Goal: Transaction & Acquisition: Purchase product/service

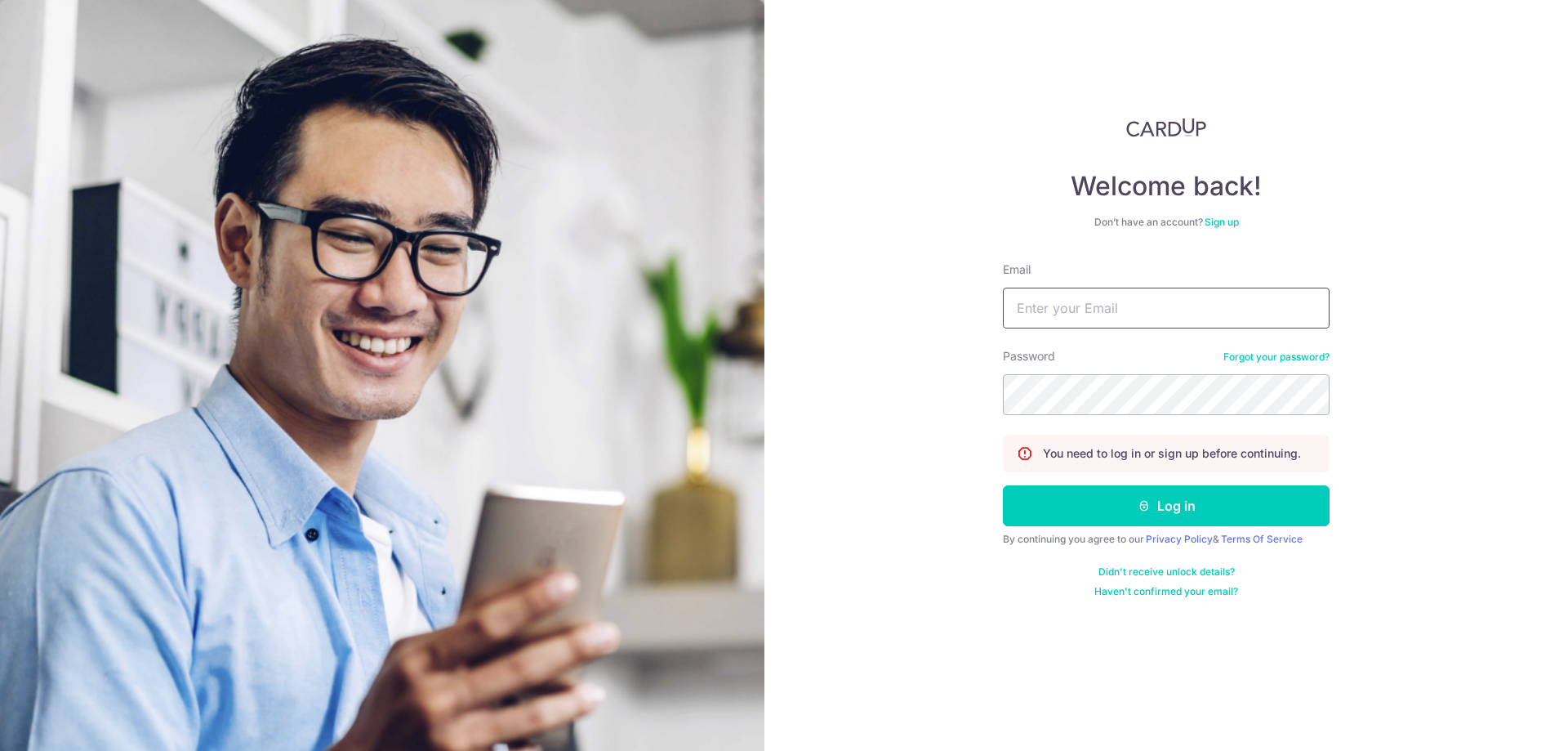
drag, startPoint x: 1054, startPoint y: 321, endPoint x: 1042, endPoint y: 322, distance: 12.0
click at [1054, 321] on input "Email" at bounding box center [1167, 307] width 326 height 41
drag, startPoint x: 1045, startPoint y: 365, endPoint x: 1052, endPoint y: 331, distance: 34.7
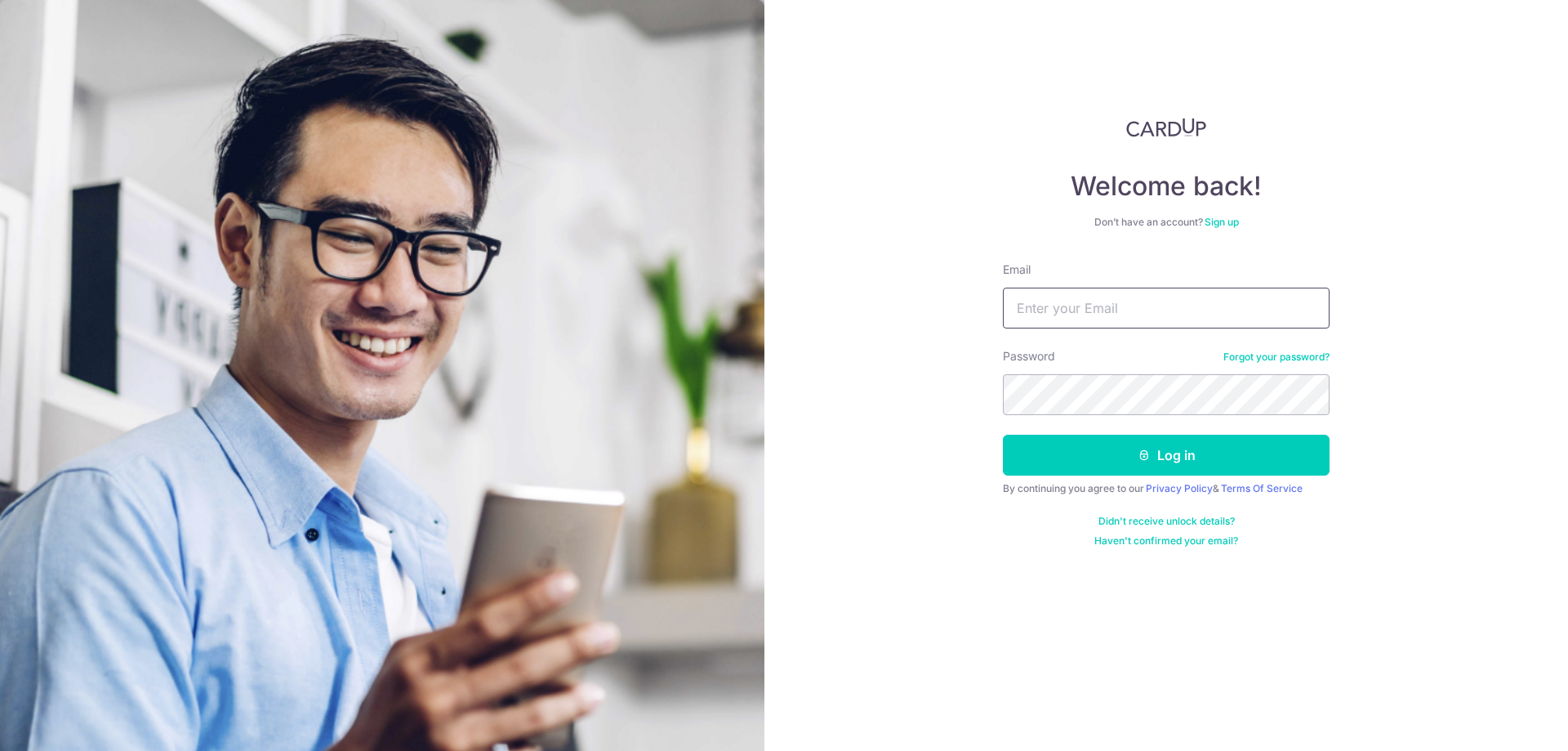
click at [1157, 314] on input "Email" at bounding box center [1167, 307] width 326 height 41
type input "makhonlum@hotmail.com"
click at [1003, 435] on button "Log in" at bounding box center [1167, 455] width 326 height 41
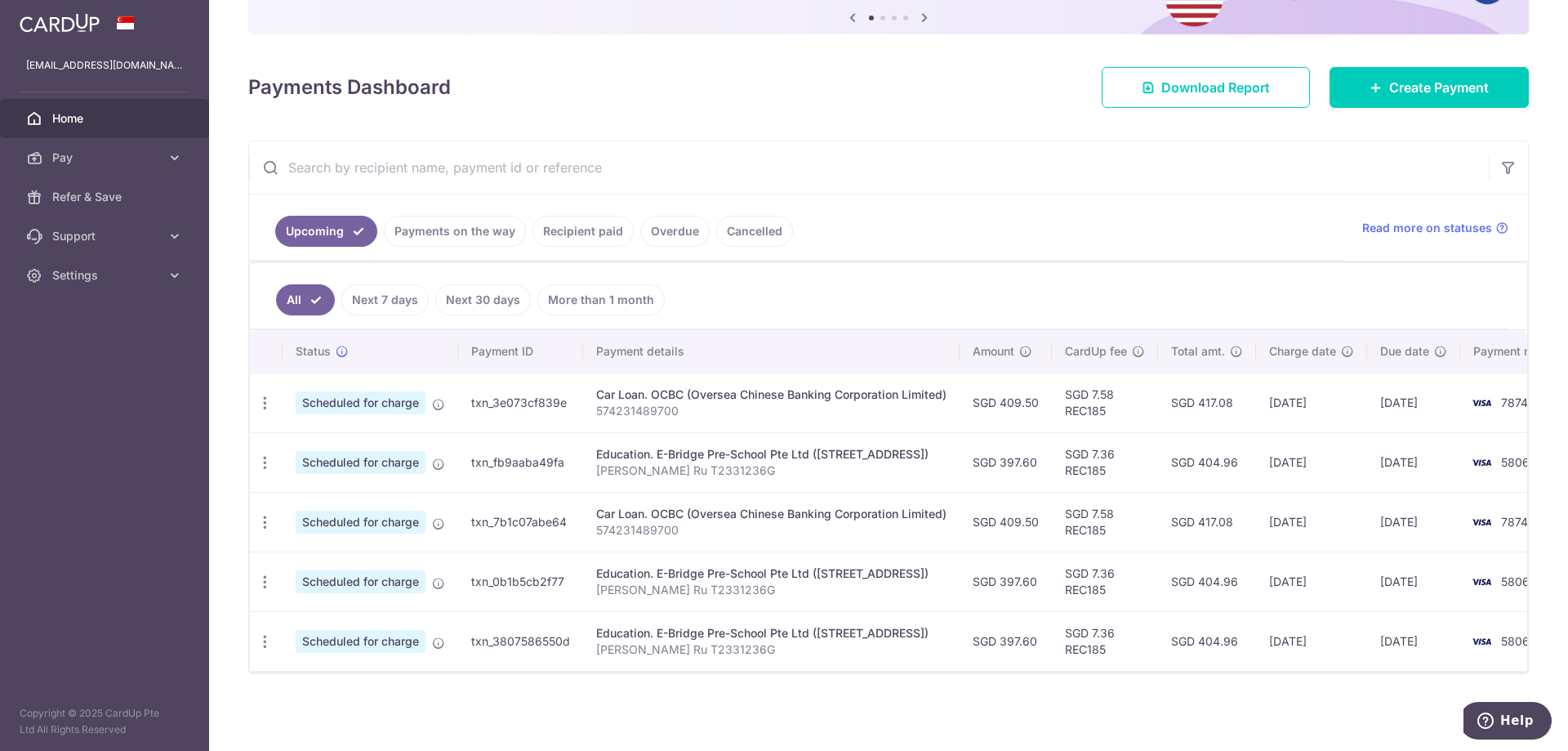
scroll to position [183, 0]
click at [477, 216] on link "Payments on the way" at bounding box center [455, 231] width 142 height 31
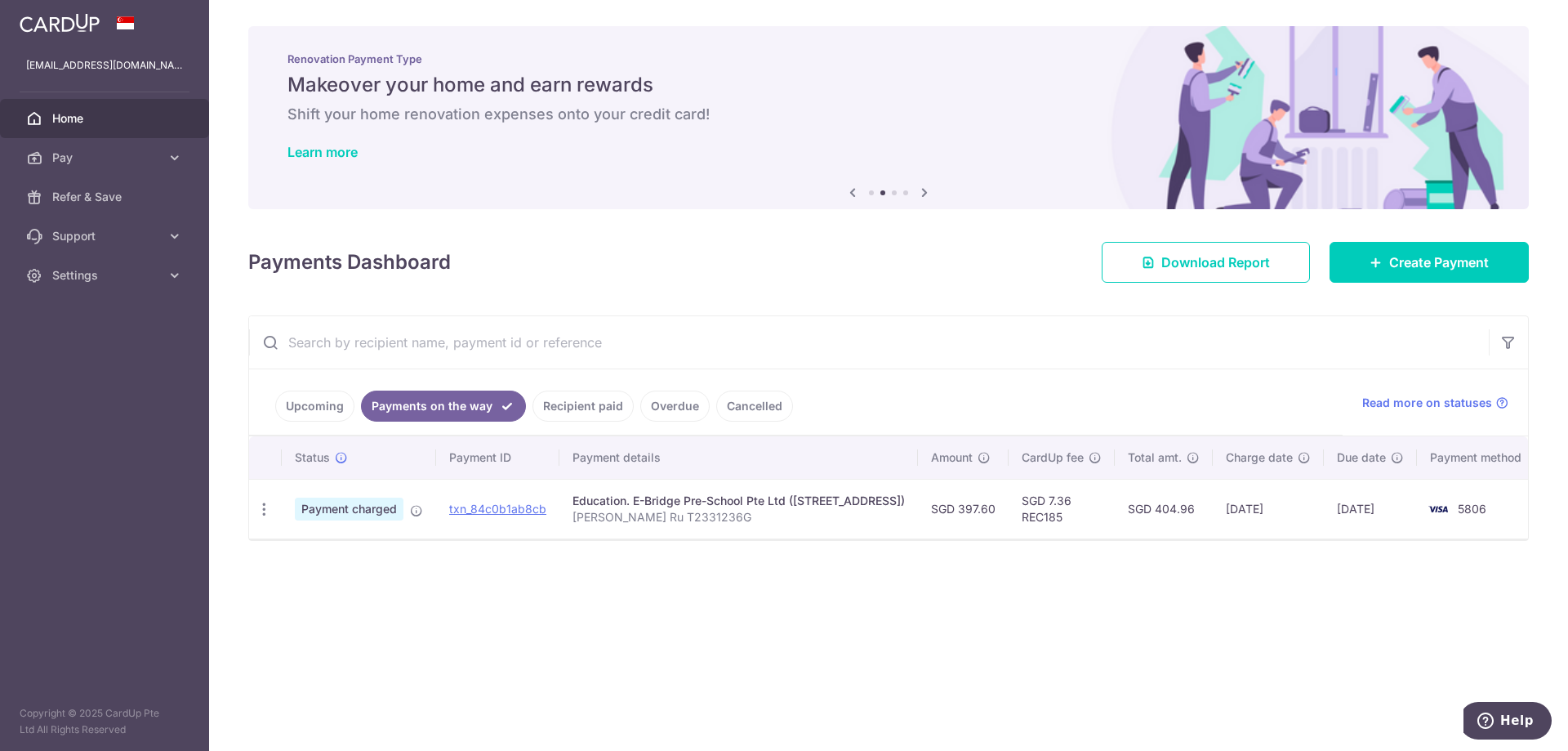
scroll to position [0, 9]
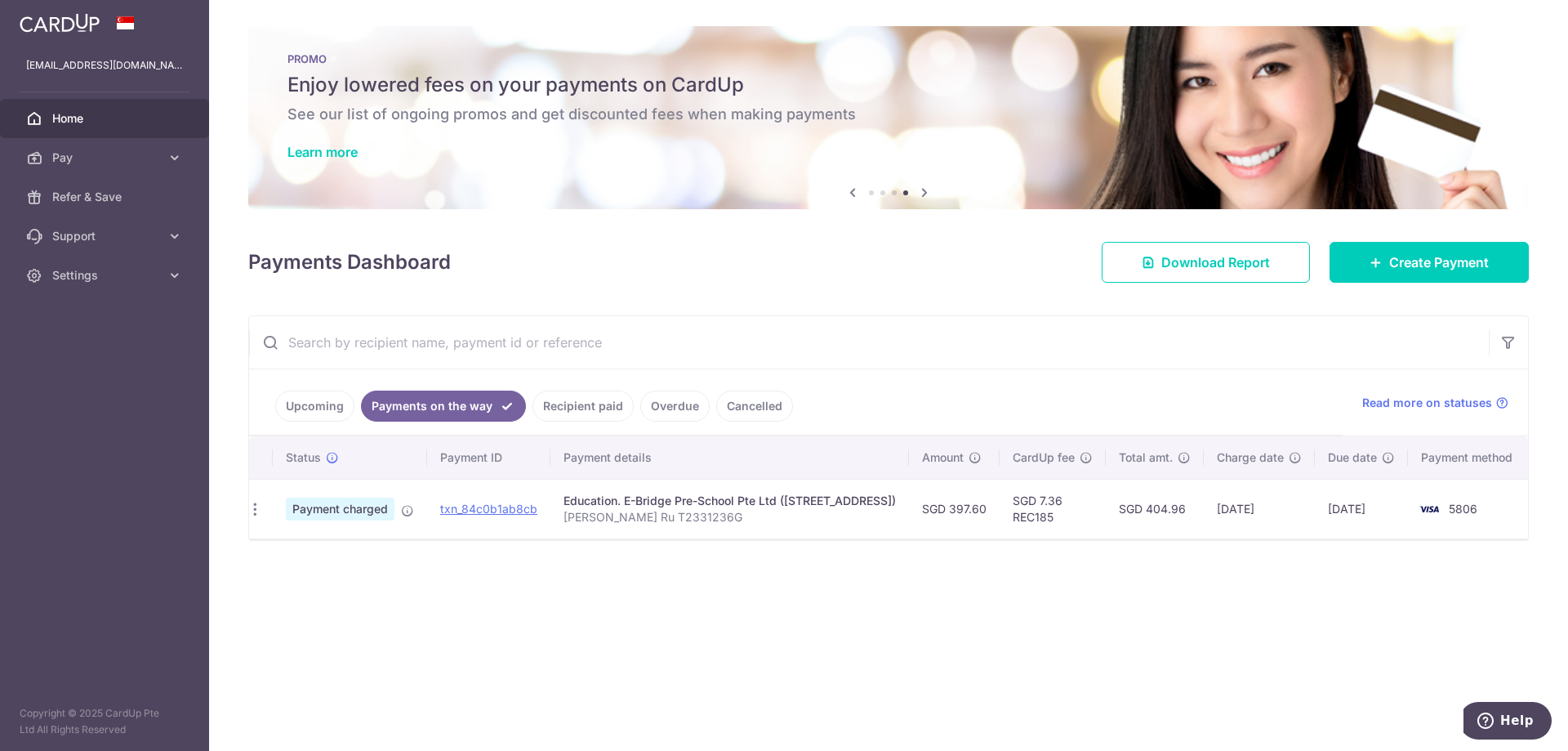
click at [320, 408] on link "Upcoming" at bounding box center [315, 406] width 80 height 31
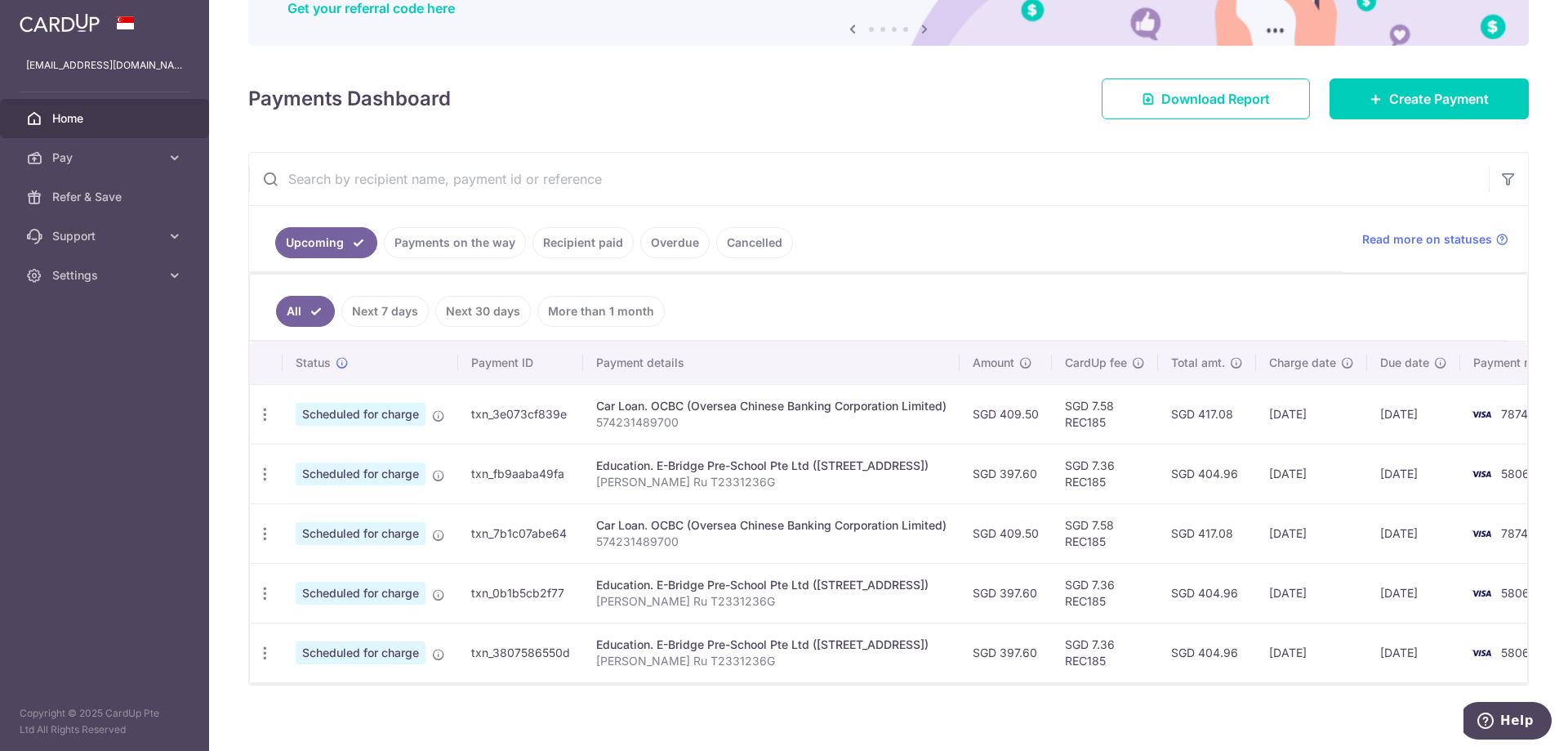
scroll to position [0, 60]
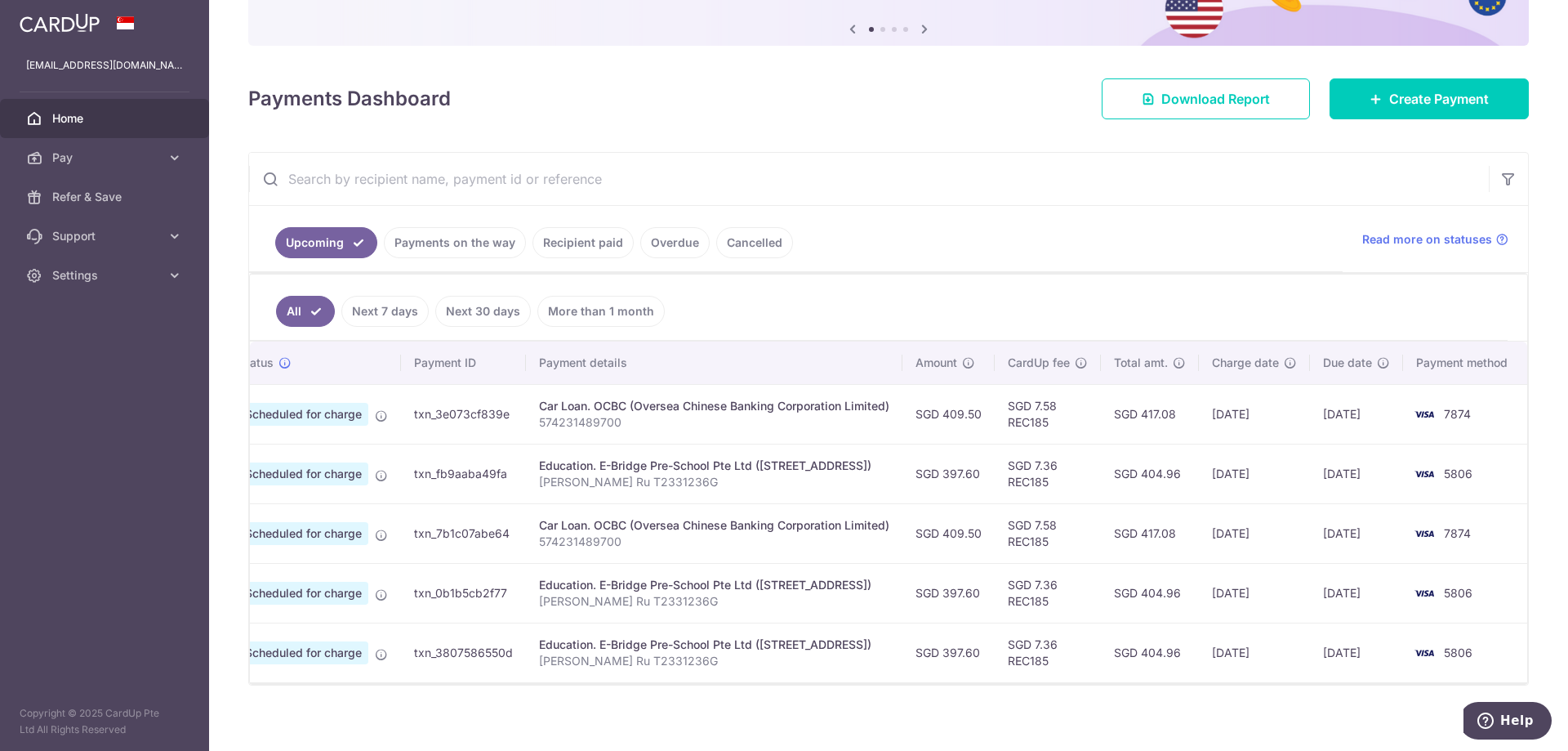
click at [762, 243] on link "Cancelled" at bounding box center [755, 242] width 77 height 31
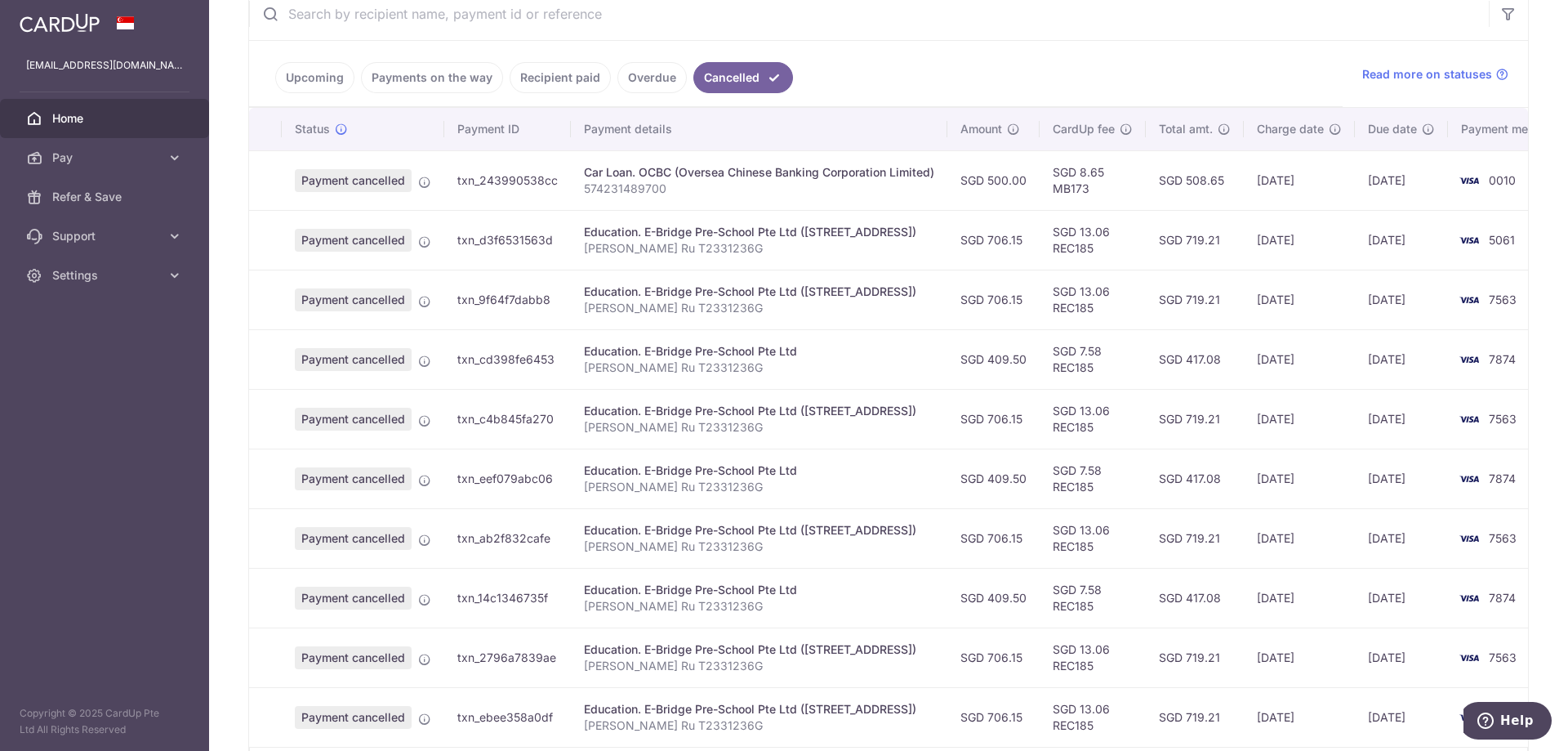
scroll to position [0, 0]
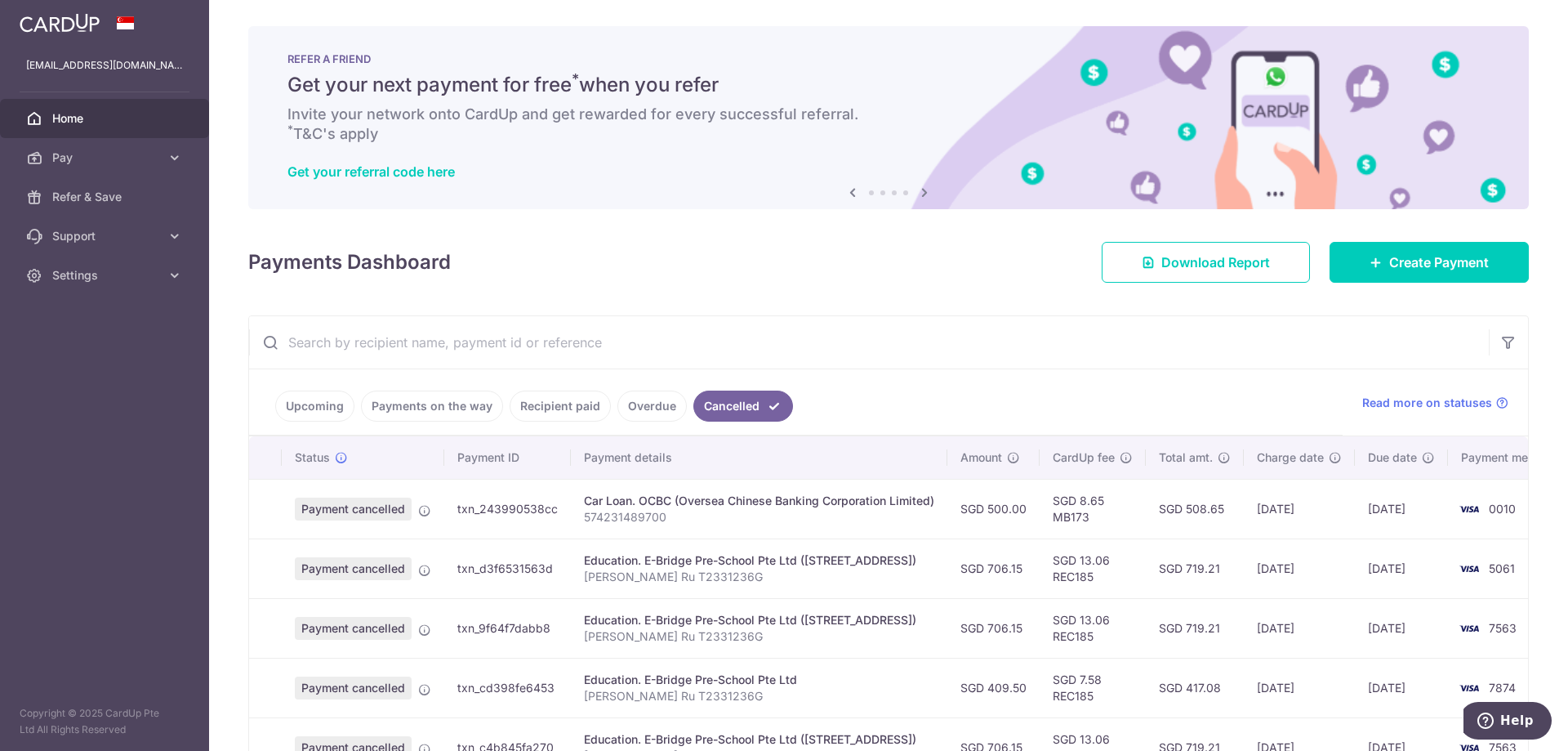
click at [327, 411] on link "Upcoming" at bounding box center [315, 406] width 80 height 31
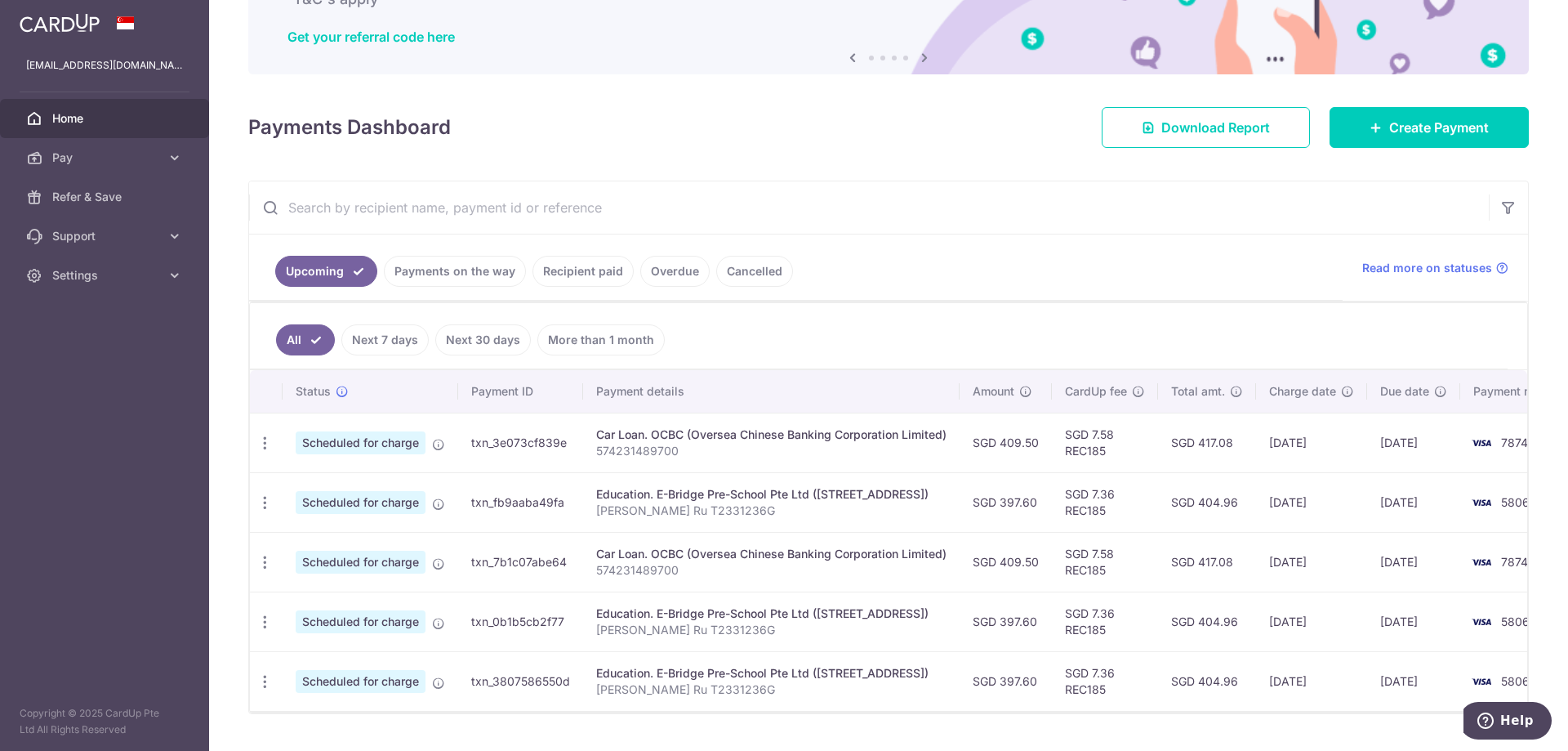
scroll to position [183, 0]
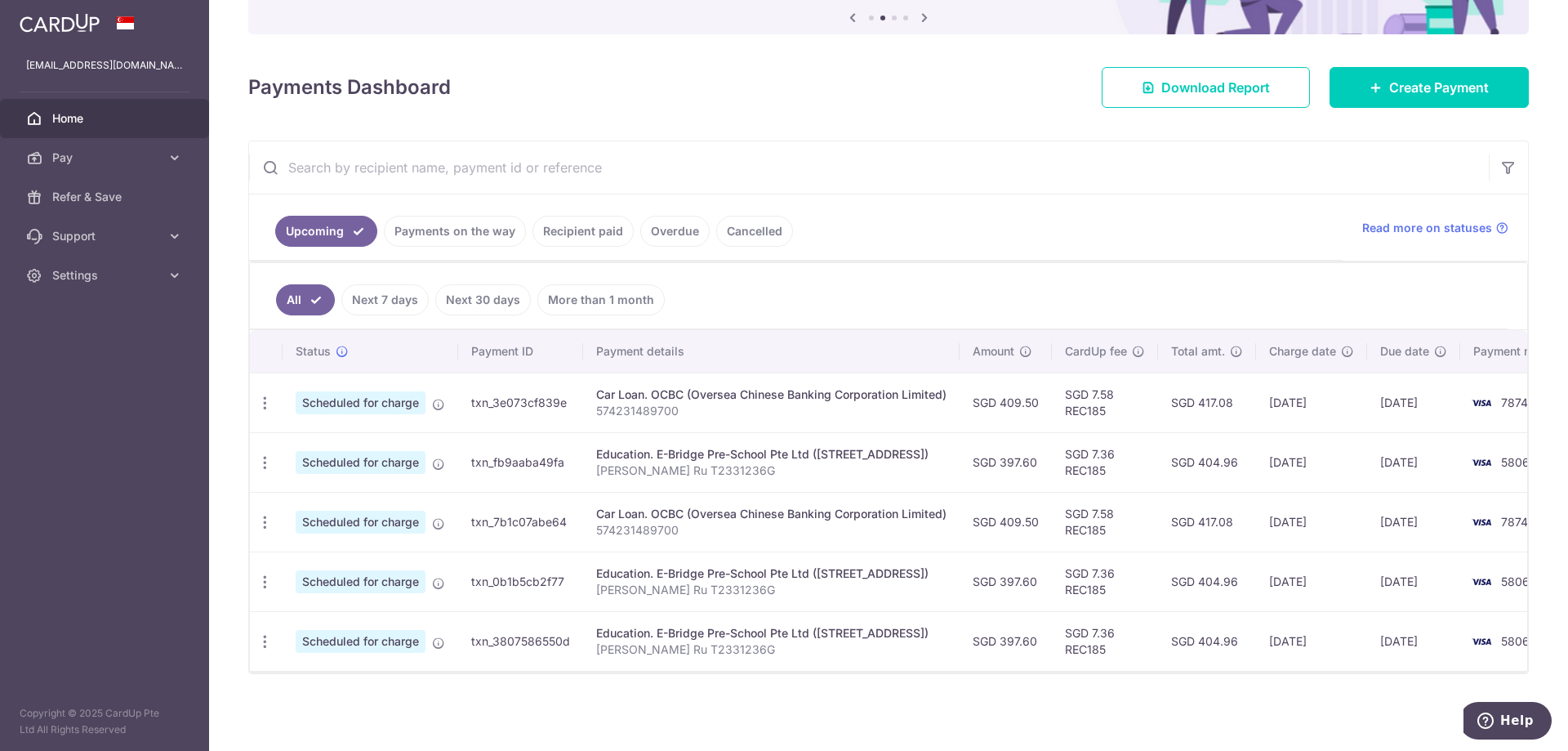
click at [1338, 101] on div "× Pause Schedule Pause all future payments in this series Pause just this one p…" at bounding box center [888, 376] width 1359 height 751
click at [1352, 83] on link "Create Payment" at bounding box center [1430, 87] width 200 height 41
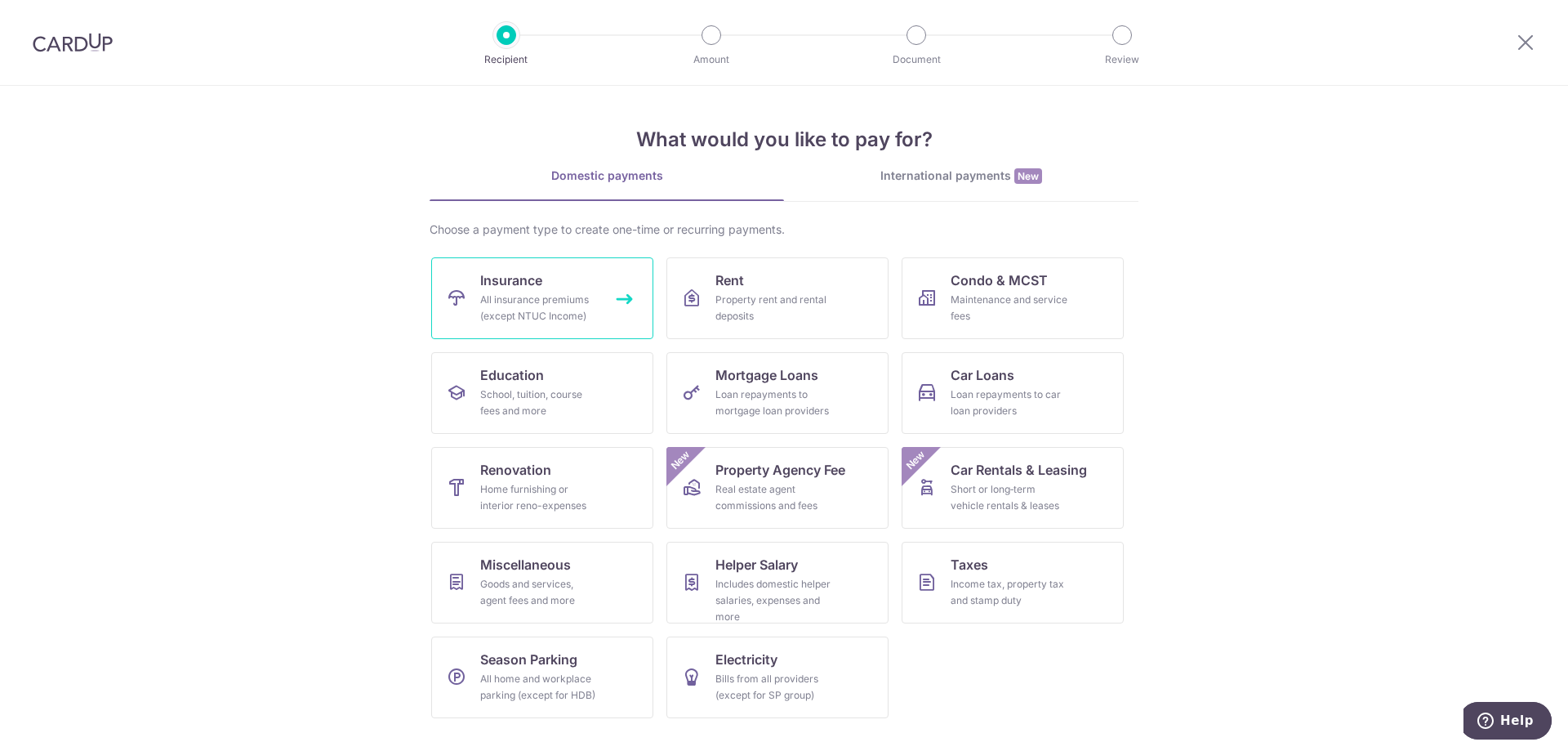
click at [548, 296] on div "All insurance premiums (except NTUC Income)" at bounding box center [539, 308] width 117 height 33
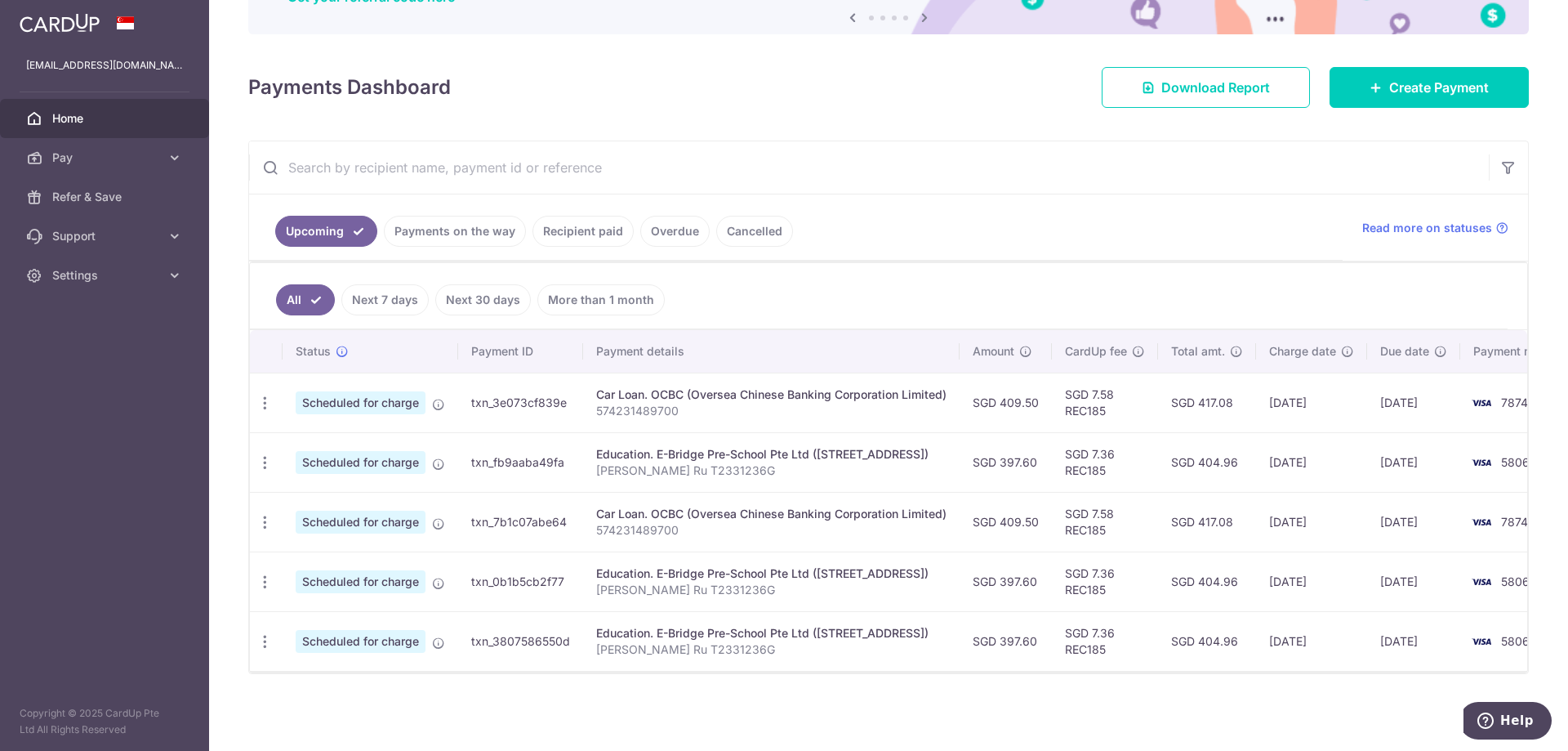
scroll to position [101, 0]
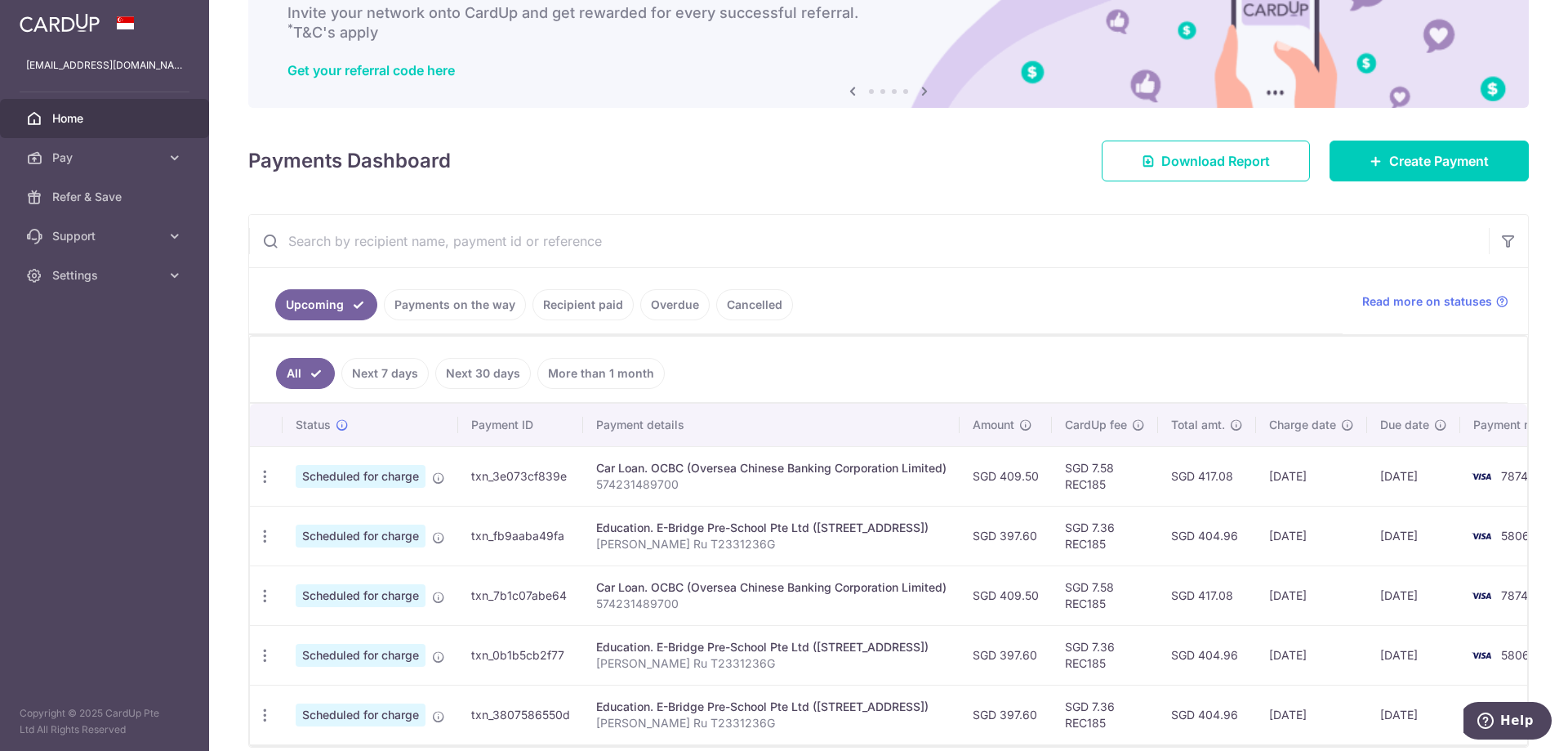
click at [581, 303] on link "Recipient paid" at bounding box center [583, 304] width 101 height 31
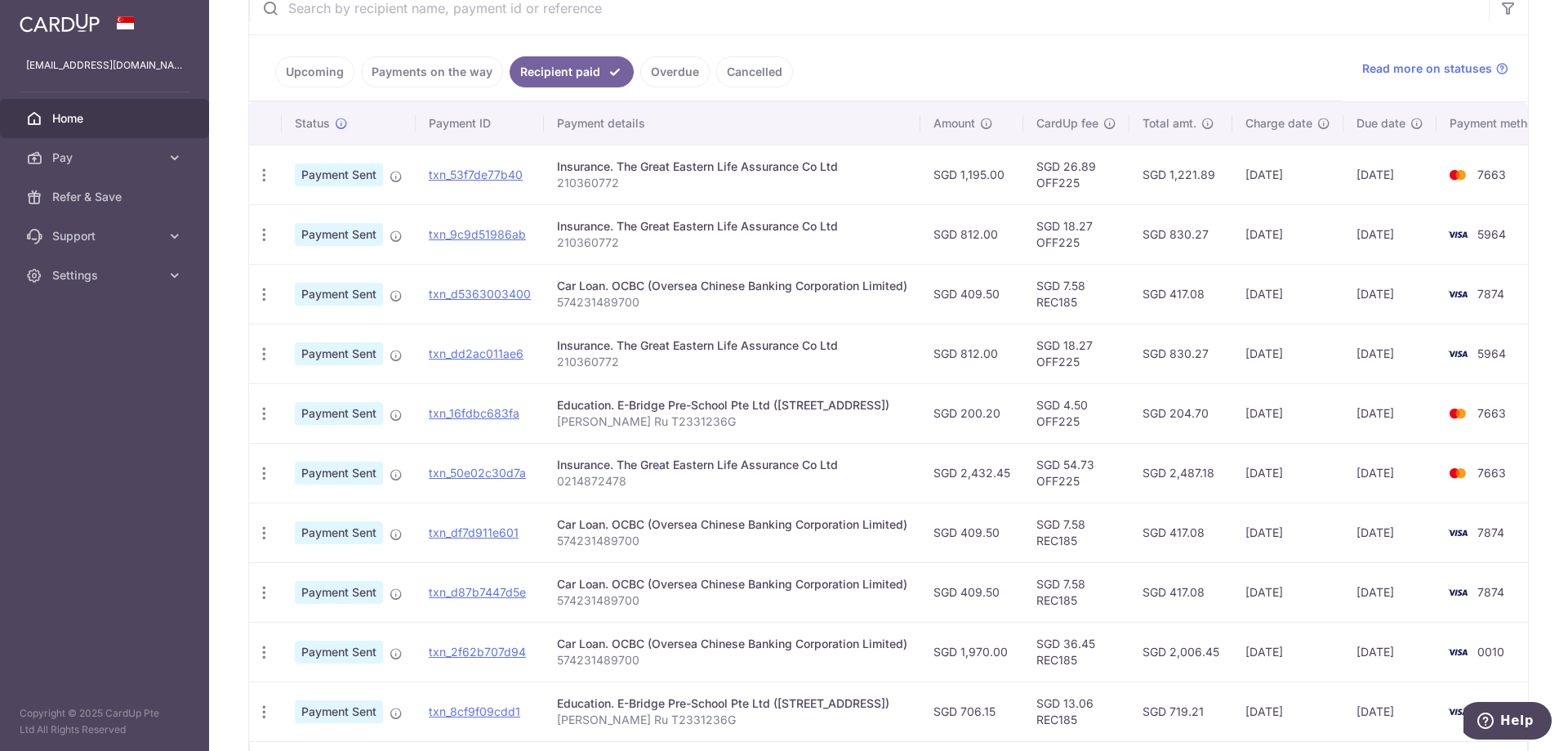
scroll to position [287, 0]
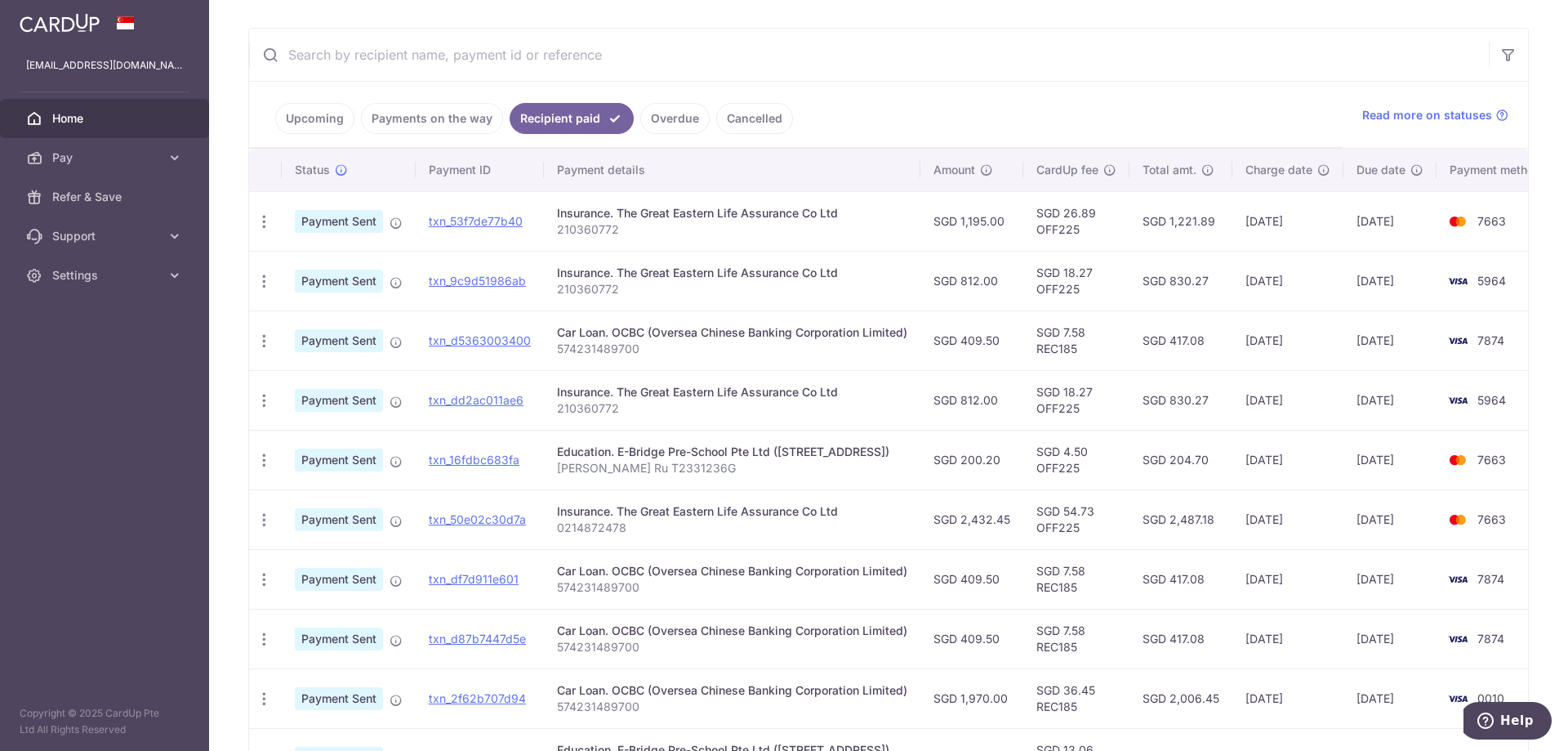
click at [1487, 285] on span "5964" at bounding box center [1492, 280] width 29 height 13
click at [1503, 280] on span "5964" at bounding box center [1492, 280] width 29 height 13
click at [1490, 280] on span "5964" at bounding box center [1492, 280] width 29 height 13
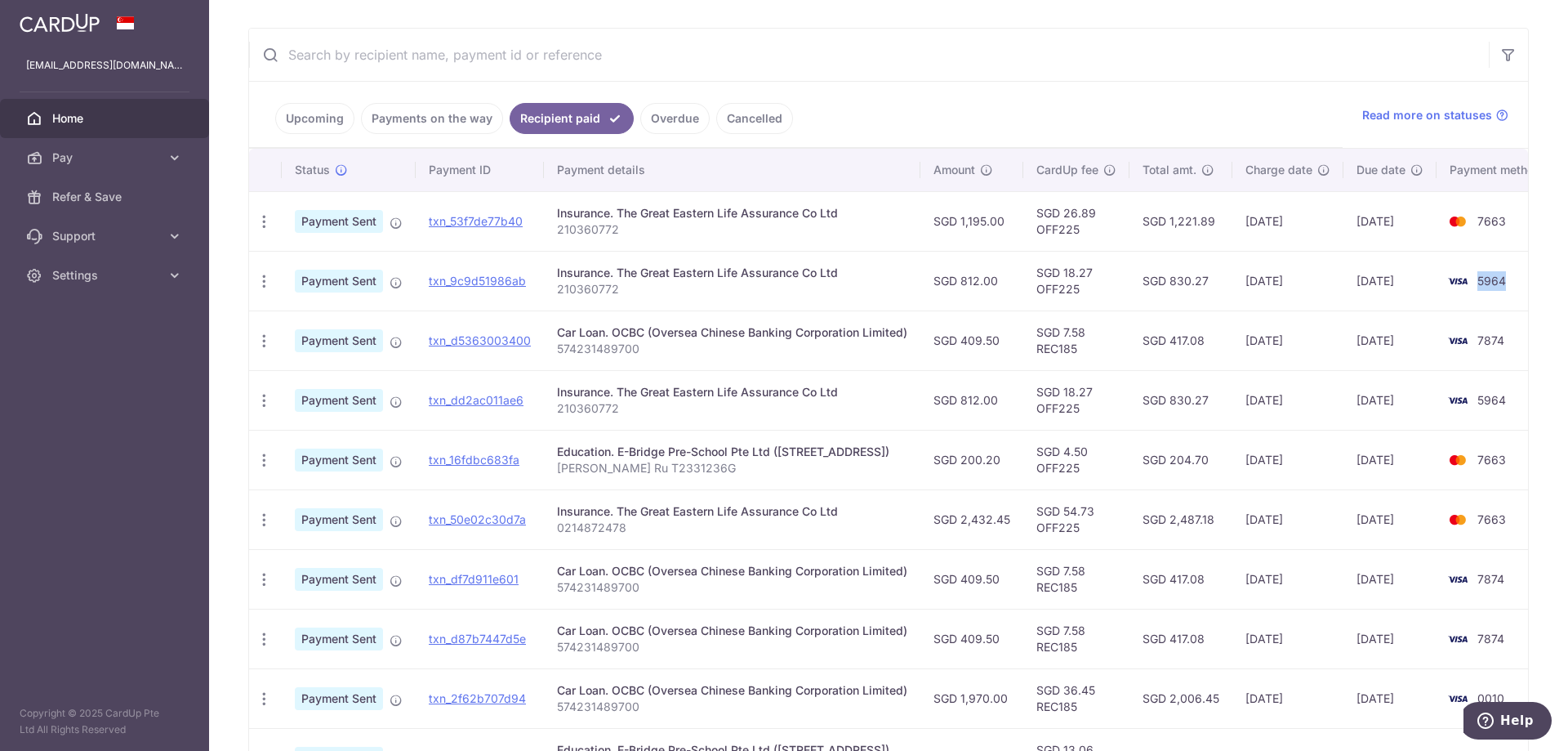
click at [1490, 280] on span "5964" at bounding box center [1492, 280] width 29 height 13
click at [1493, 275] on span "5964" at bounding box center [1492, 280] width 29 height 13
drag, startPoint x: 1241, startPoint y: 277, endPoint x: 1267, endPoint y: 277, distance: 26.0
click at [1267, 277] on td "19/08/2025" at bounding box center [1289, 280] width 111 height 60
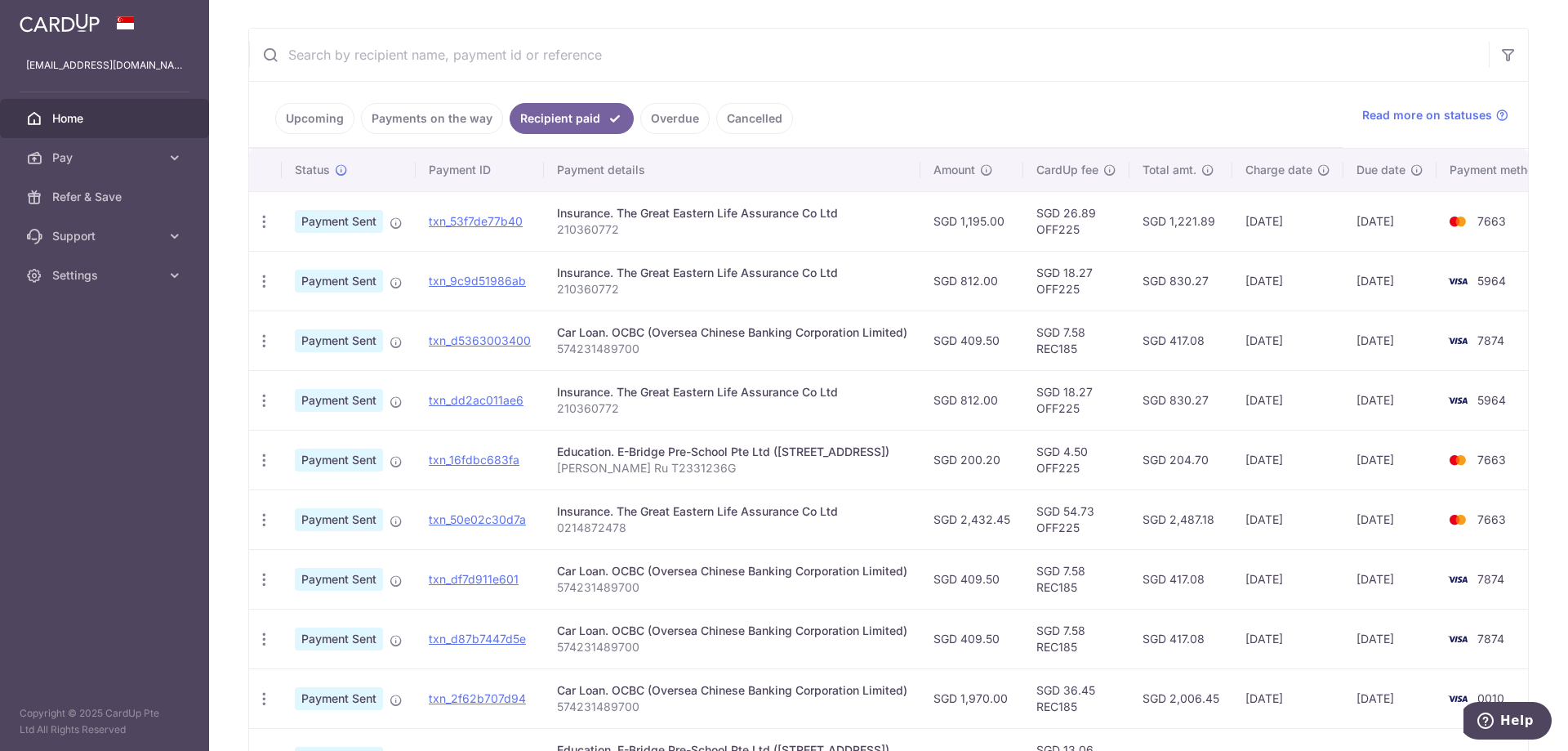
click at [1293, 282] on td "19/08/2025" at bounding box center [1289, 280] width 111 height 60
drag, startPoint x: 960, startPoint y: 278, endPoint x: 998, endPoint y: 276, distance: 38.1
click at [998, 276] on td "SGD 812.00" at bounding box center [972, 280] width 103 height 60
drag, startPoint x: 1157, startPoint y: 283, endPoint x: 1309, endPoint y: 281, distance: 152.0
click at [1213, 281] on td "SGD 830.27" at bounding box center [1180, 280] width 103 height 60
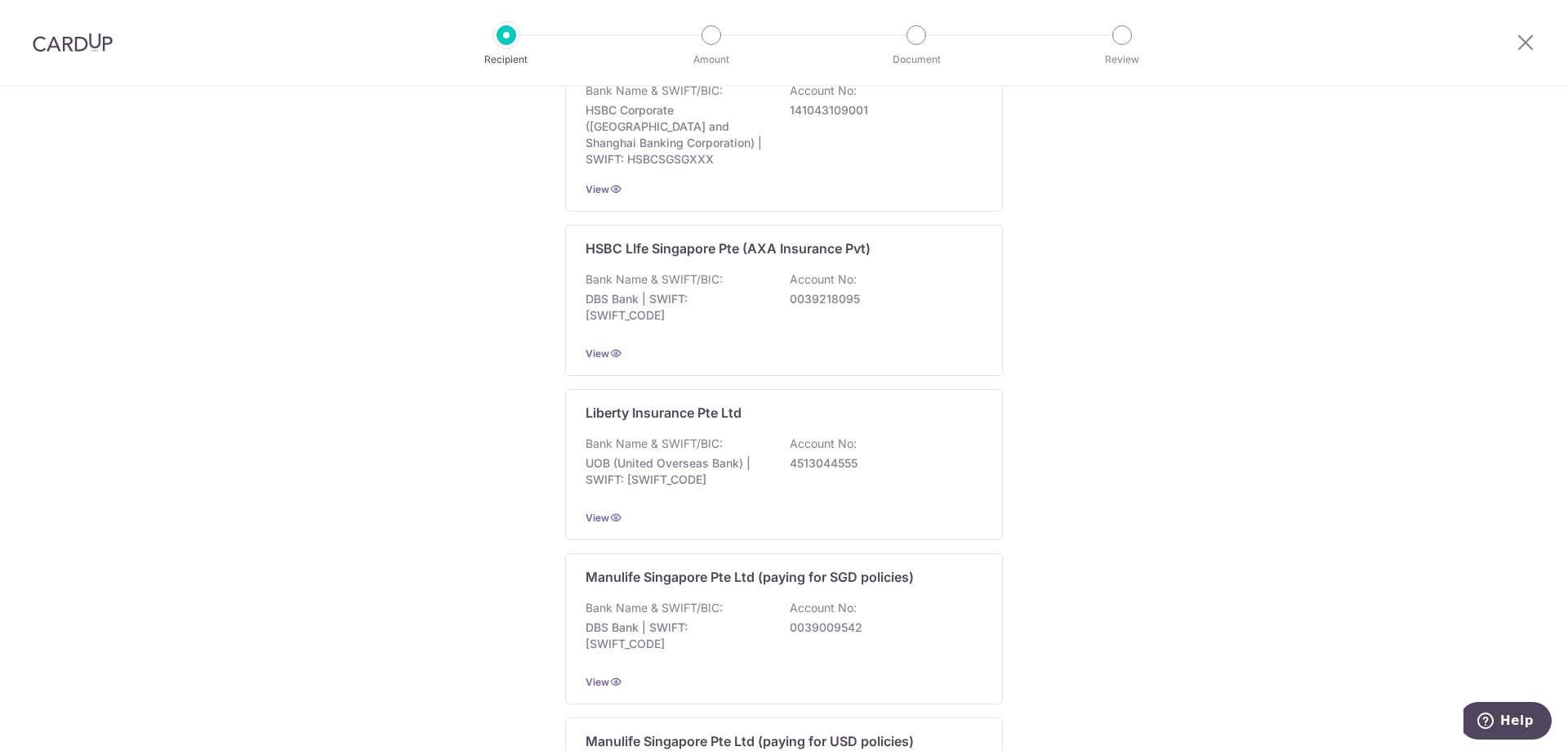
scroll to position [1480, 0]
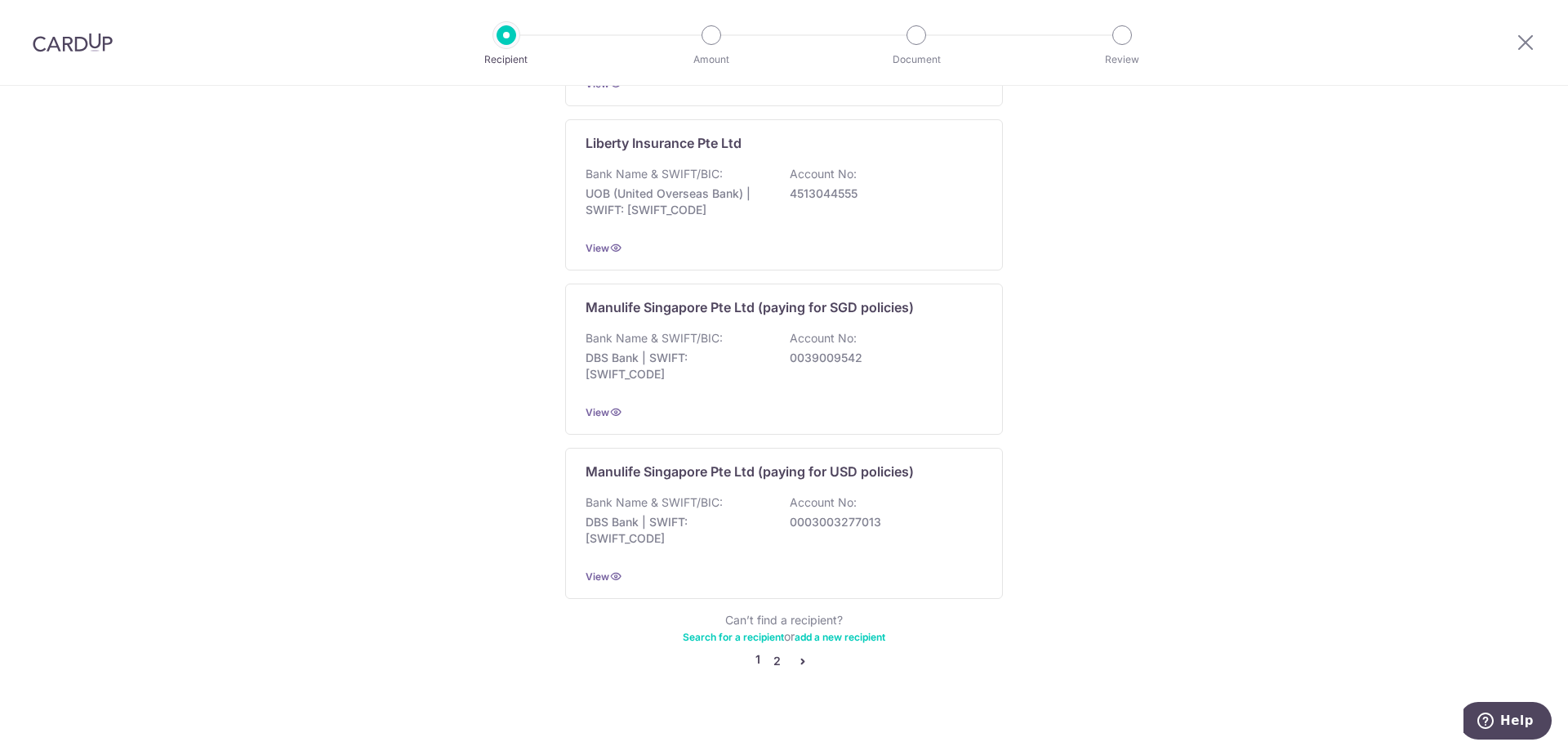
click at [773, 651] on link "2" at bounding box center [777, 661] width 19 height 19
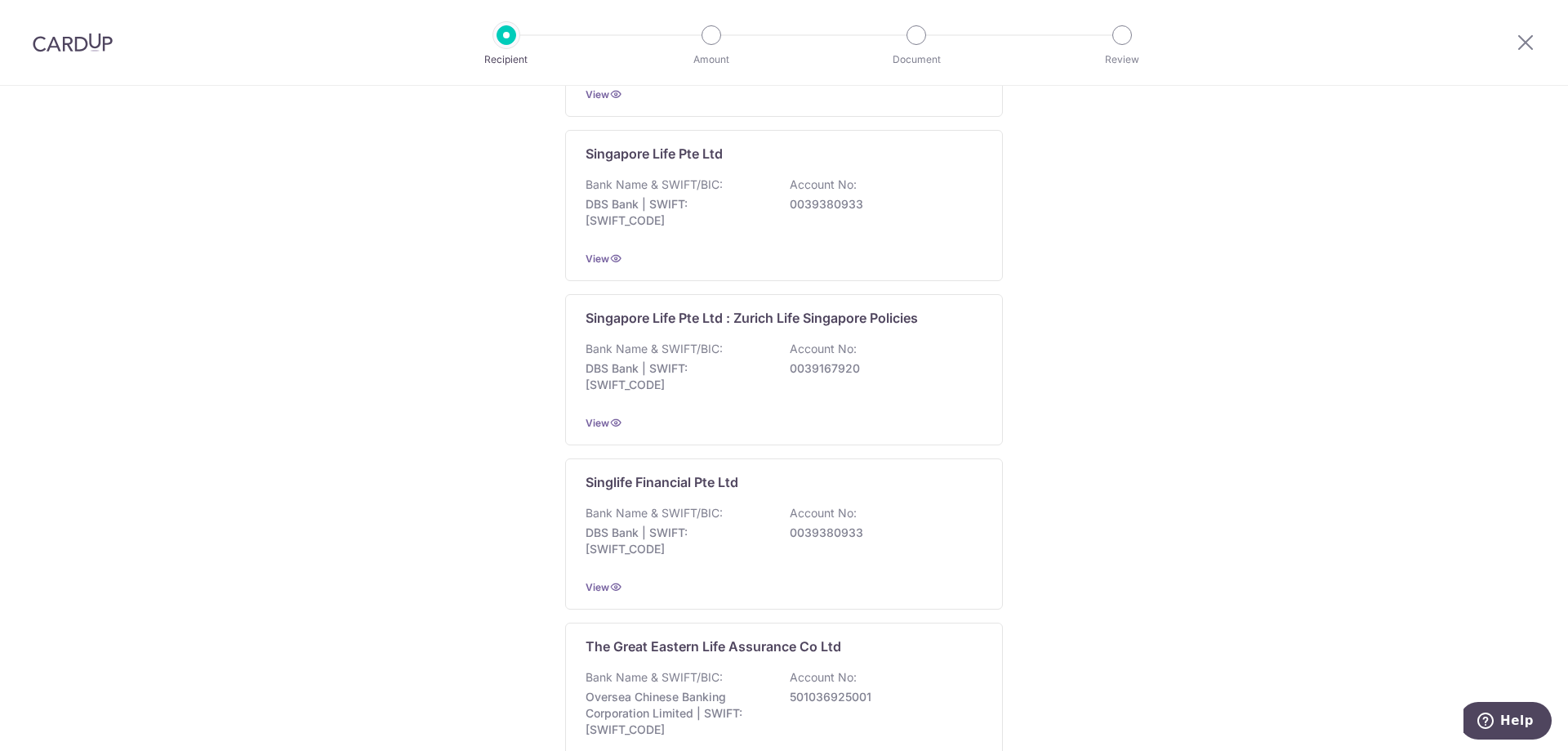
scroll to position [1489, 0]
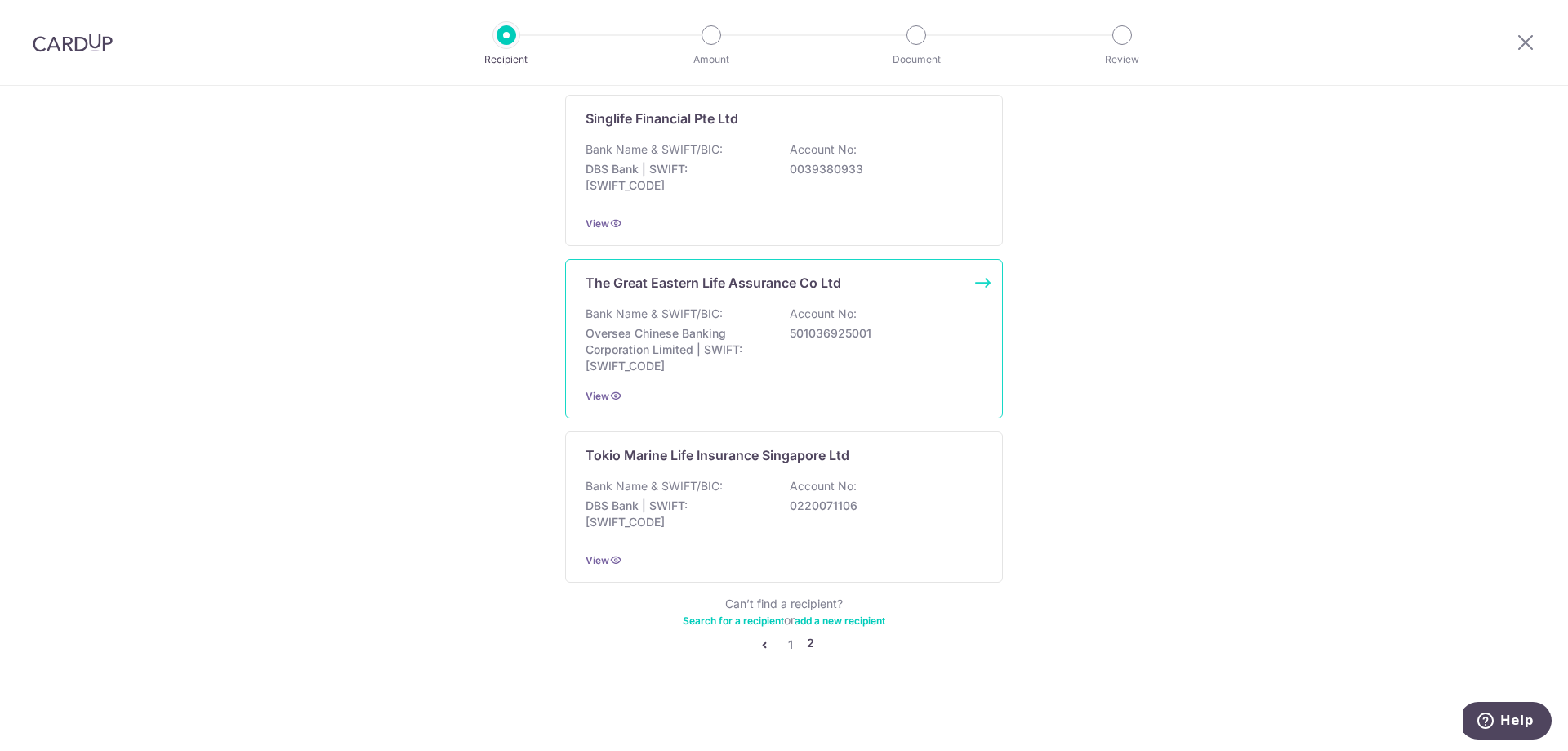
click at [977, 275] on div "The Great Eastern Life Assurance Co Ltd Bank Name & SWIFT/BIC: Oversea Chinese …" at bounding box center [784, 339] width 438 height 159
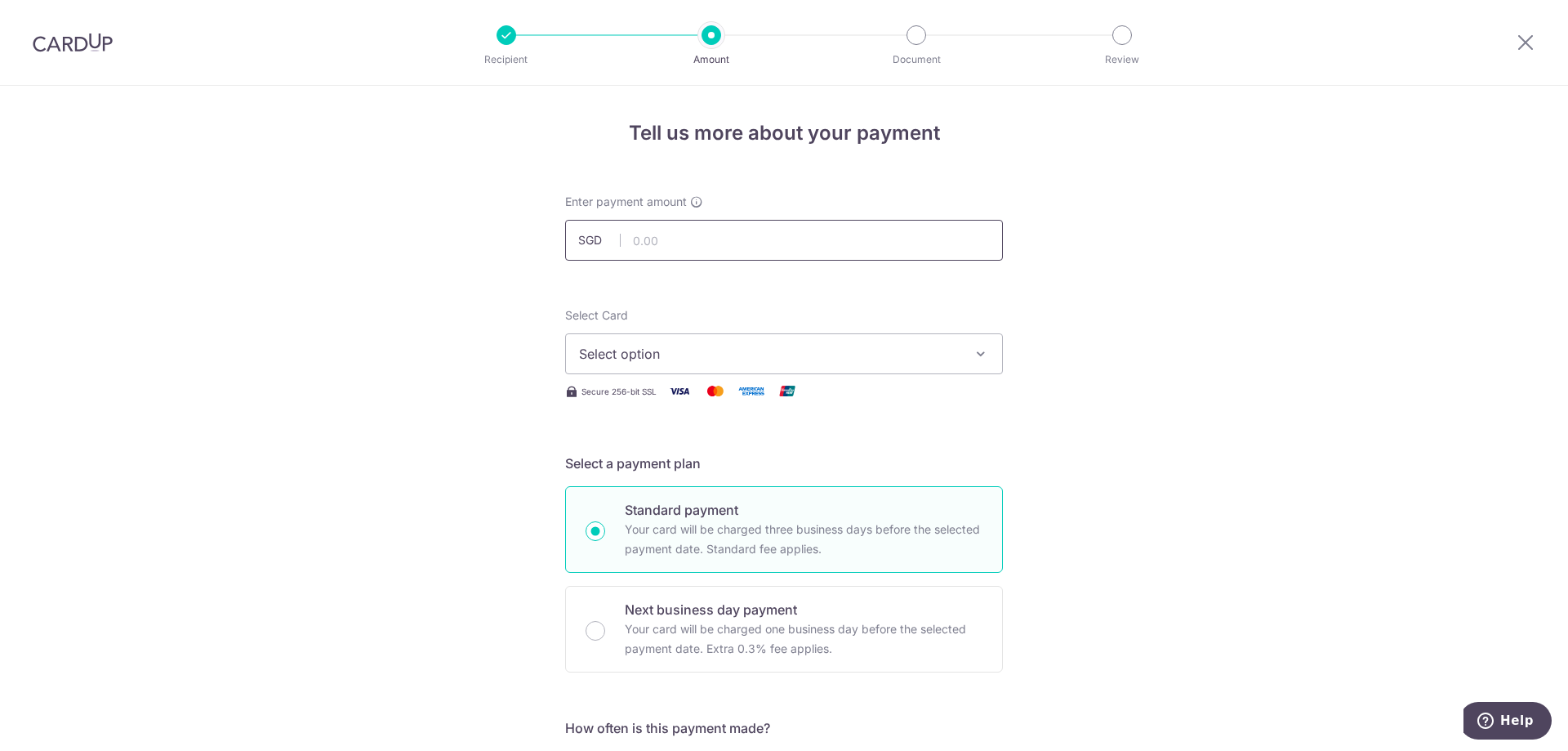
click at [832, 234] on input "text" at bounding box center [784, 240] width 438 height 41
type input "156.85"
click at [936, 358] on span "Select option" at bounding box center [769, 353] width 380 height 19
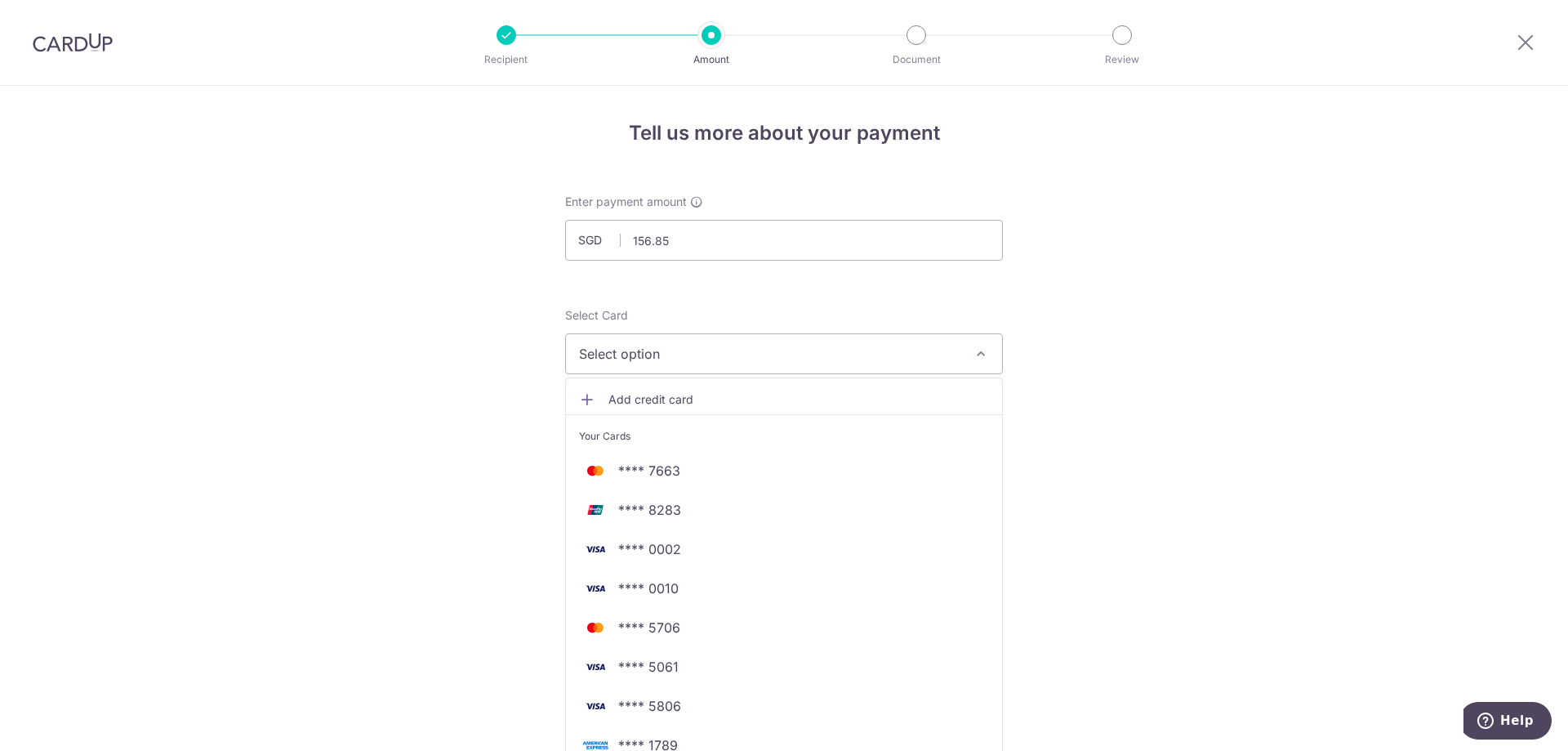
click at [981, 342] on button "Select option" at bounding box center [784, 353] width 438 height 41
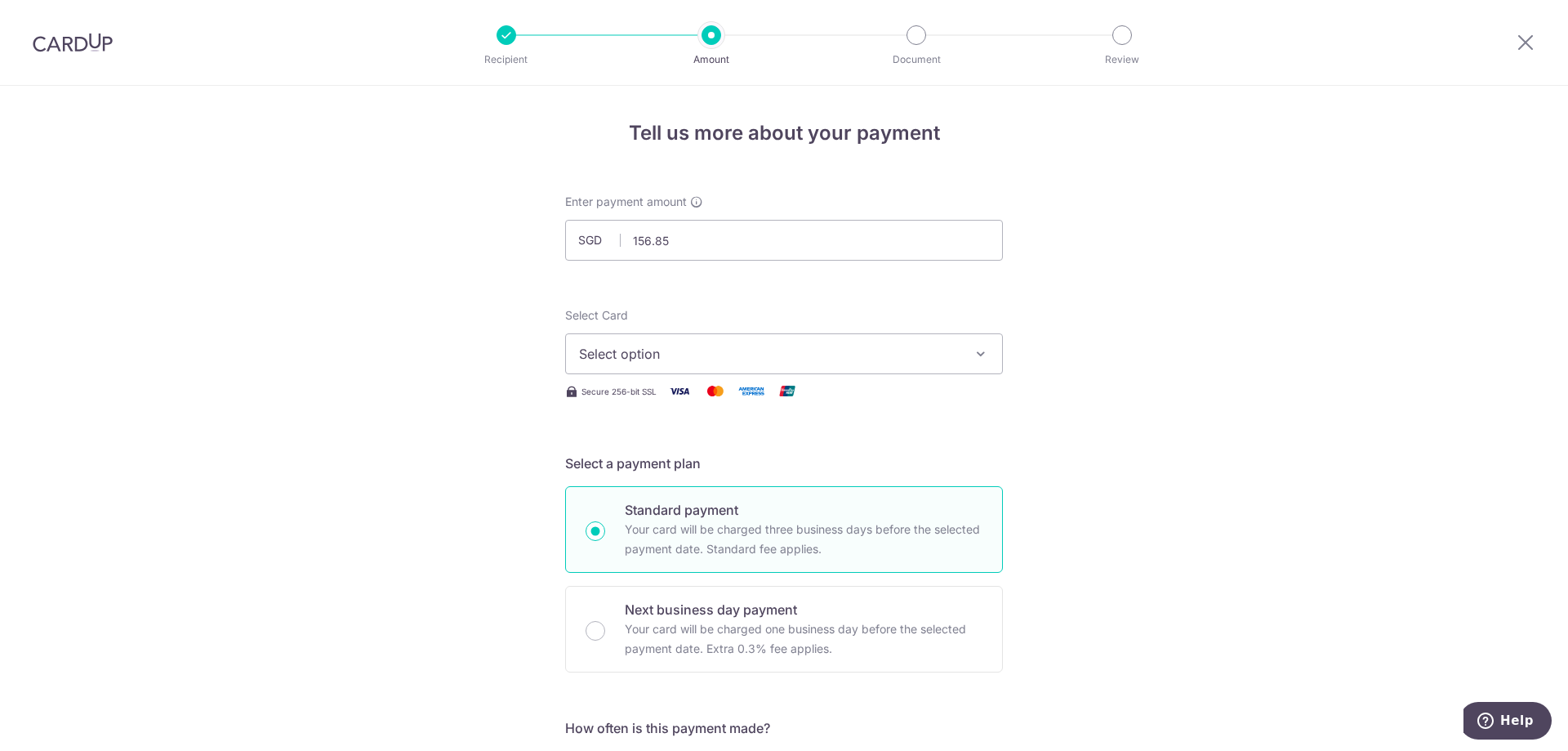
click at [926, 352] on span "Select option" at bounding box center [769, 353] width 380 height 19
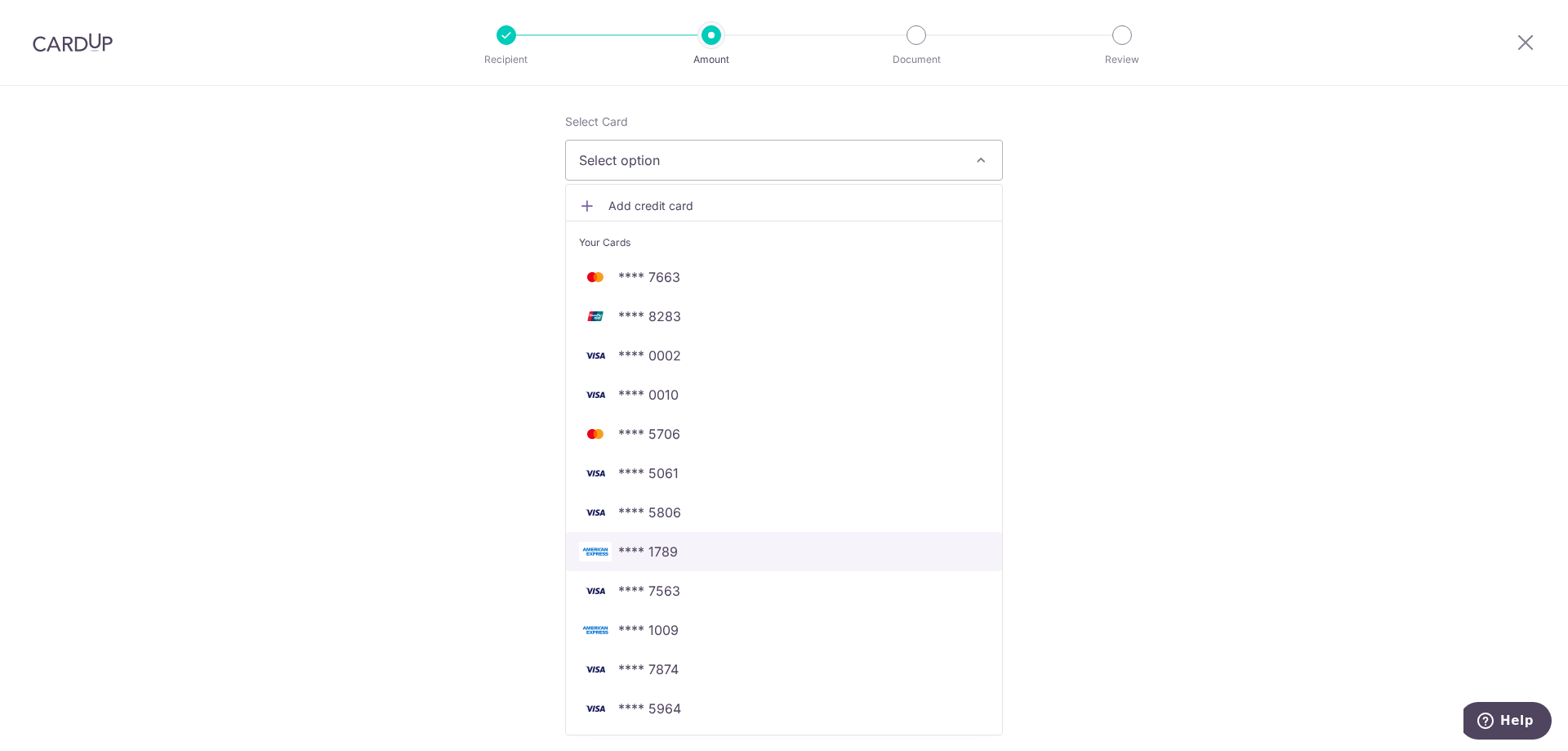
scroll to position [245, 0]
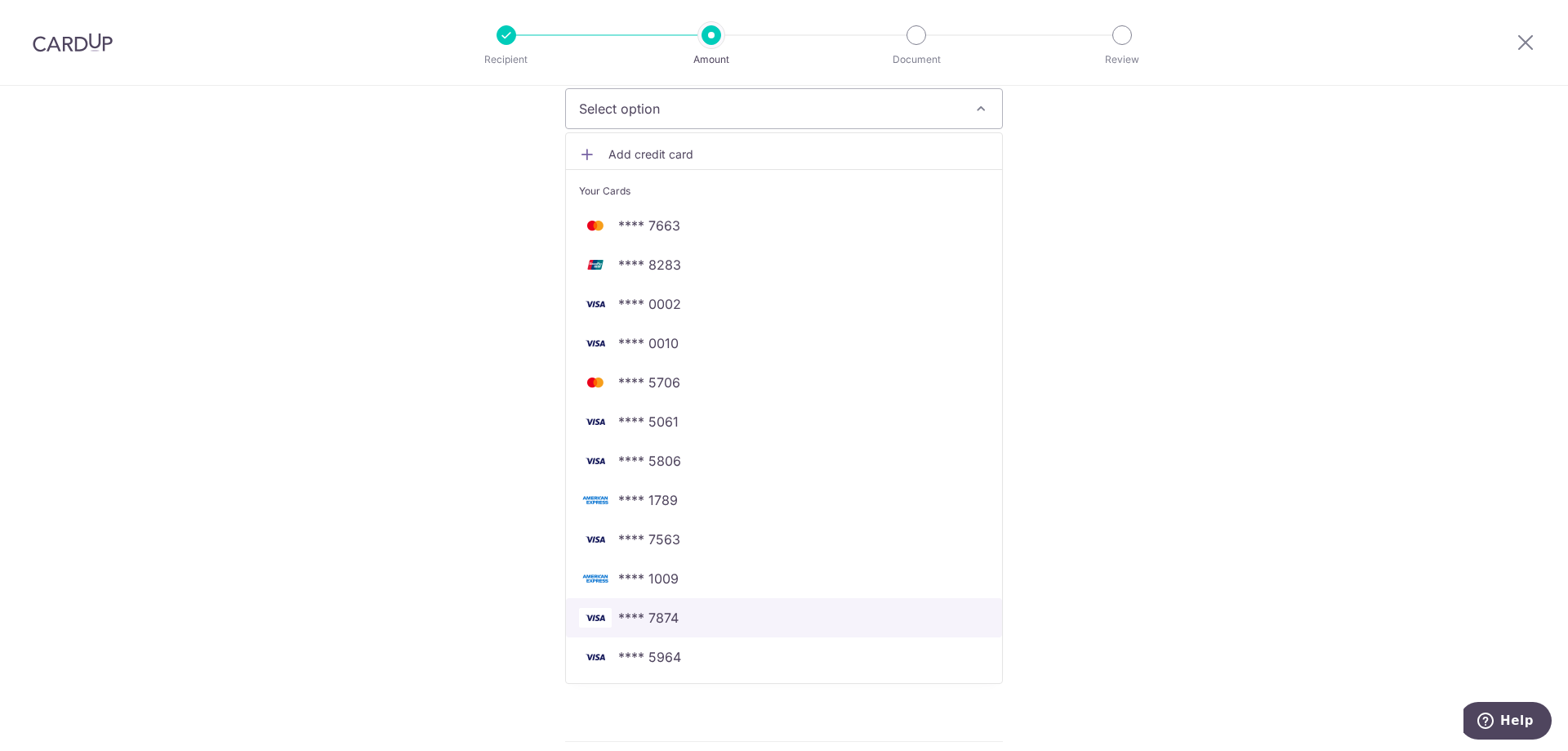
click at [691, 621] on span "**** 7874" at bounding box center [784, 618] width 410 height 19
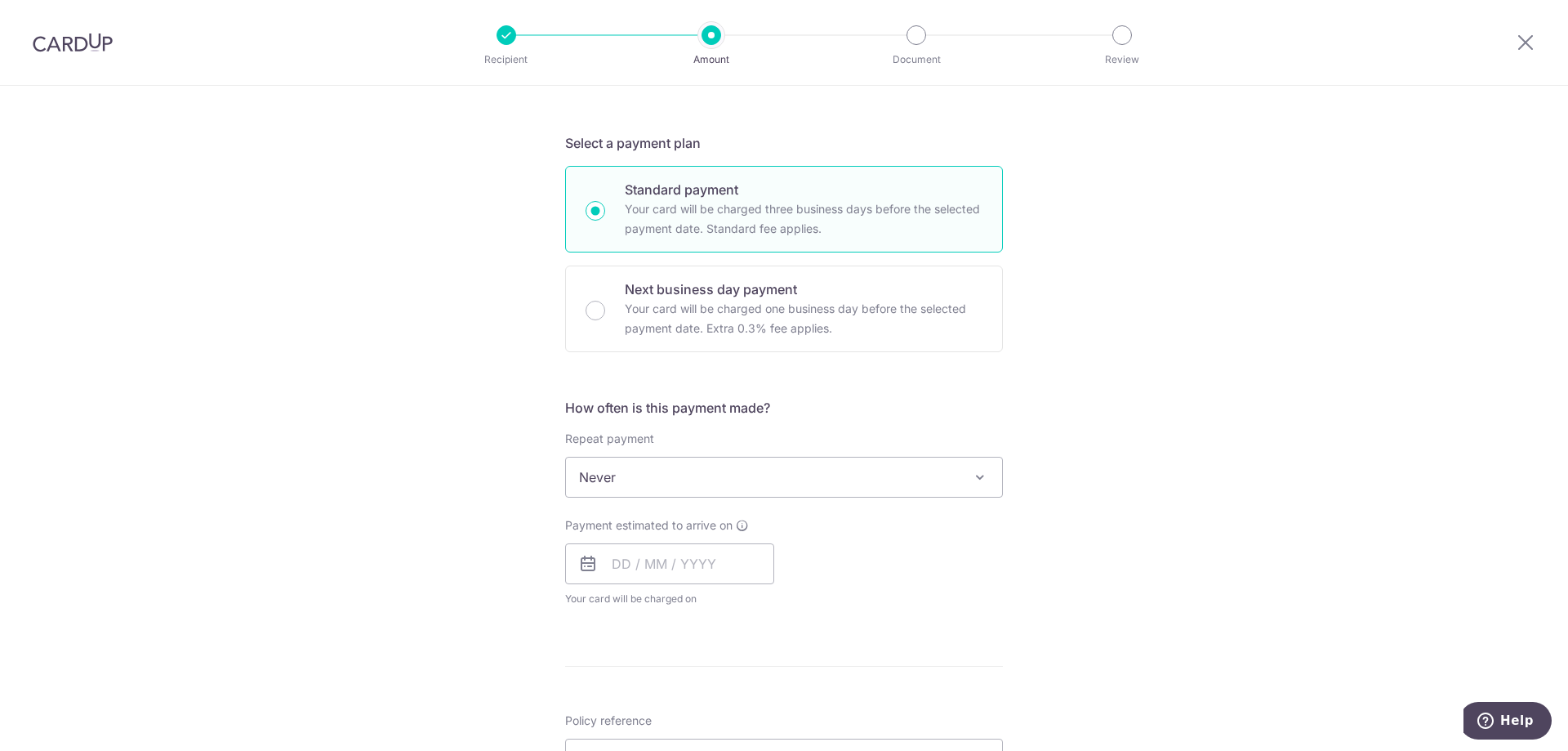
scroll to position [327, 0]
click at [941, 463] on span "Never" at bounding box center [784, 471] width 436 height 39
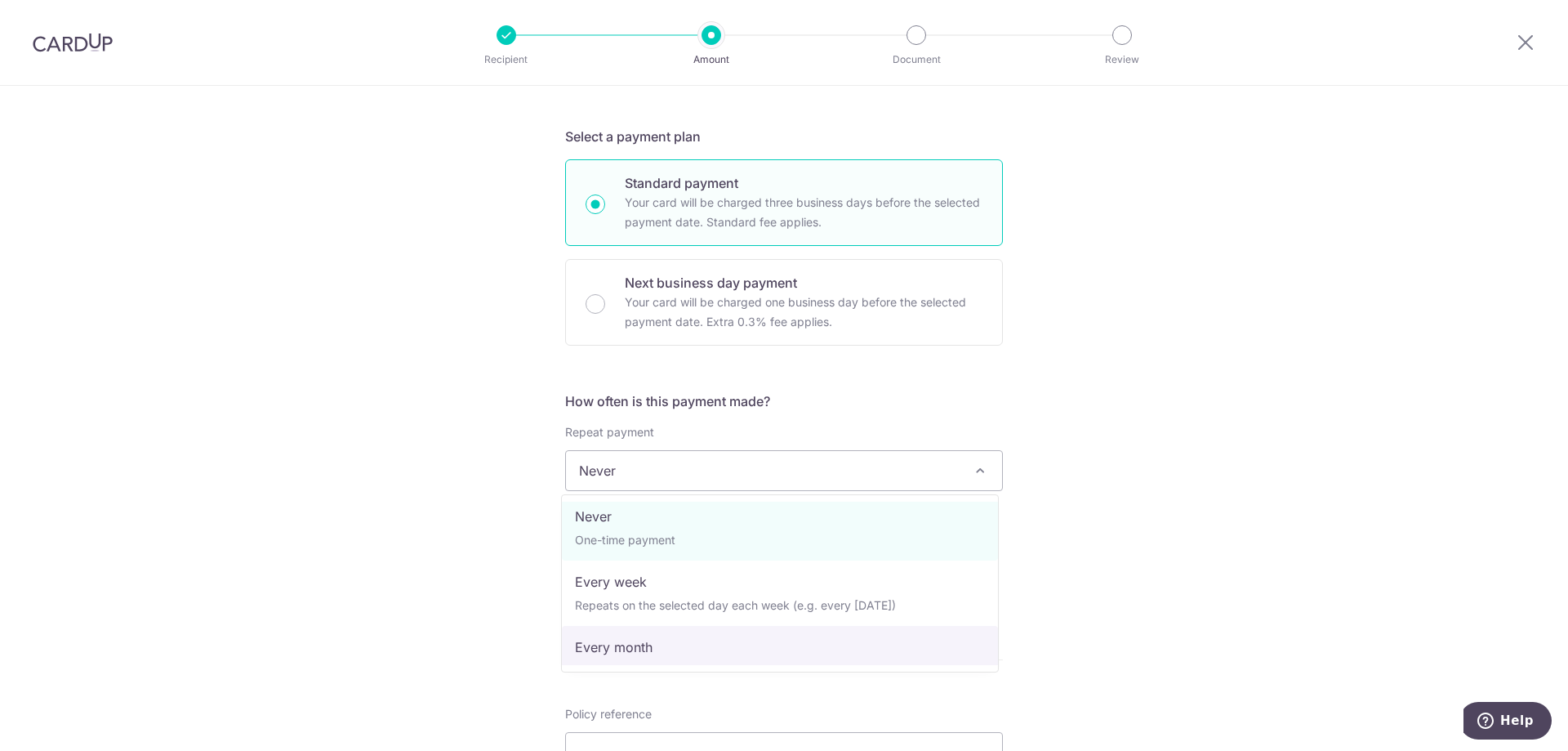
scroll to position [0, 0]
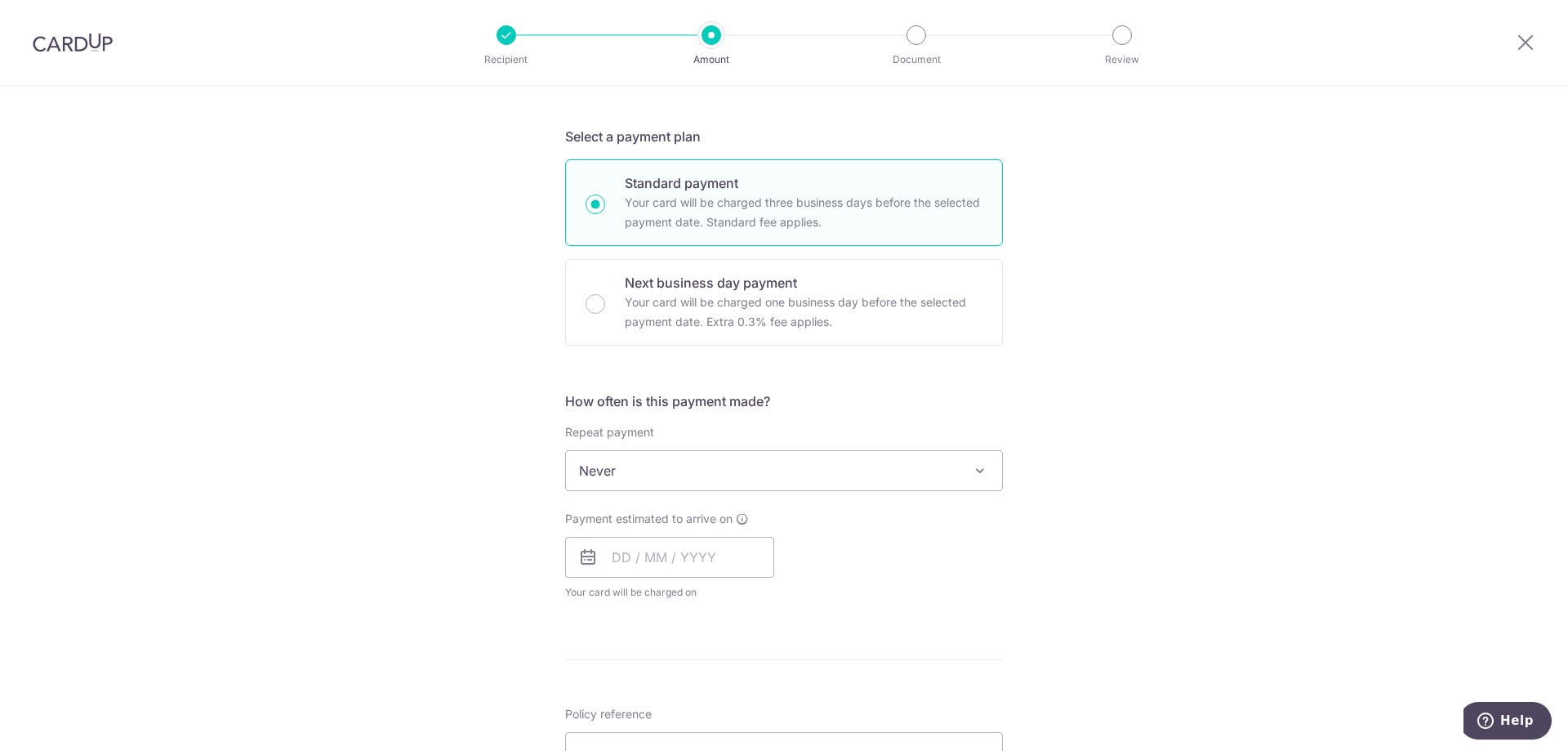
click at [1076, 481] on div "Tell us more about your payment Enter payment amount SGD 156.85 156.85 Select C…" at bounding box center [784, 497] width 1568 height 1478
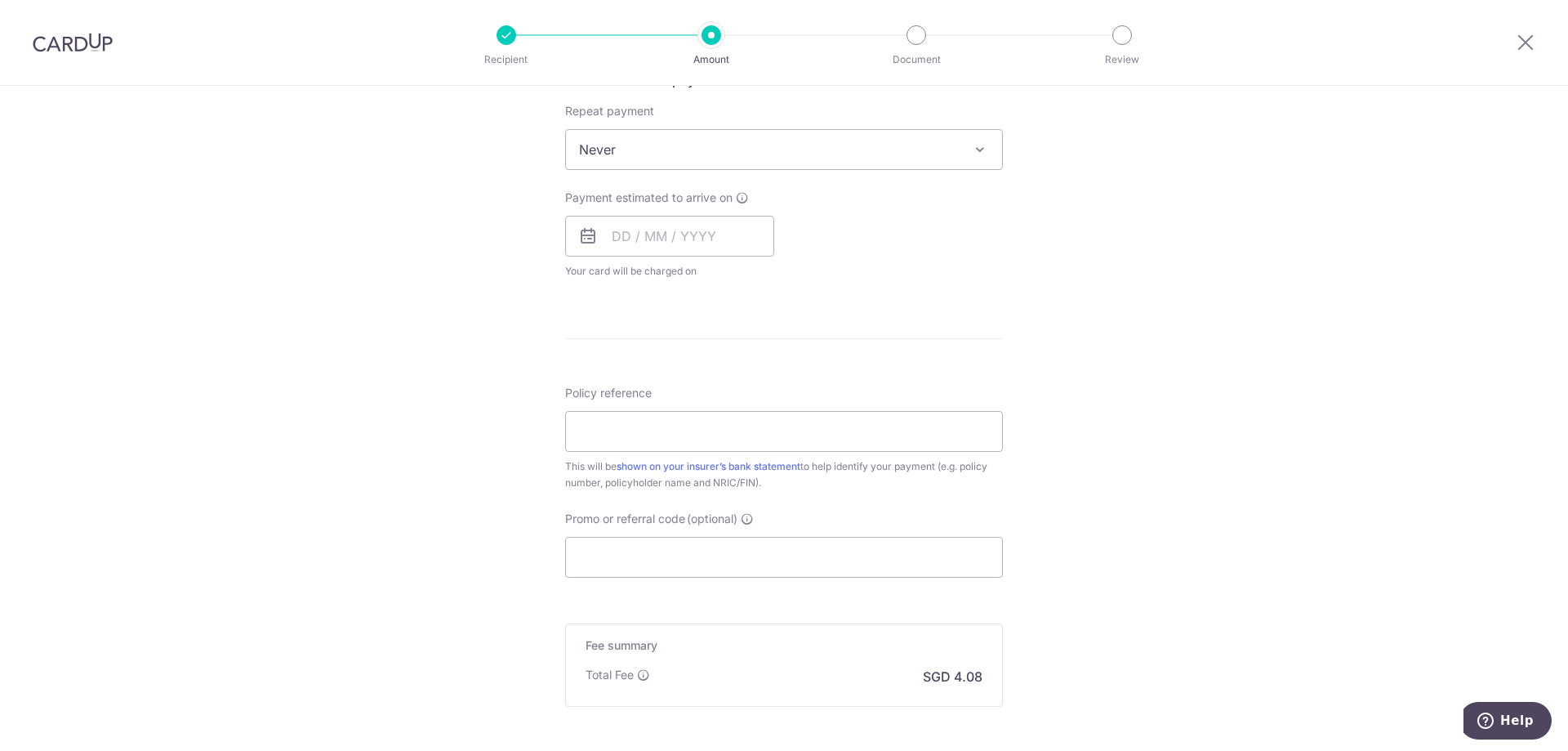
scroll to position [654, 0]
click at [736, 415] on input "Policy reference" at bounding box center [784, 425] width 438 height 41
type input "OFF225"
click at [1124, 287] on div "Tell us more about your payment Enter payment amount SGD 156.85 156.85 Select C…" at bounding box center [784, 171] width 1568 height 1478
click at [746, 439] on input "OFF225" at bounding box center [784, 425] width 438 height 41
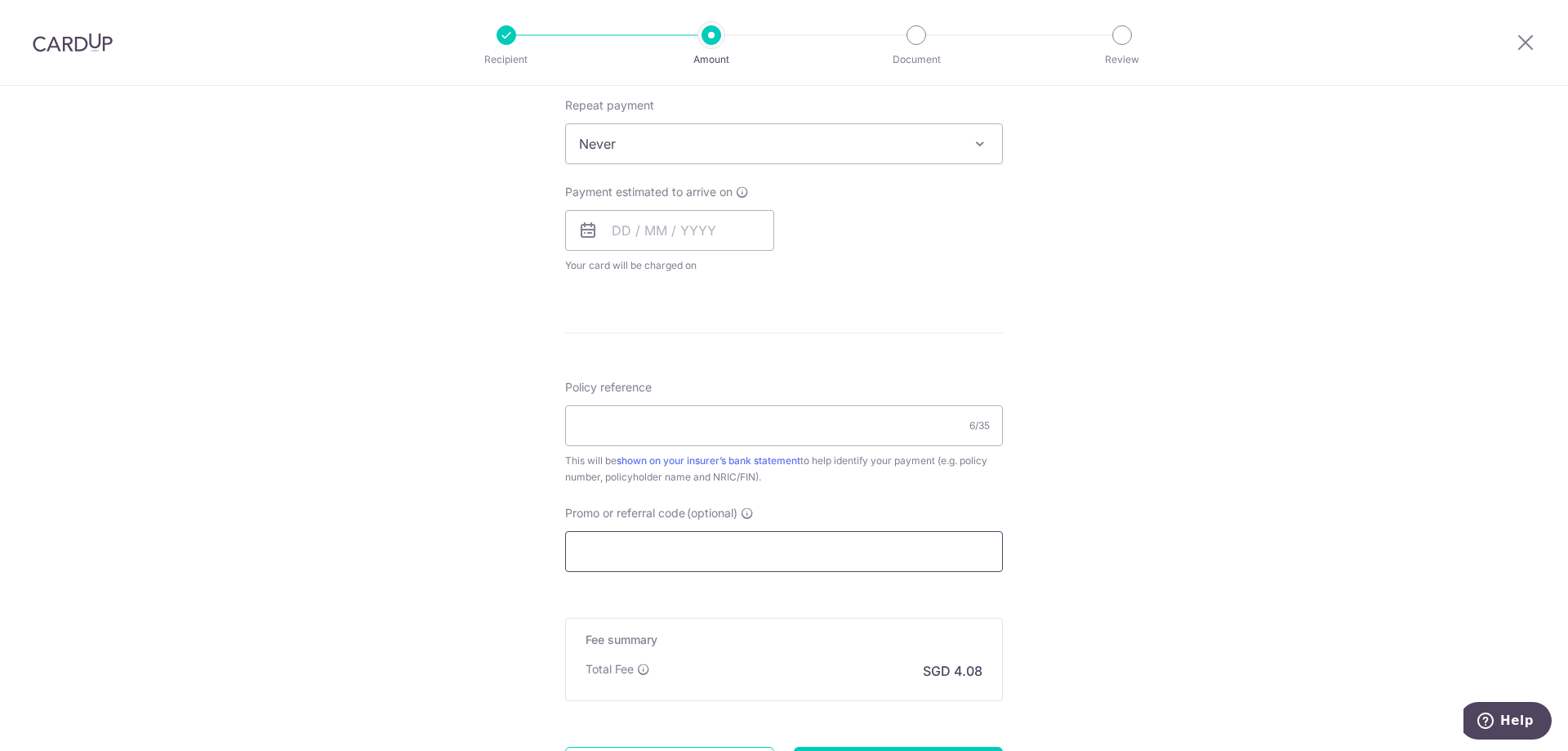
click at [691, 546] on input "Promo or referral code (optional)" at bounding box center [784, 551] width 438 height 41
paste input "OFF225"
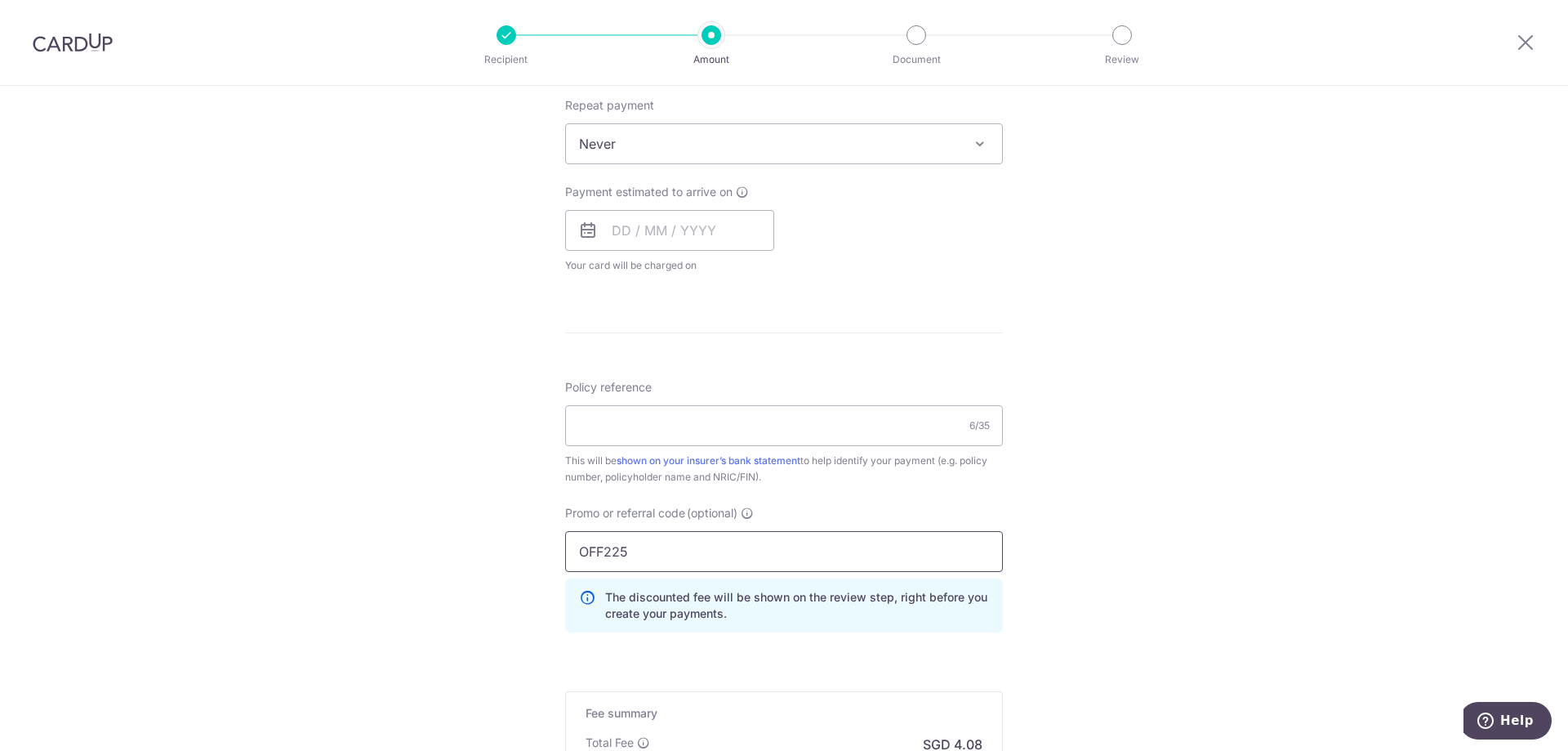
type input "OFF225"
click at [1059, 425] on div "Tell us more about your payment Enter payment amount SGD 156.85 156.85 Select C…" at bounding box center [784, 207] width 1568 height 1551
click at [770, 449] on div "Policy reference 6/35 This will be shown on your insurer’s bank statement to he…" at bounding box center [784, 432] width 438 height 107
click at [786, 422] on input "Policy reference" at bounding box center [784, 425] width 438 height 41
click at [1224, 257] on div "Tell us more about your payment Enter payment amount SGD 156.85 156.85 Select C…" at bounding box center [784, 207] width 1568 height 1551
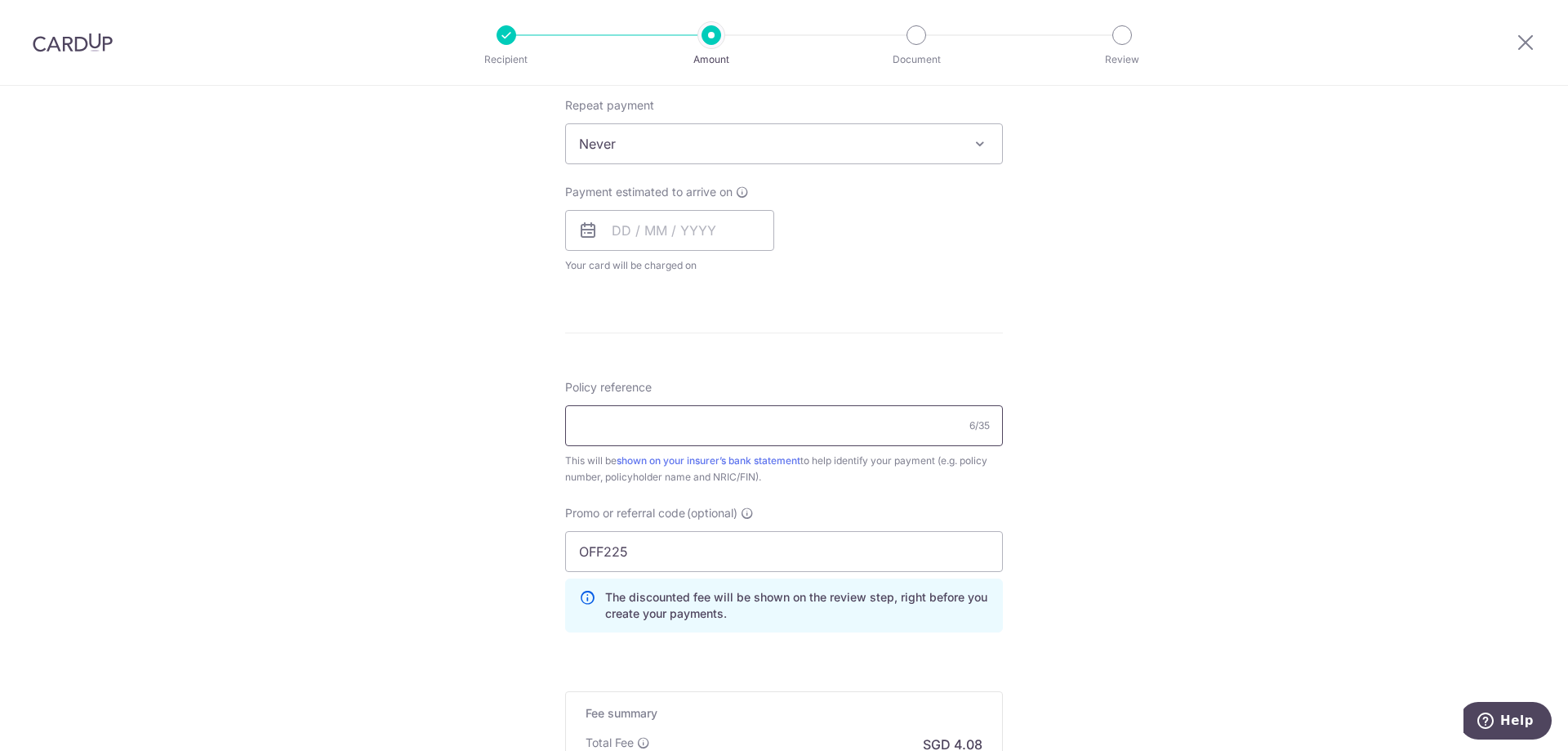
click at [790, 406] on input "Policy reference" at bounding box center [784, 425] width 438 height 41
paste input "0210360772"
click at [571, 420] on input "0210360772" at bounding box center [784, 425] width 438 height 41
click at [693, 424] on input "0210360772" at bounding box center [784, 425] width 438 height 41
type input "0210360772"
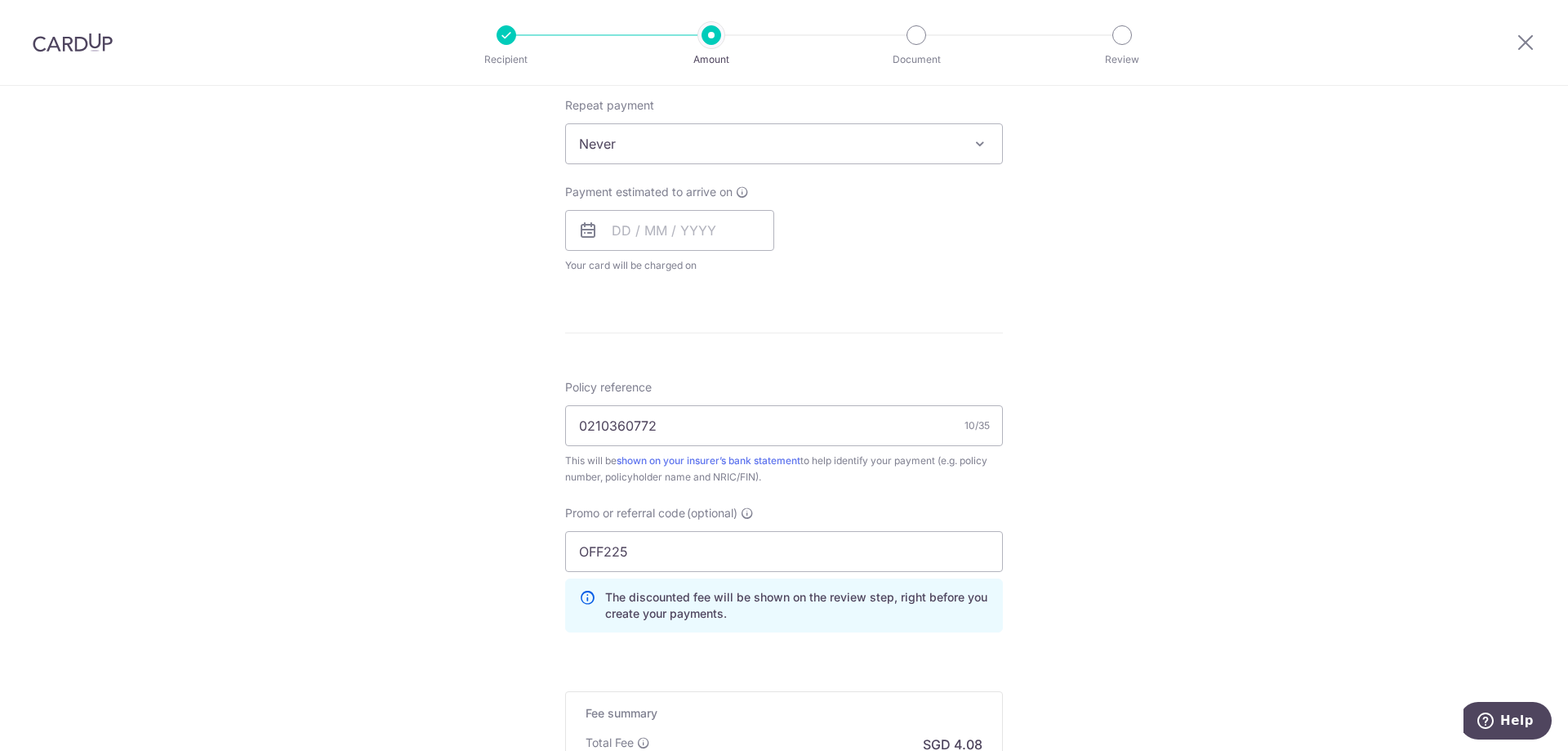
click at [1185, 383] on div "Tell us more about your payment Enter payment amount SGD 156.85 156.85 Select C…" at bounding box center [784, 207] width 1568 height 1551
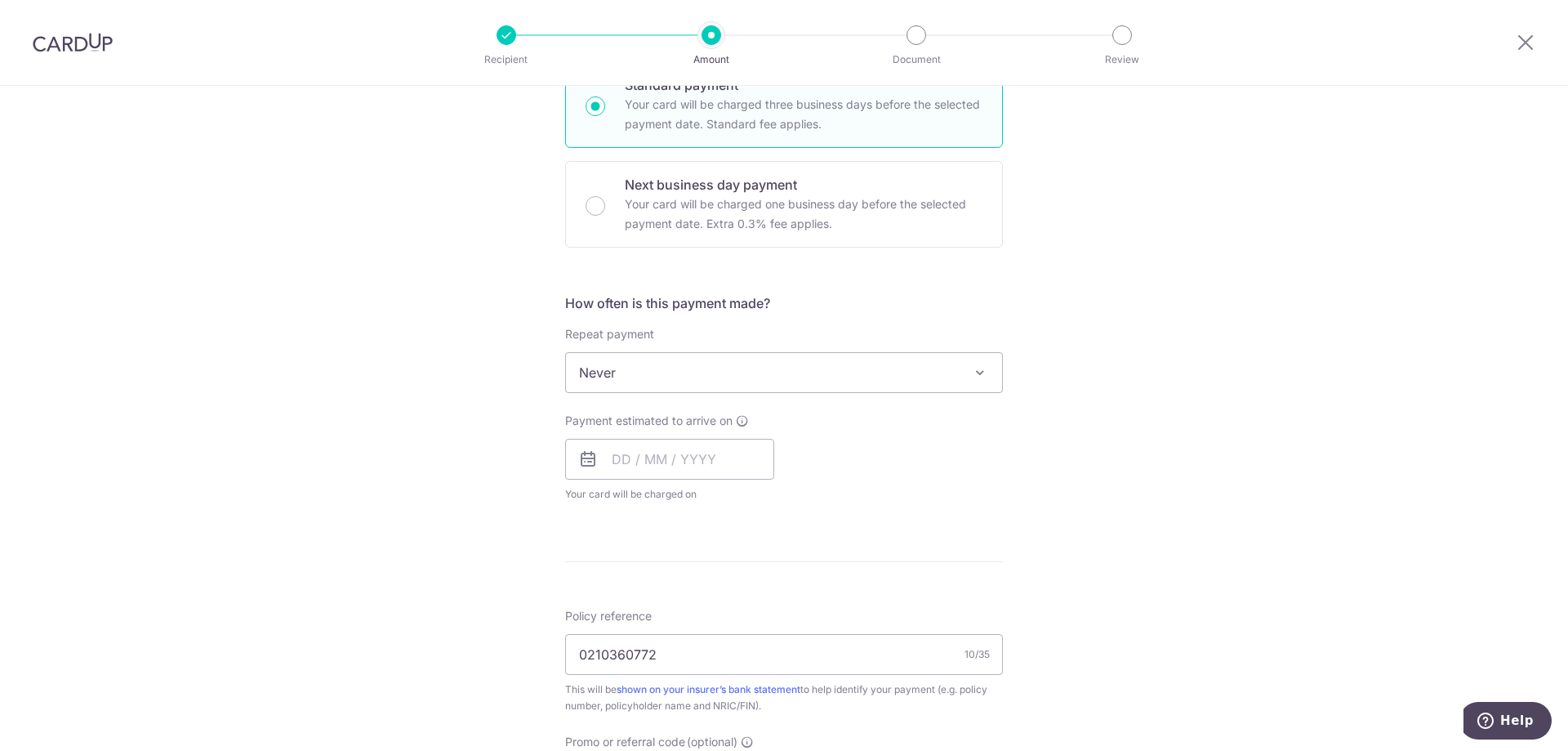
scroll to position [408, 0]
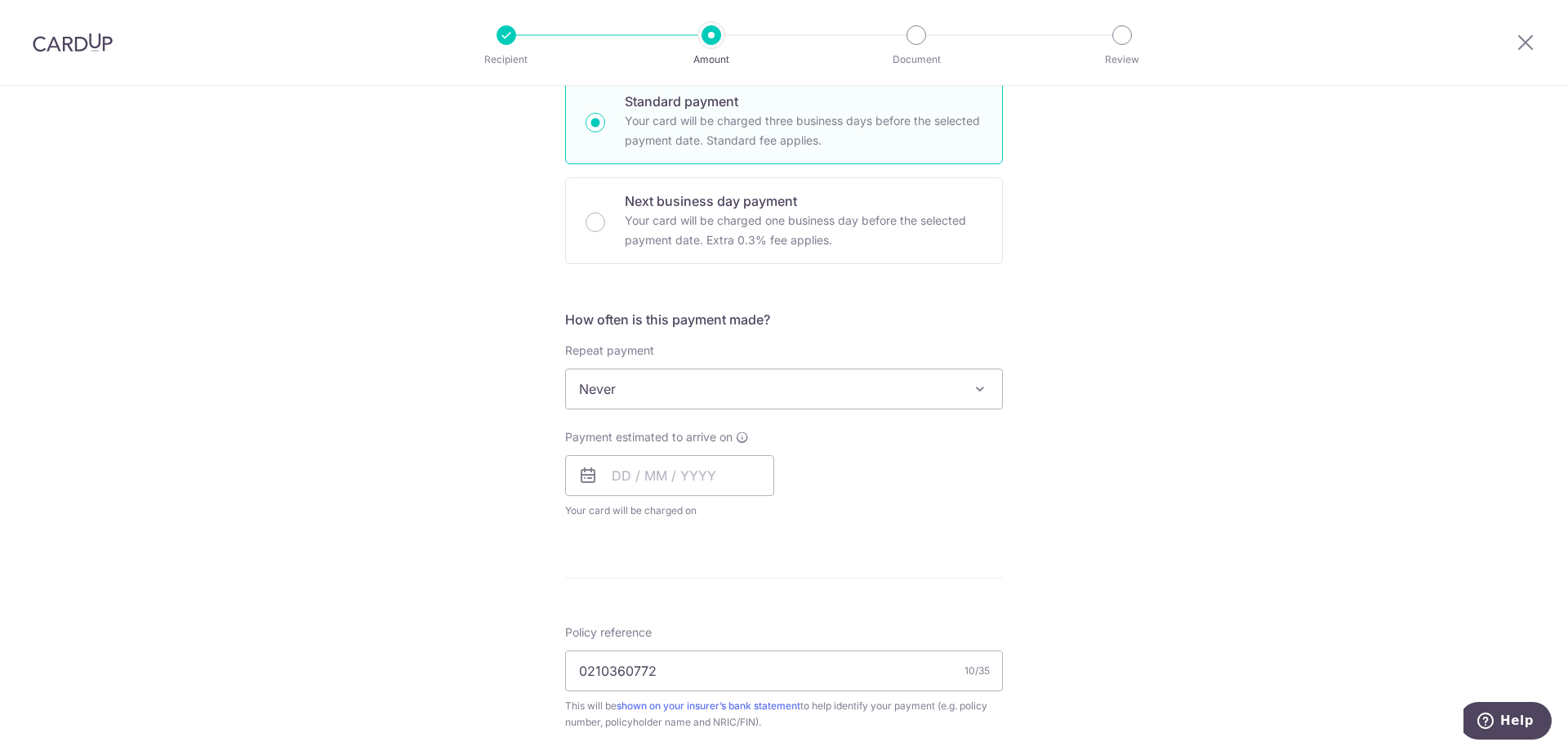
drag, startPoint x: 713, startPoint y: 611, endPoint x: 729, endPoint y: 614, distance: 16.3
click at [717, 613] on form "Enter payment amount SGD 156.85 156.85 Select Card **** 7874 Add credit card Yo…" at bounding box center [784, 468] width 438 height 1367
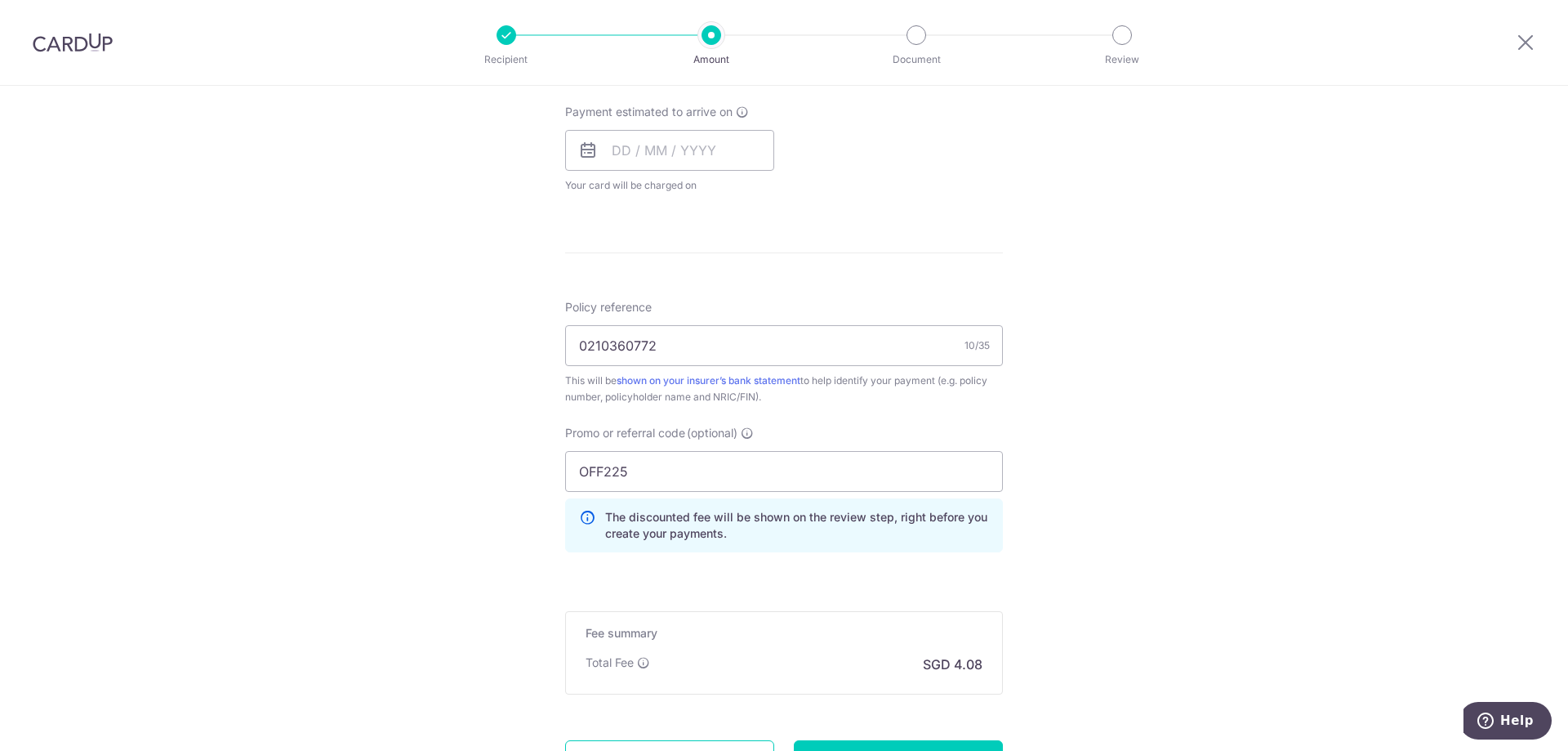
scroll to position [817, 0]
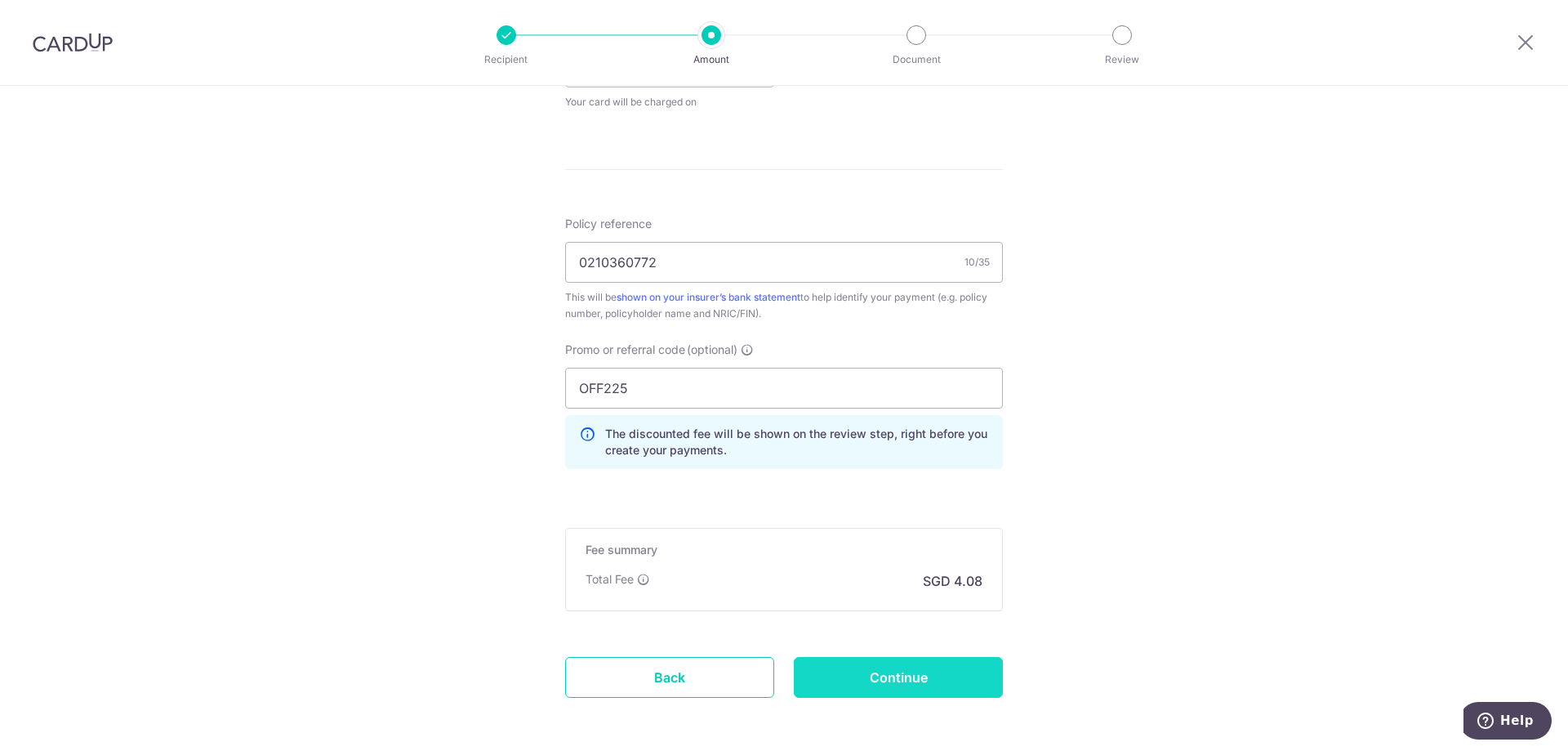
click at [907, 667] on input "Continue" at bounding box center [899, 677] width 209 height 41
type input "Create Schedule"
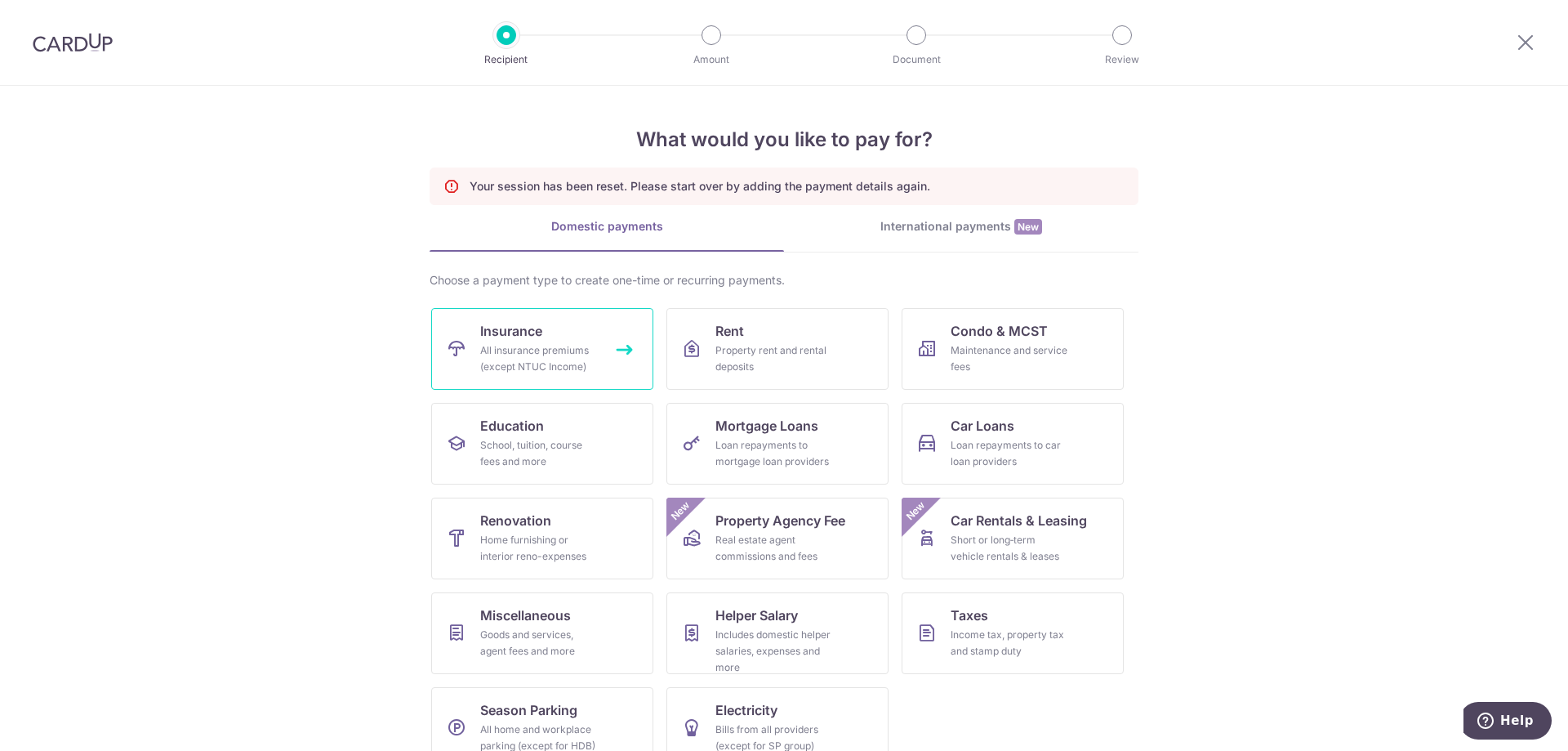
click at [555, 354] on div "All insurance premiums (except NTUC Income)" at bounding box center [539, 358] width 117 height 33
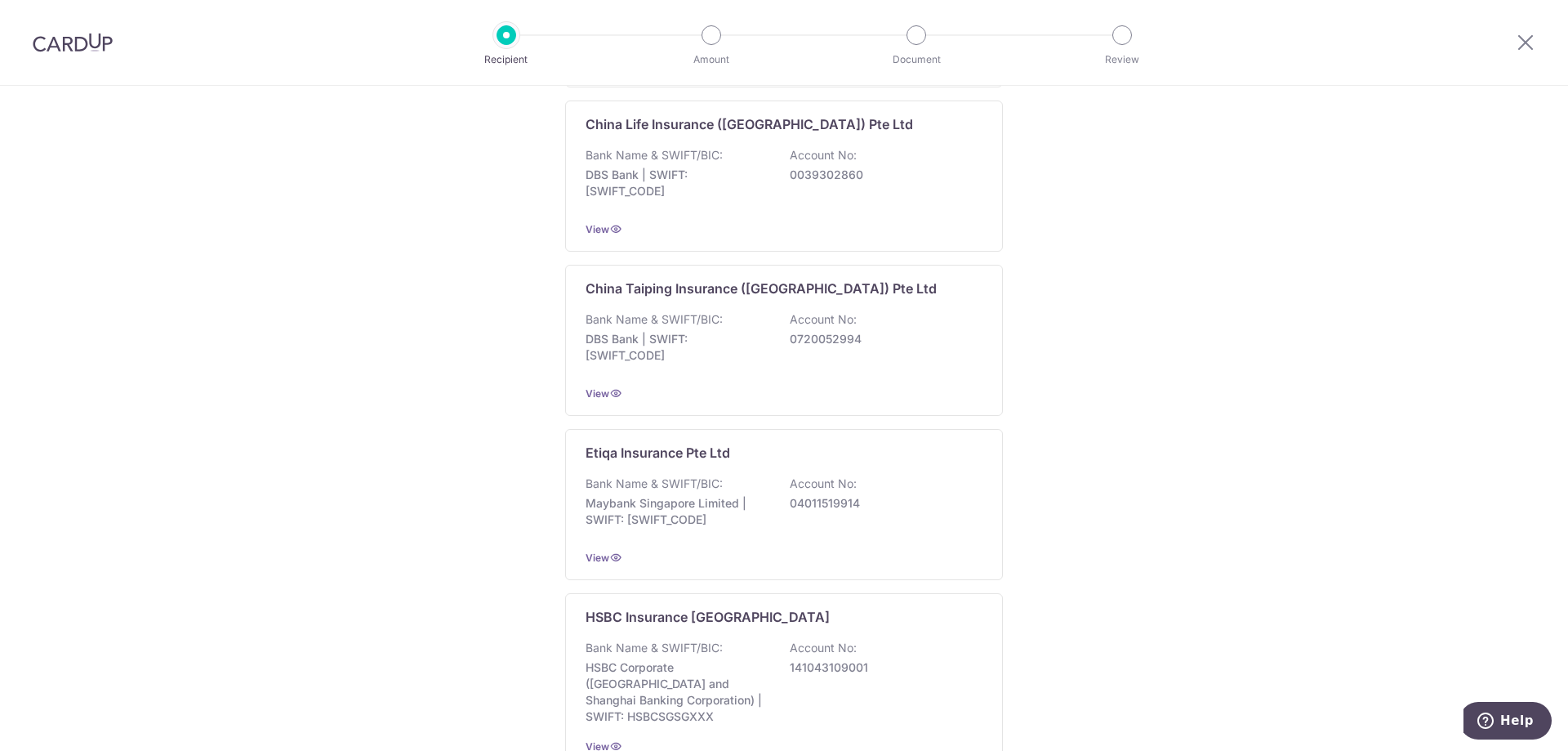
scroll to position [1480, 0]
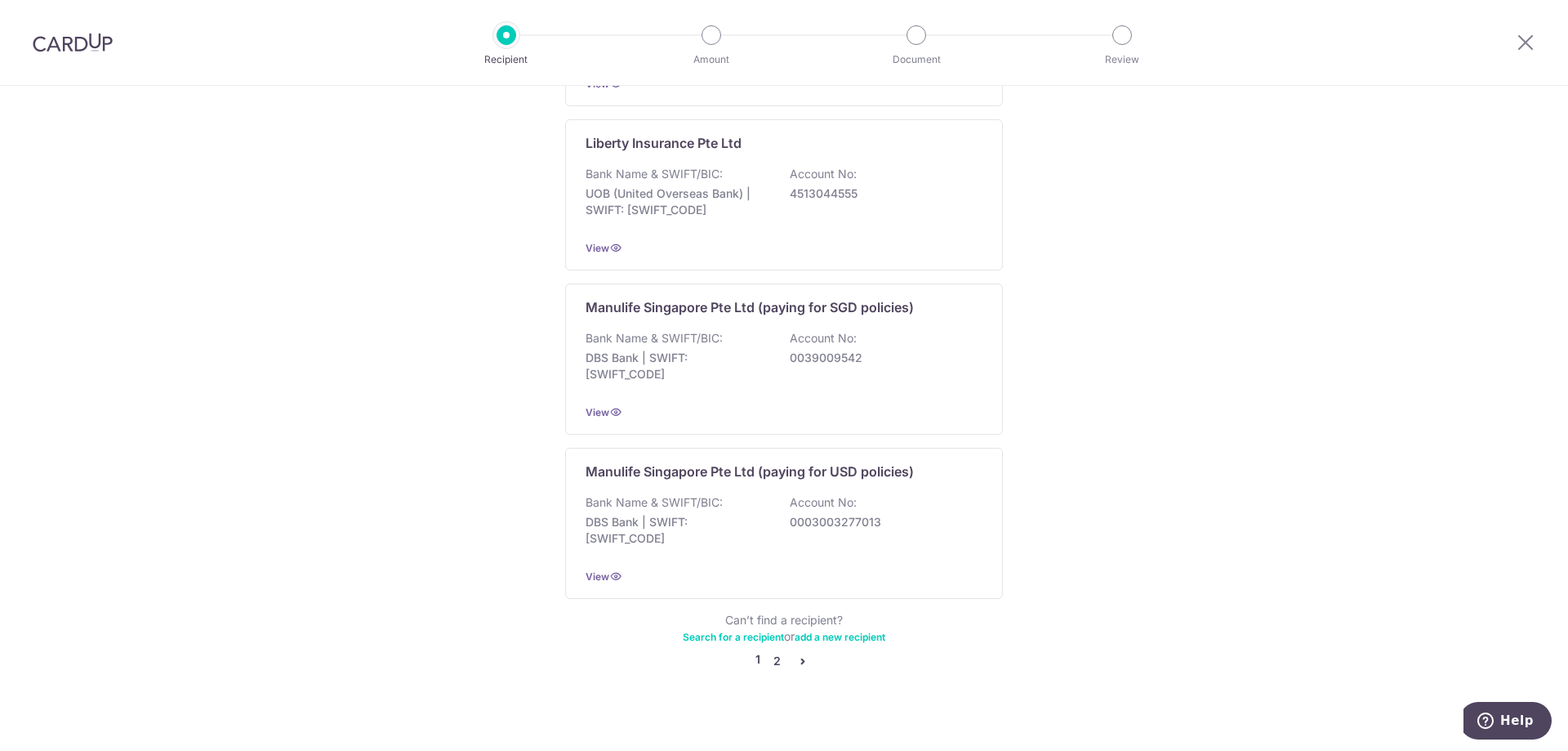
click at [771, 651] on link "2" at bounding box center [777, 661] width 19 height 19
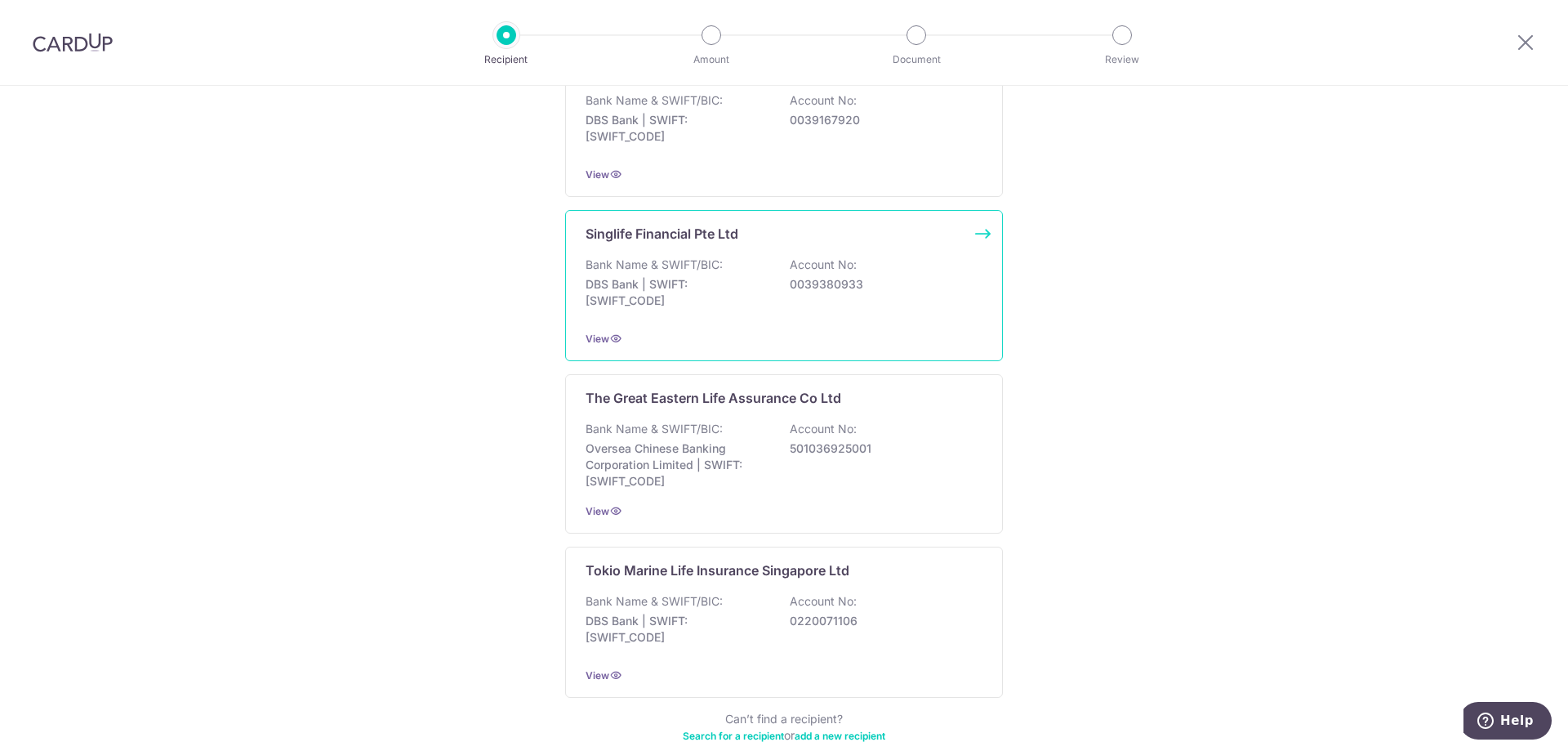
scroll to position [1489, 0]
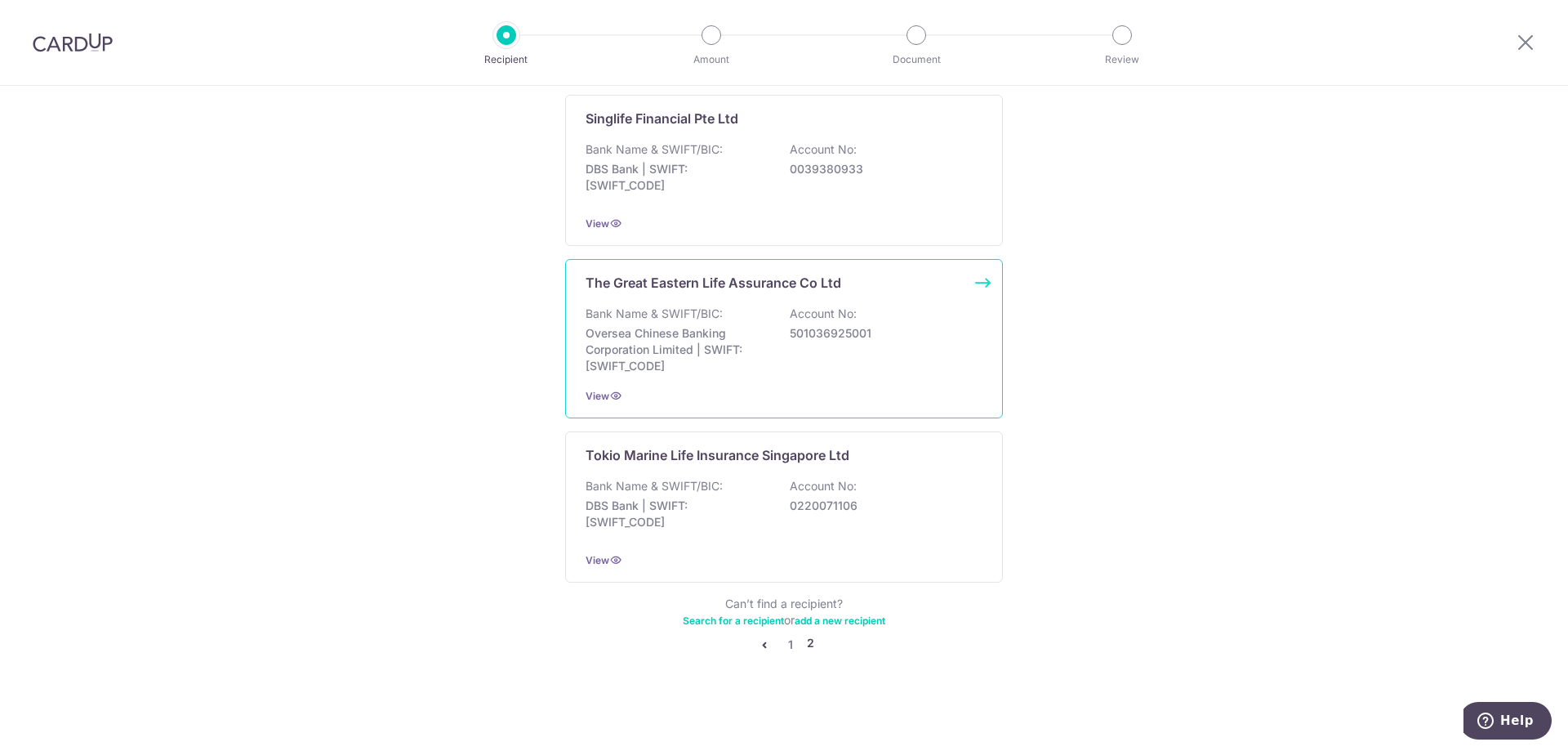
click at [987, 287] on div "The Great Eastern Life Assurance Co Ltd Bank Name & SWIFT/BIC: Oversea Chinese …" at bounding box center [784, 339] width 438 height 159
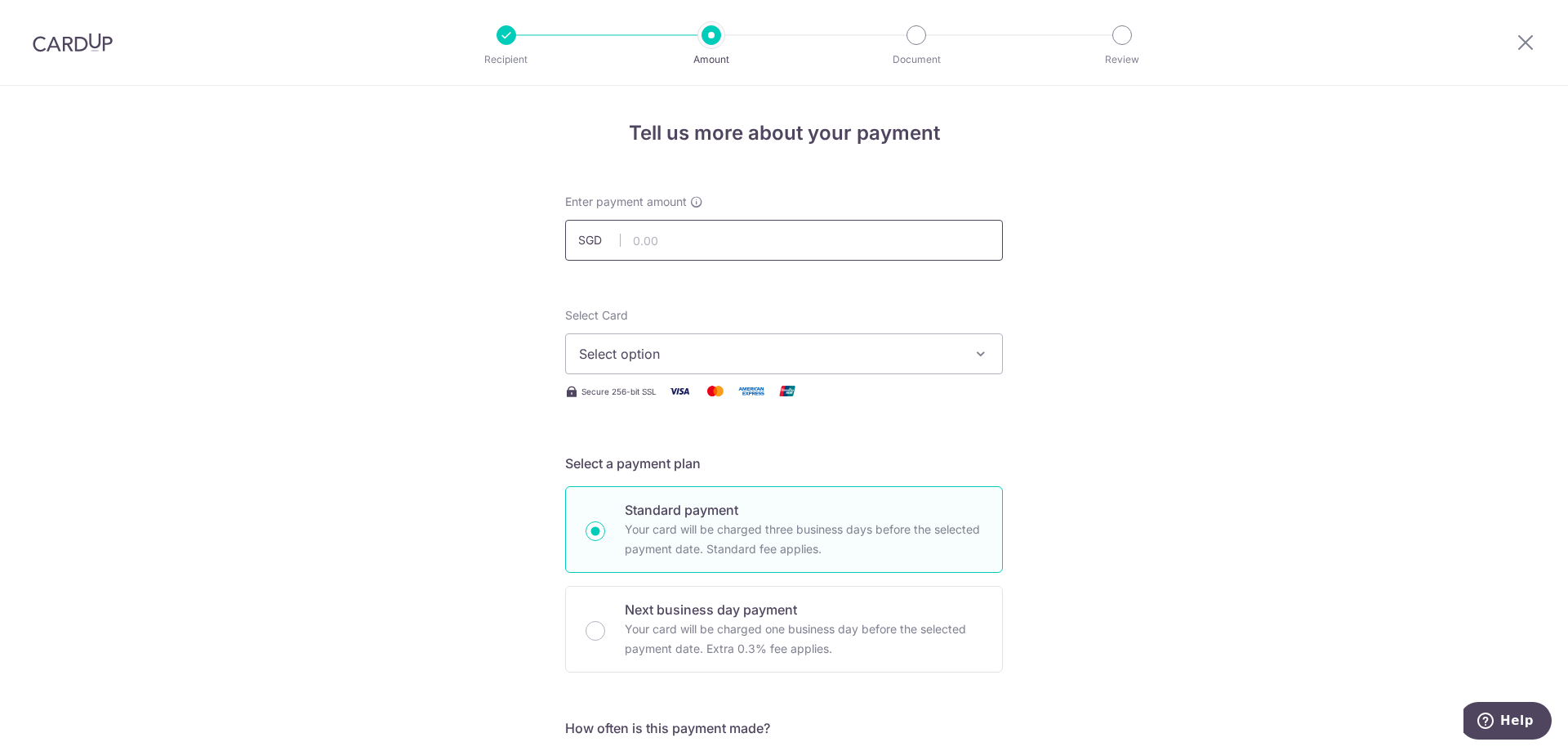
click at [900, 254] on input "text" at bounding box center [784, 240] width 438 height 41
type input "156.85"
click at [967, 352] on button "Select option" at bounding box center [784, 353] width 438 height 41
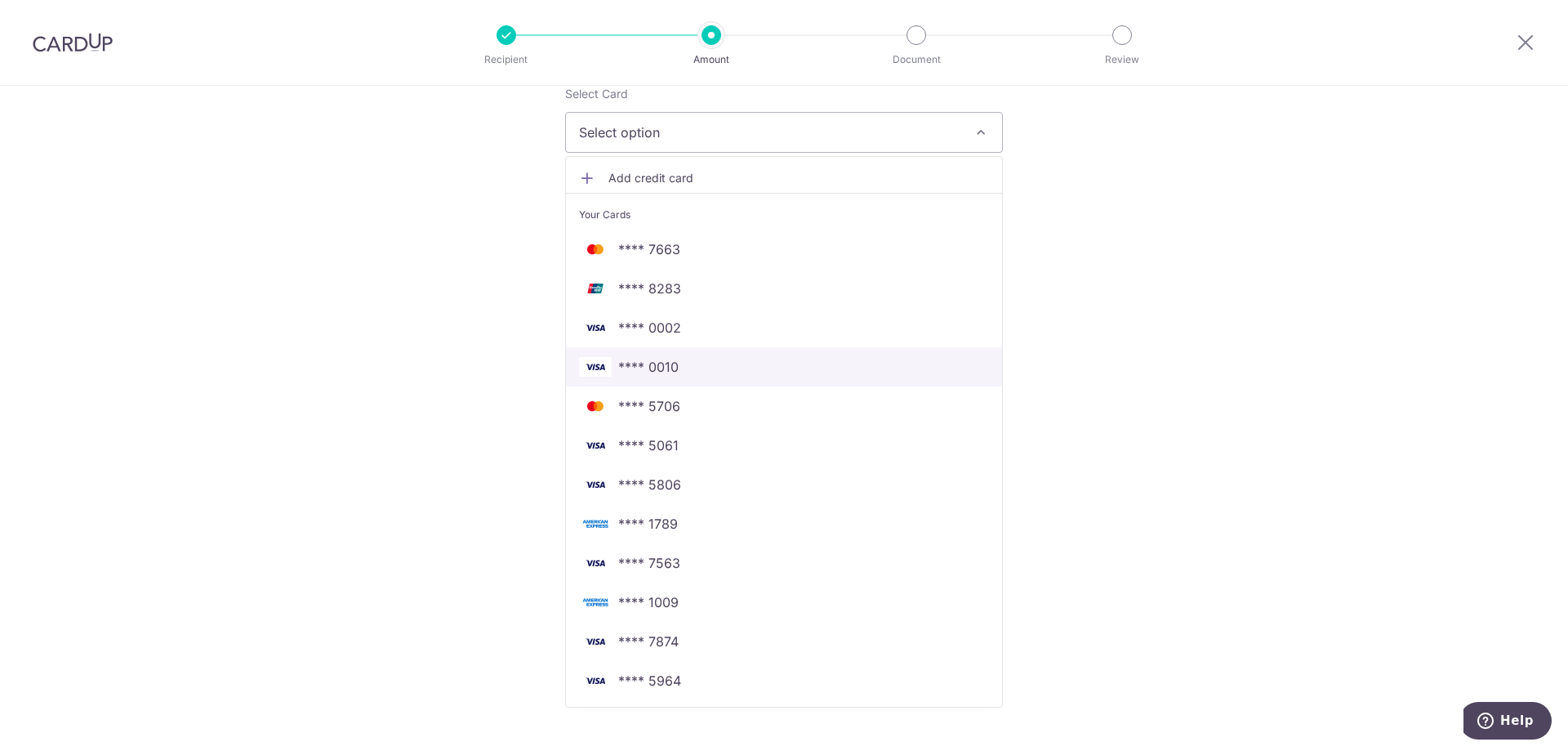
scroll to position [327, 0]
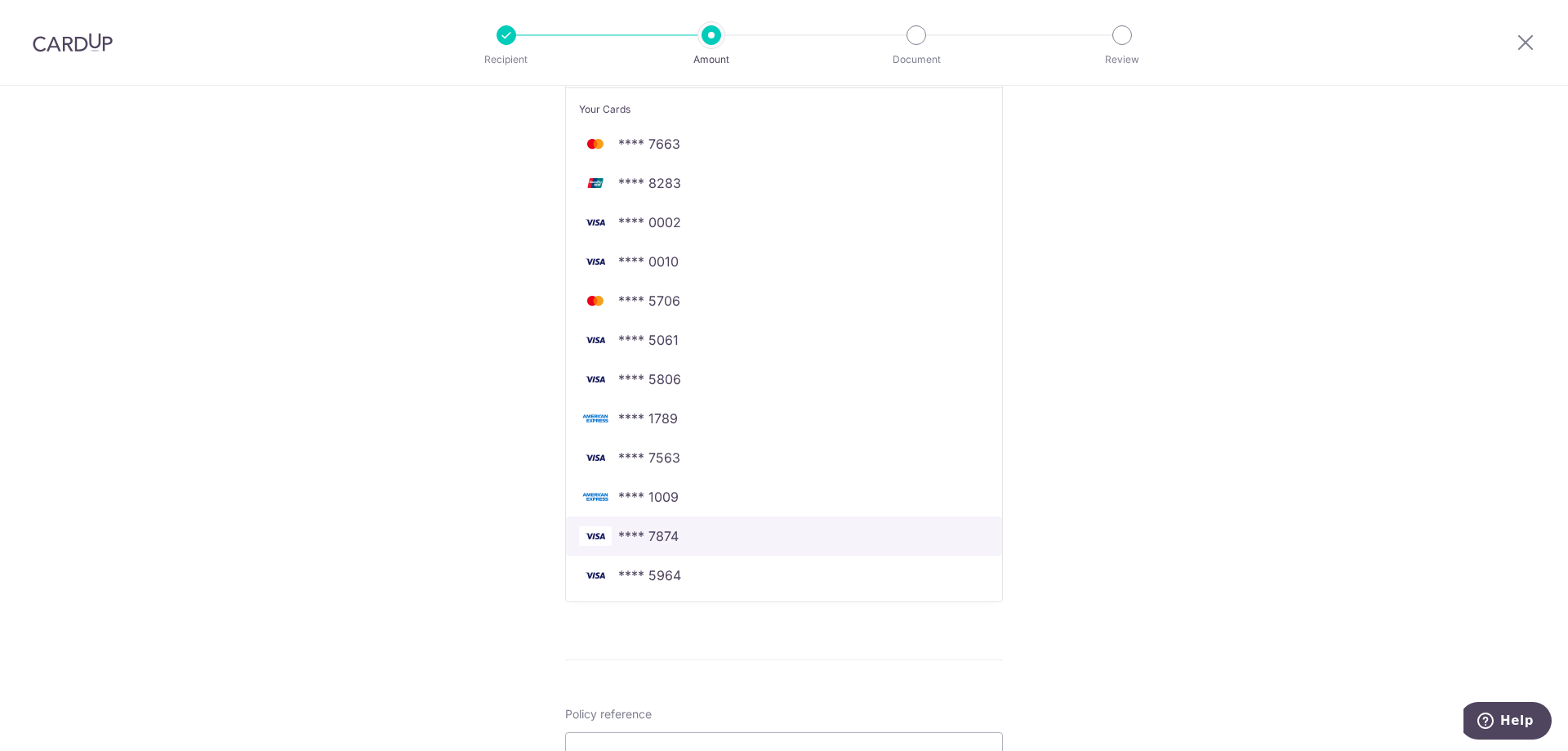
click at [665, 539] on span "**** 7874" at bounding box center [648, 536] width 60 height 19
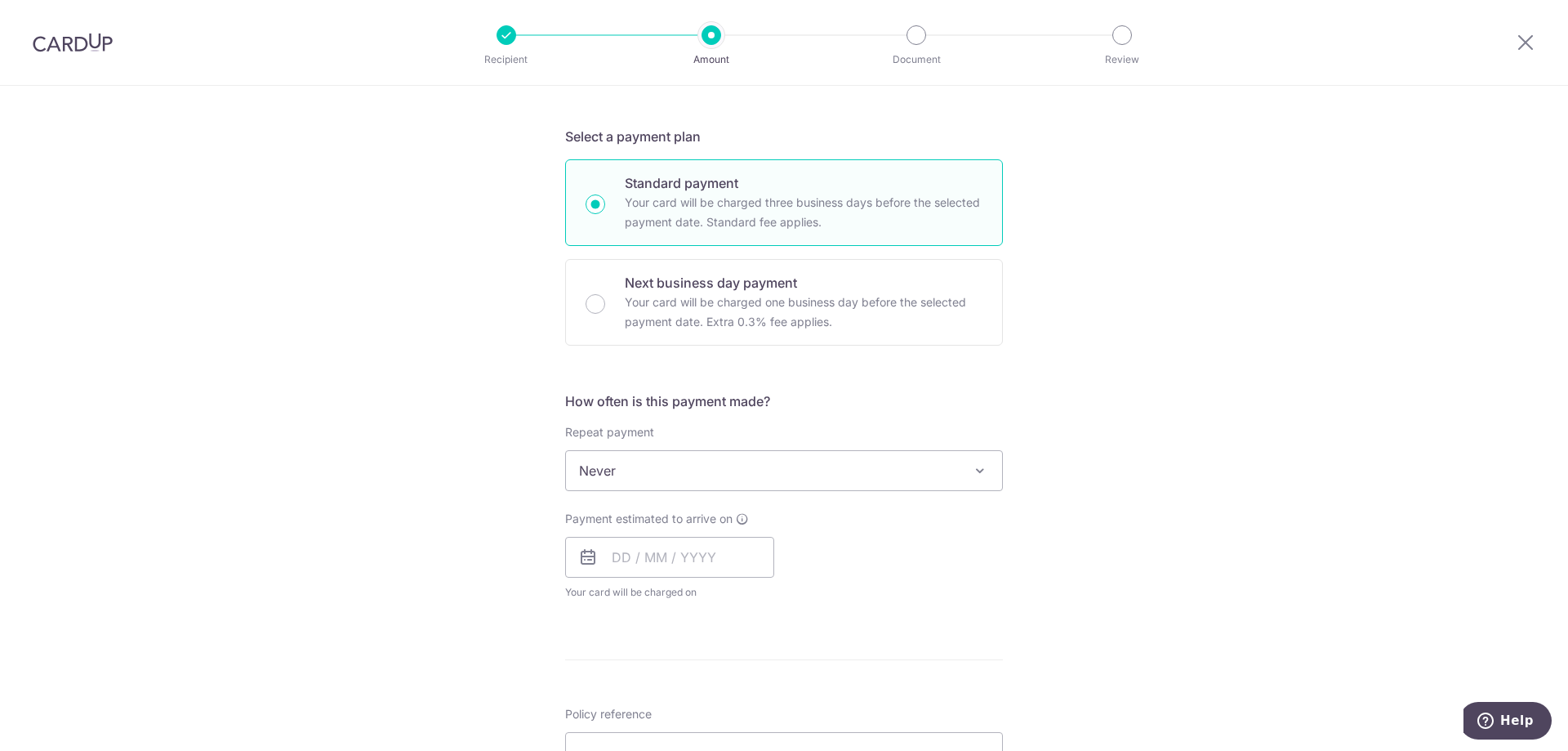
click at [1047, 429] on div "Tell us more about your payment Enter payment amount SGD 156.85 156.85 Select C…" at bounding box center [784, 497] width 1568 height 1478
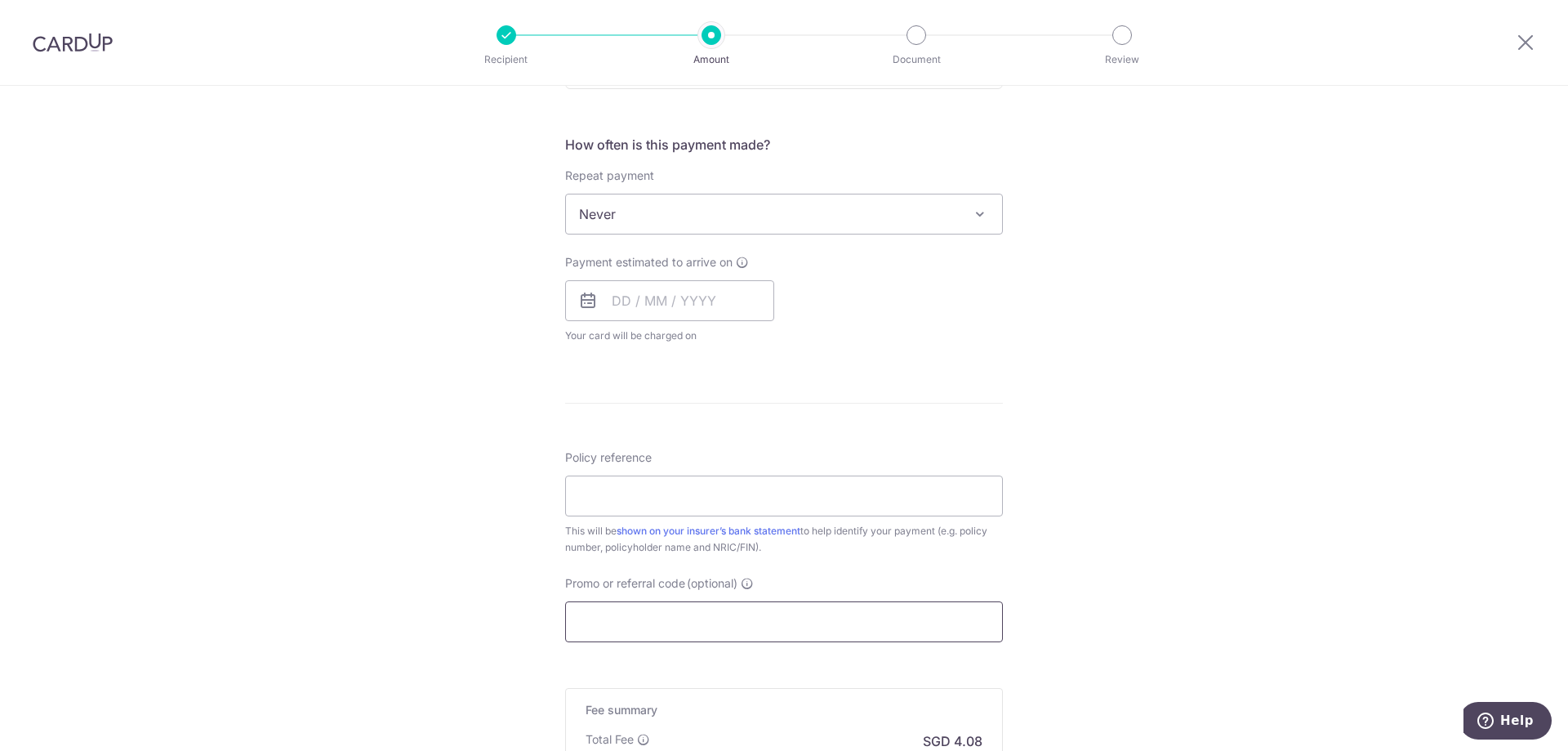
scroll to position [736, 0]
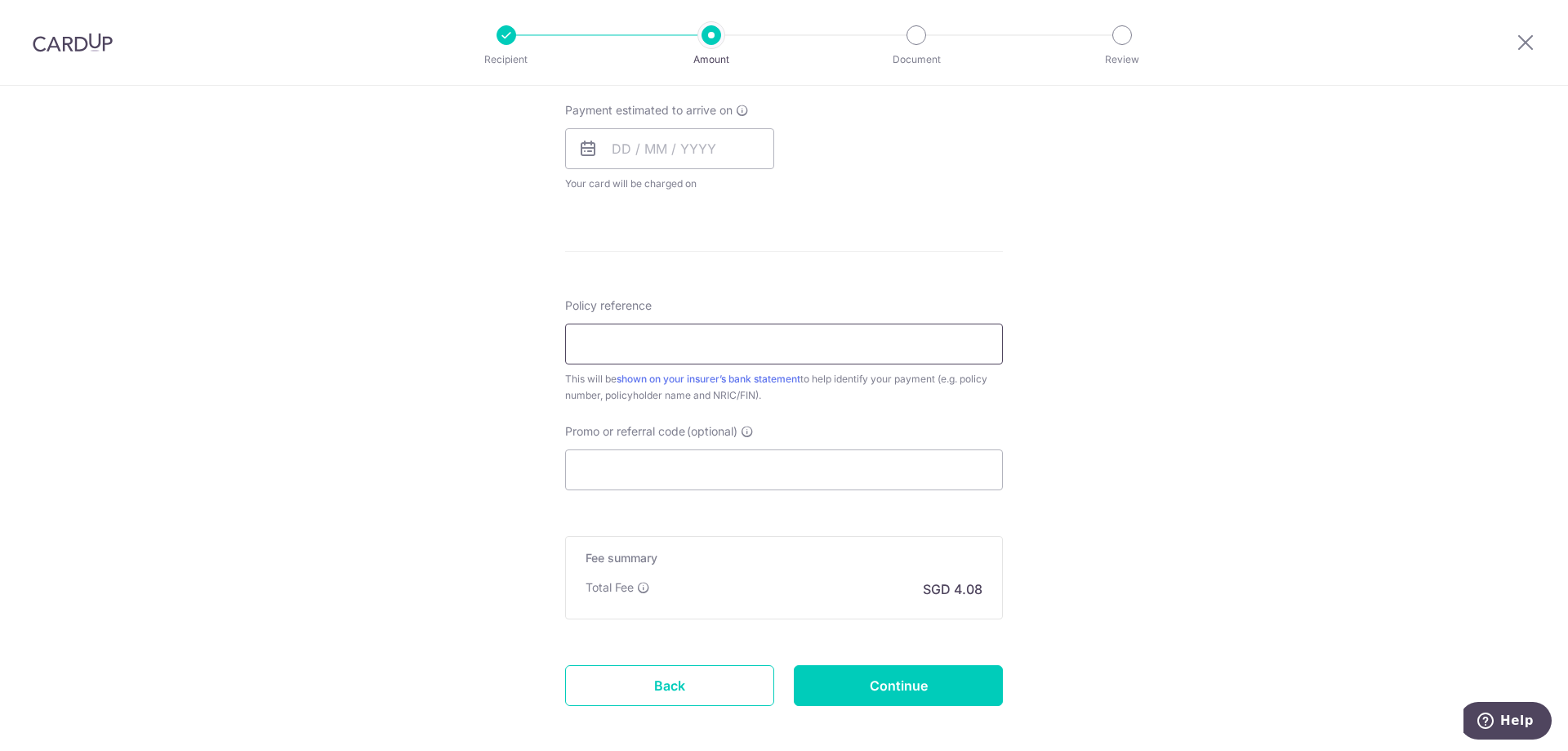
click at [682, 339] on input "Policy reference" at bounding box center [784, 344] width 438 height 41
paste input "0210360772"
type input "0210360772"
click at [1173, 301] on div "Tell us more about your payment Enter payment amount SGD 156.85 156.85 Select C…" at bounding box center [784, 89] width 1568 height 1478
click at [847, 450] on input "Promo or referral code (optional)" at bounding box center [784, 470] width 438 height 41
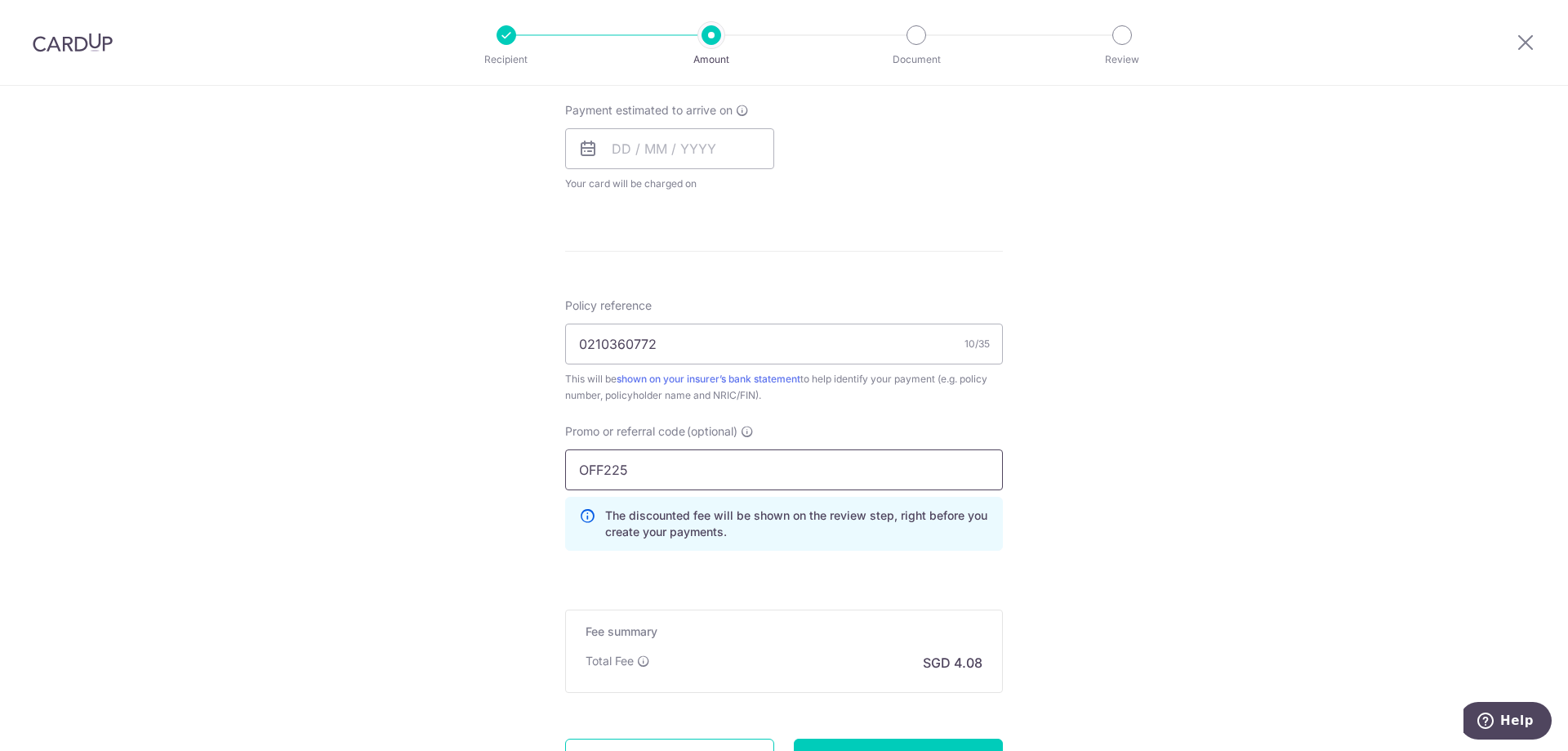
type input "OFF225"
click at [1187, 444] on div "Tell us more about your payment Enter payment amount SGD 156.85 156.85 Select C…" at bounding box center [784, 126] width 1568 height 1551
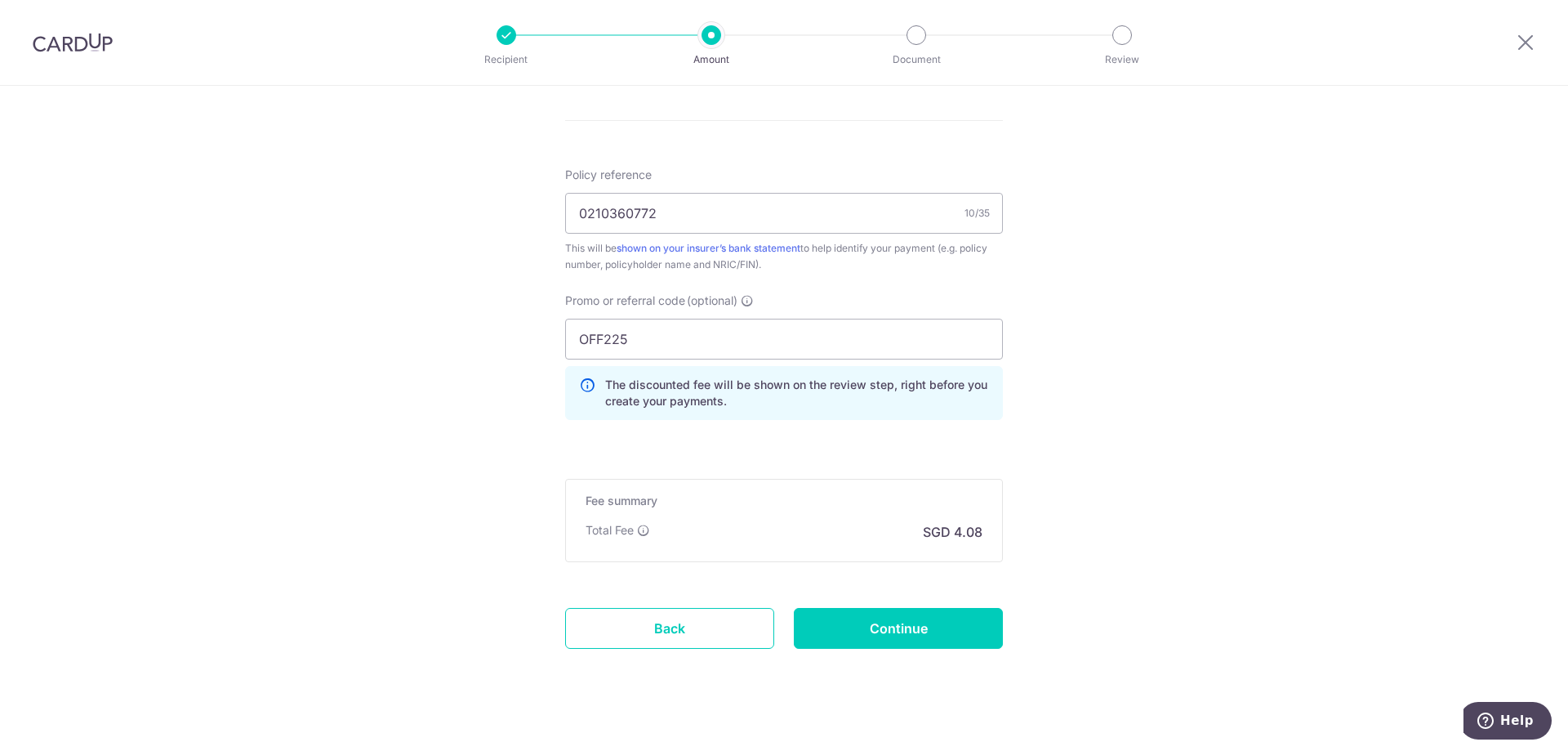
scroll to position [886, 0]
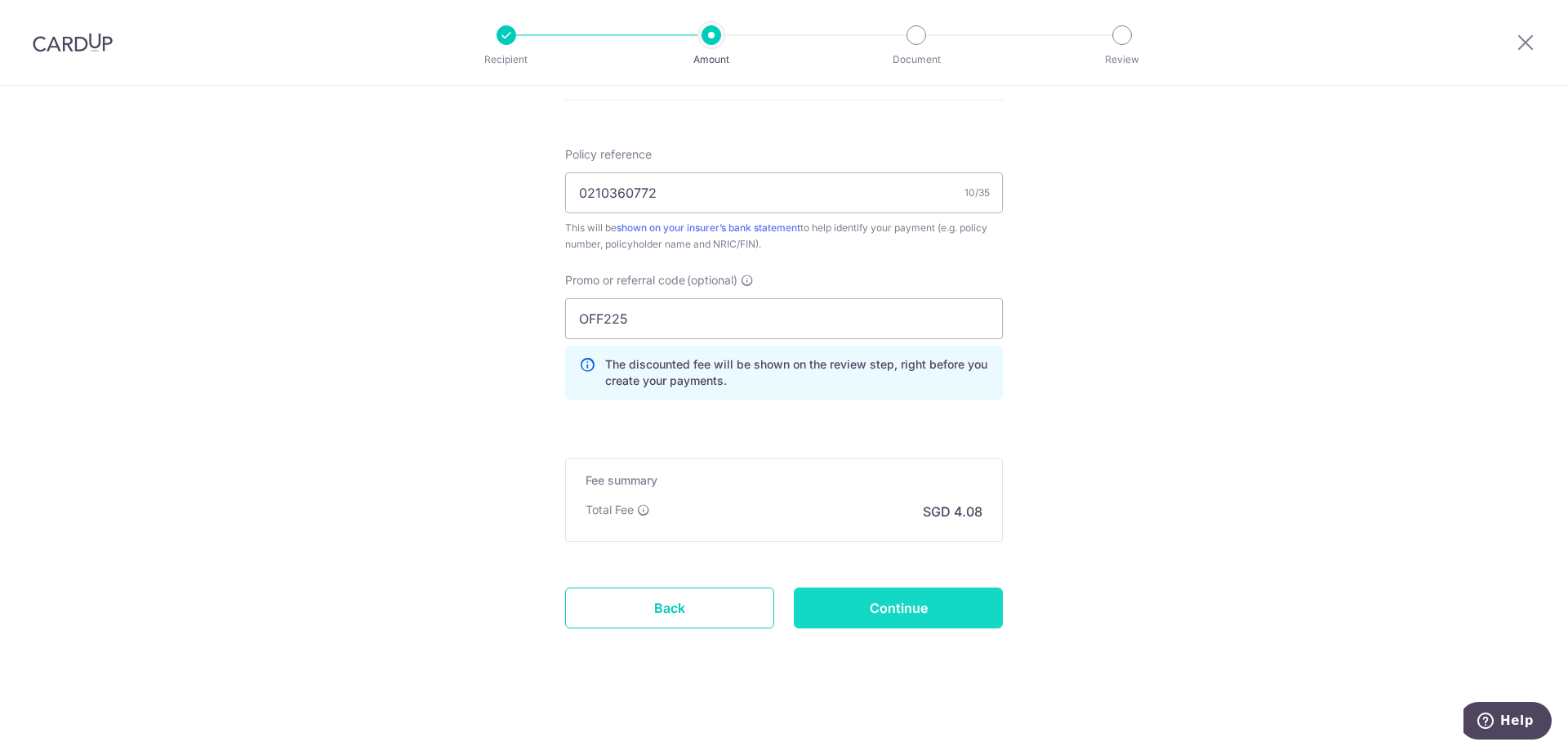
click at [953, 609] on input "Continue" at bounding box center [899, 608] width 209 height 41
type input "Create Schedule"
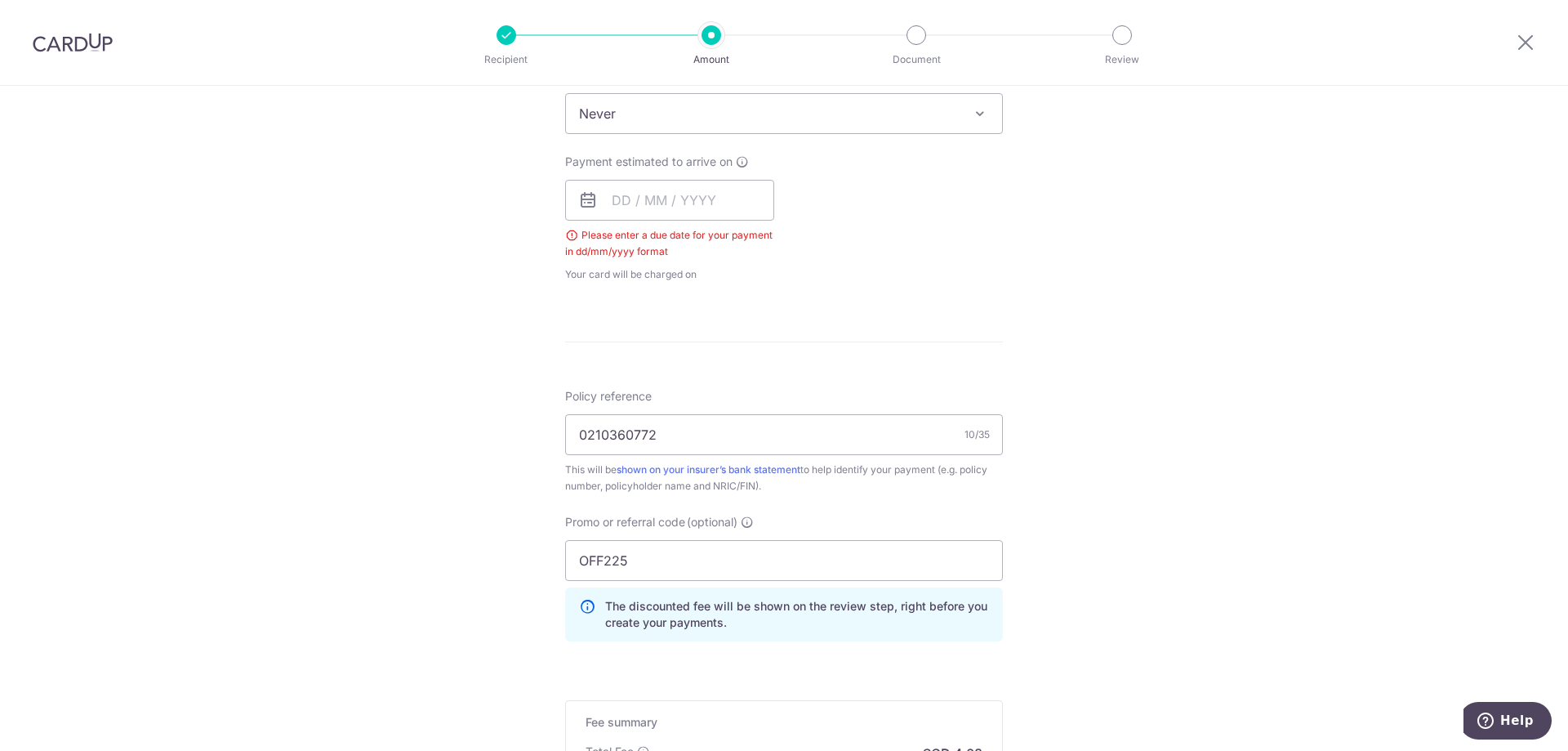
scroll to position [662, 0]
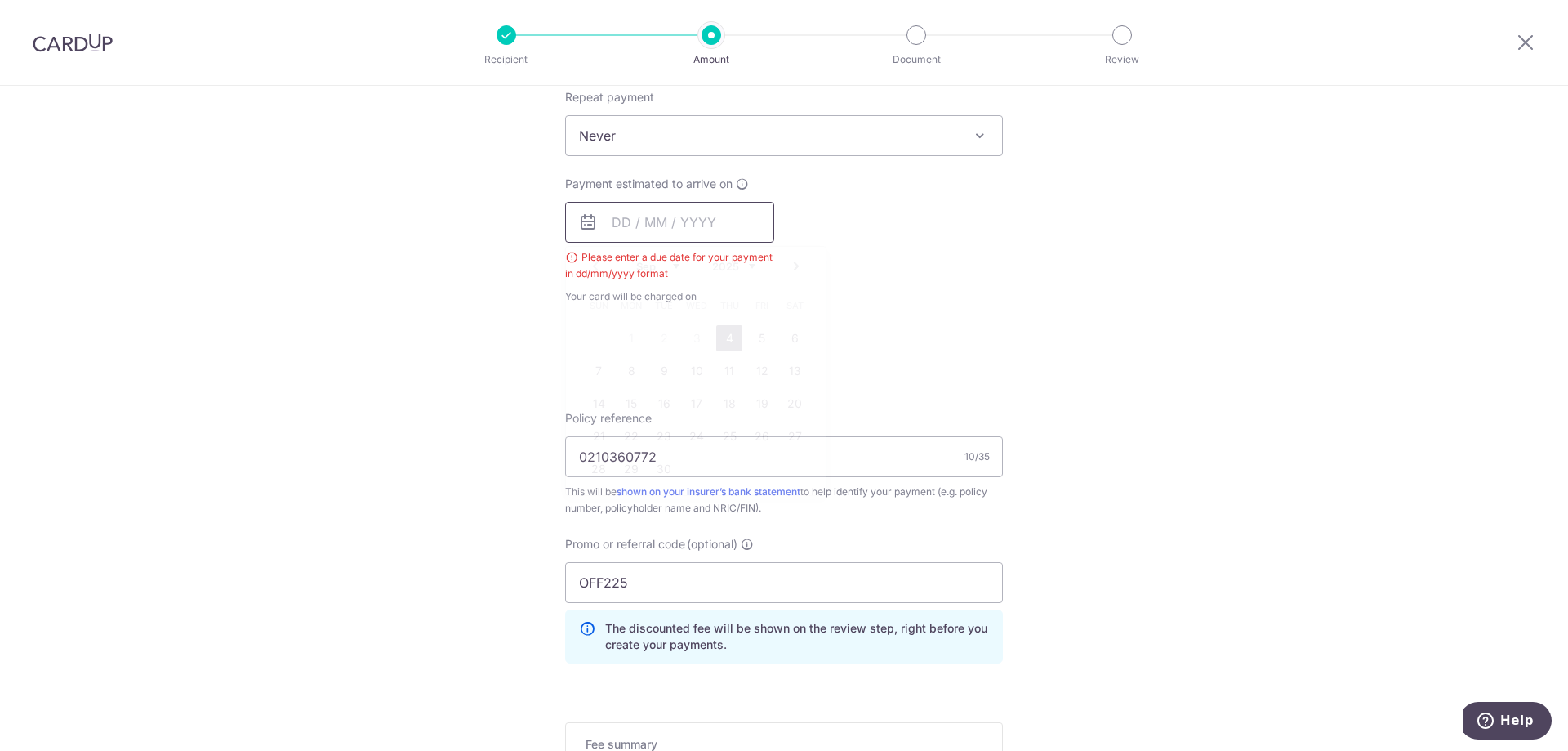
click at [671, 216] on input "text" at bounding box center [670, 222] width 209 height 41
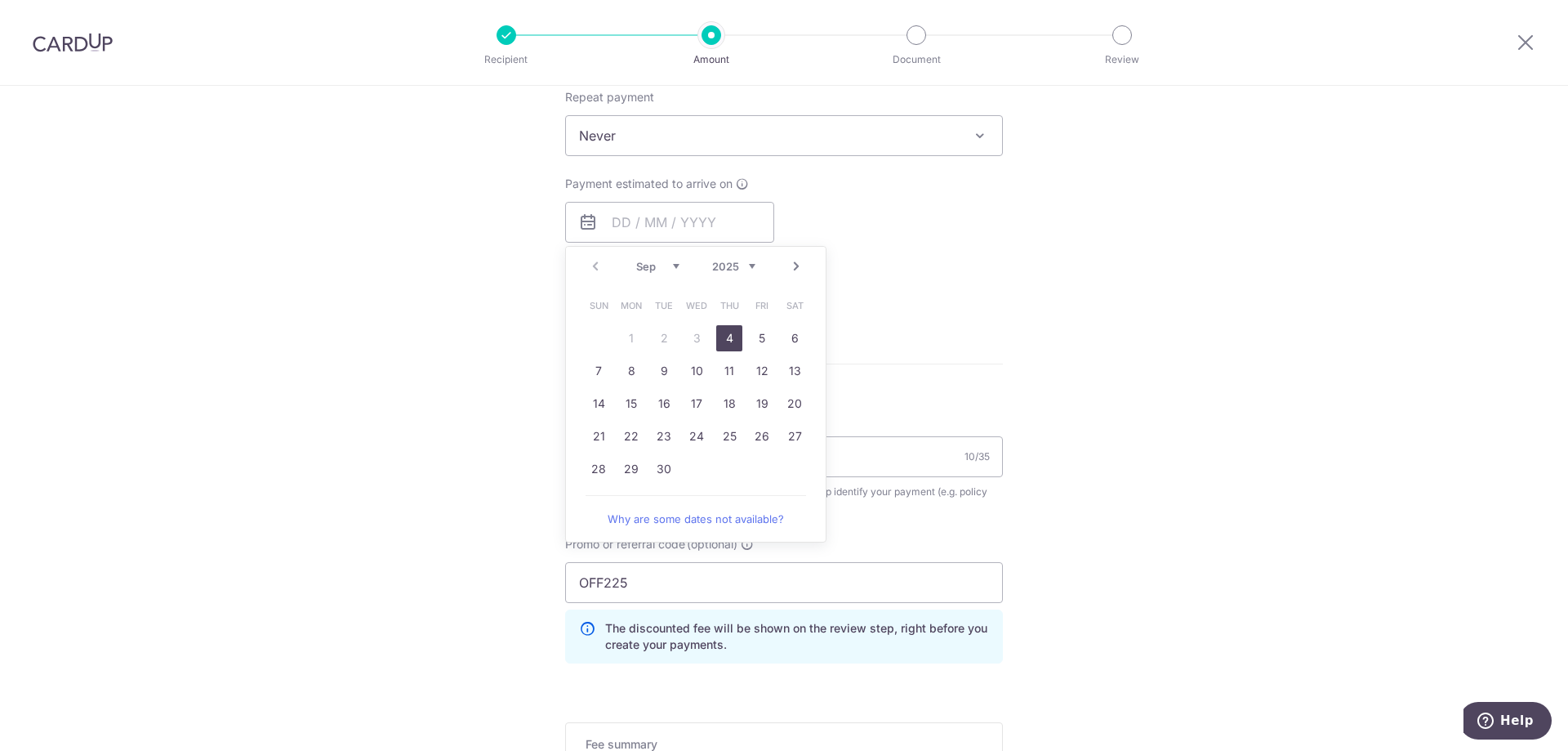
click at [716, 336] on link "4" at bounding box center [729, 338] width 26 height 26
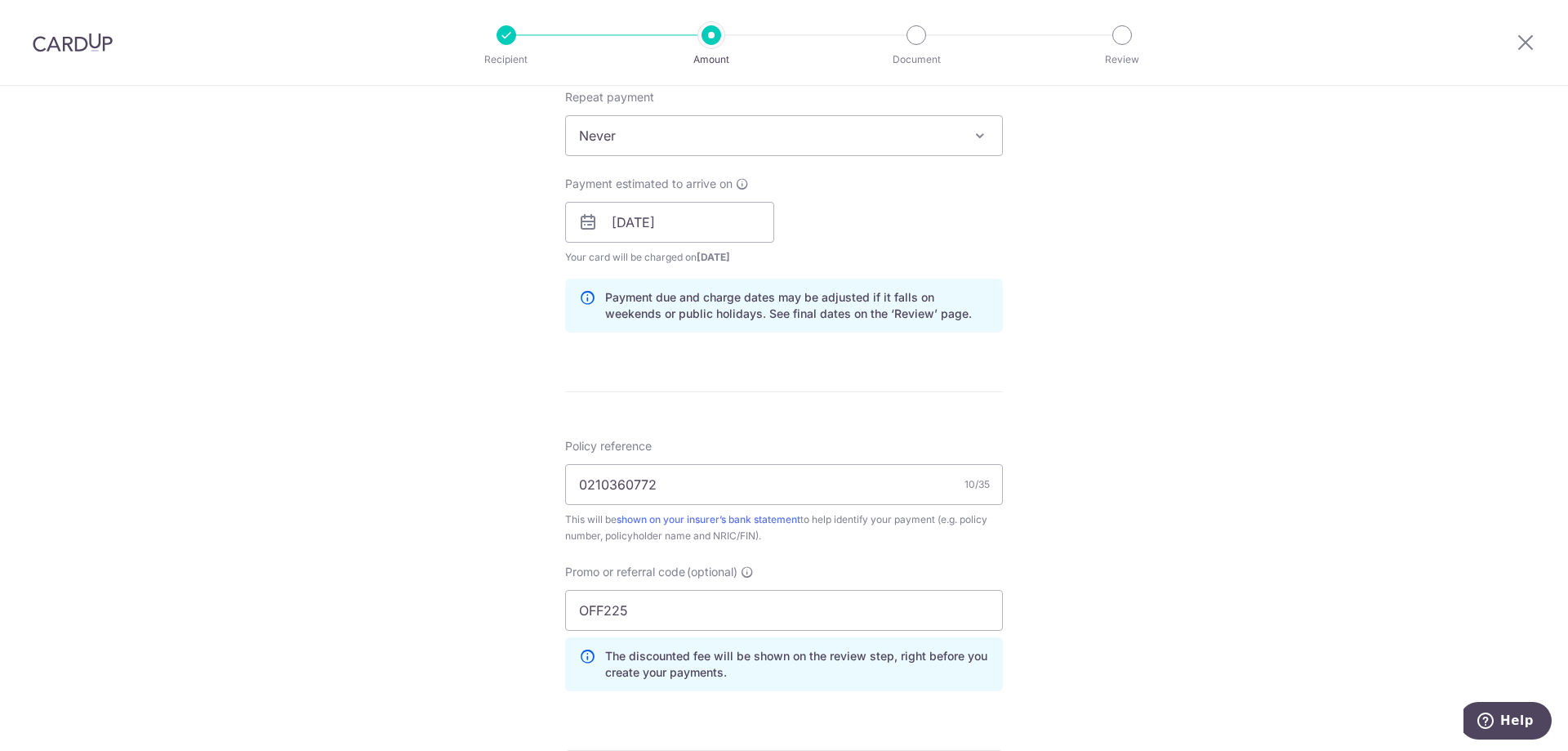
drag, startPoint x: 829, startPoint y: 249, endPoint x: 1164, endPoint y: 176, distance: 342.9
click at [1164, 176] on div "Tell us more about your payment Enter payment amount SGD 156.85 156.85 Select C…" at bounding box center [784, 232] width 1568 height 1618
click at [719, 230] on input "[DATE]" at bounding box center [670, 222] width 209 height 41
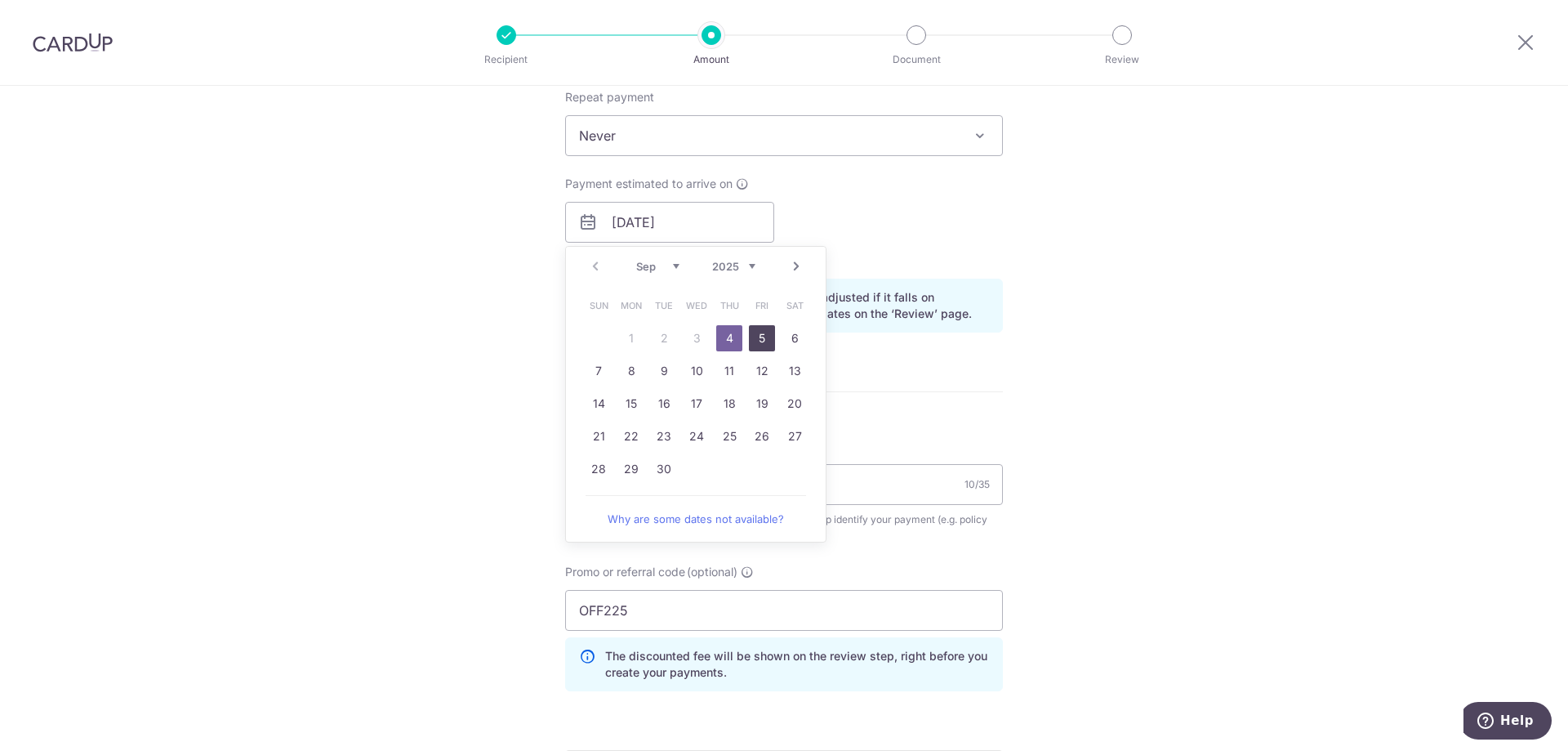
click at [756, 339] on link "5" at bounding box center [761, 338] width 26 height 26
type input "[DATE]"
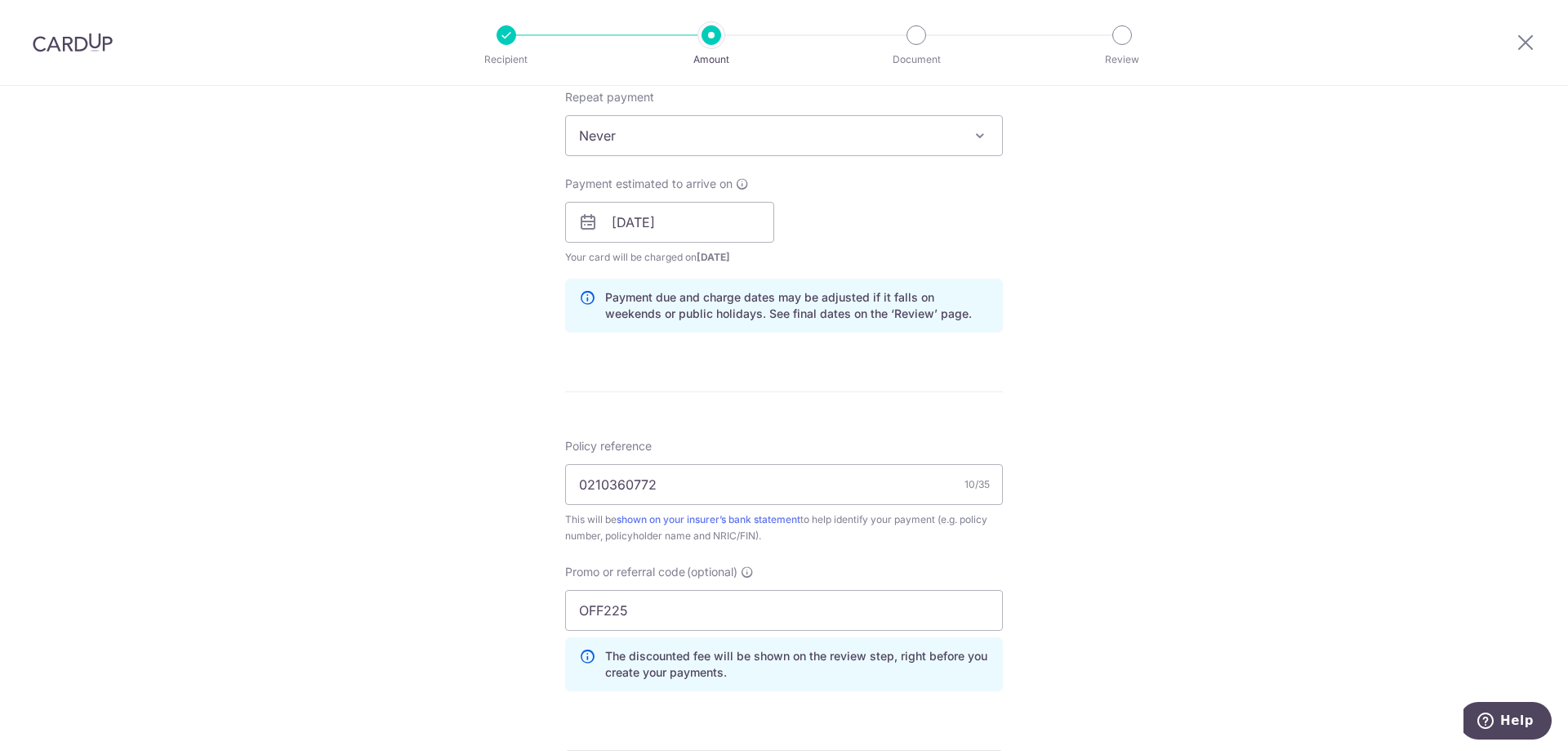
click at [1160, 230] on div "Tell us more about your payment Enter payment amount SGD 156.85 156.85 Select C…" at bounding box center [784, 232] width 1568 height 1618
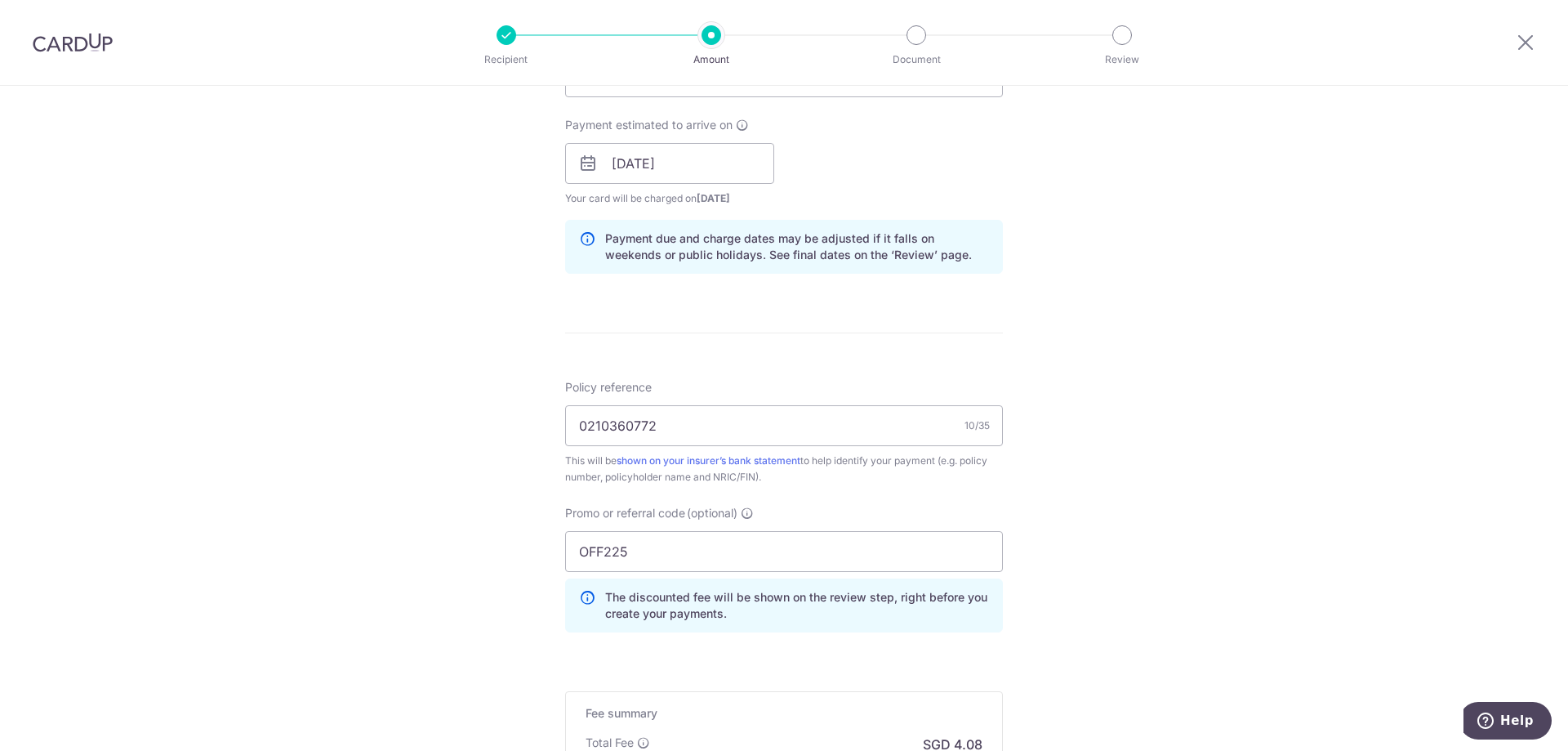
scroll to position [954, 0]
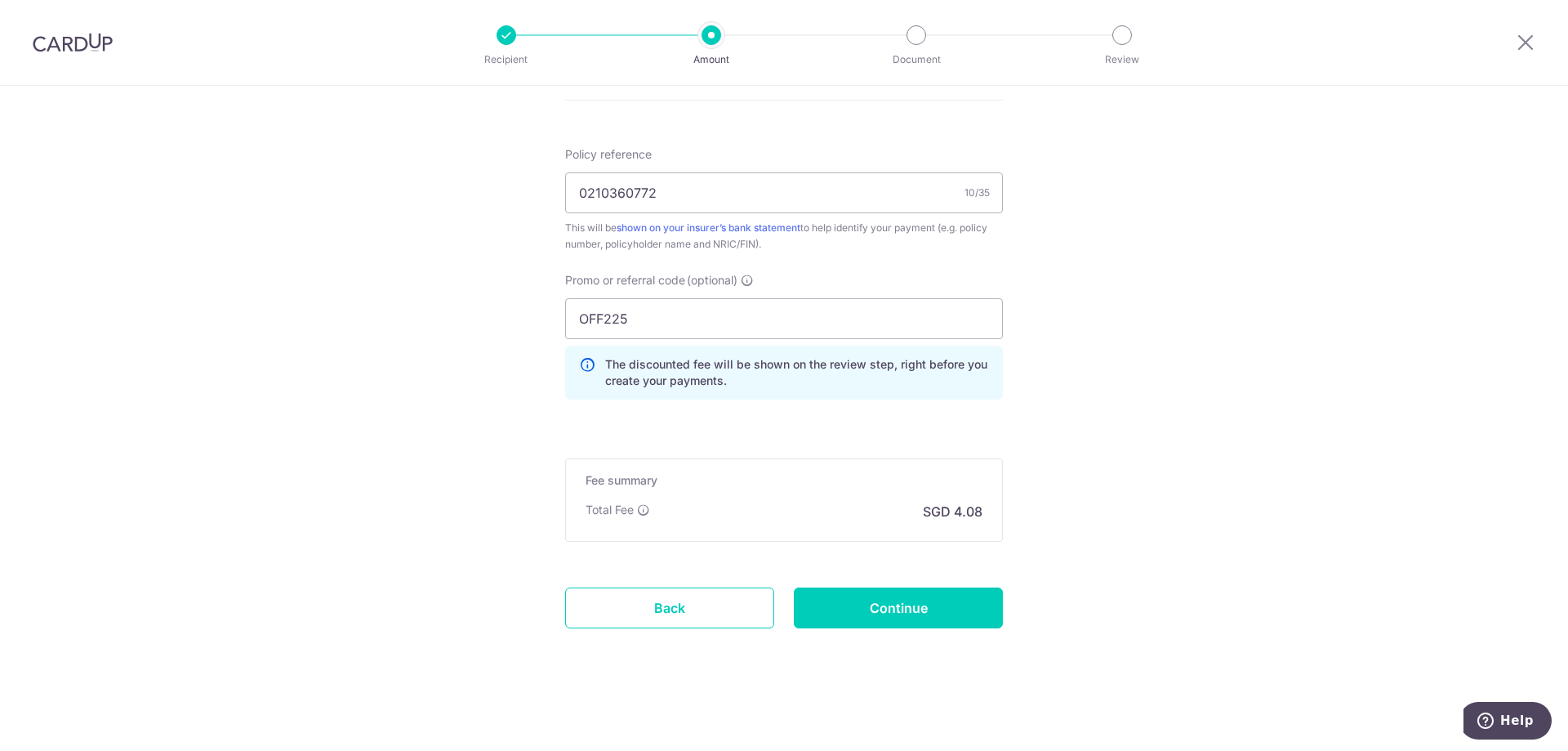
click at [910, 610] on input "Continue" at bounding box center [899, 608] width 209 height 41
type input "Create Schedule"
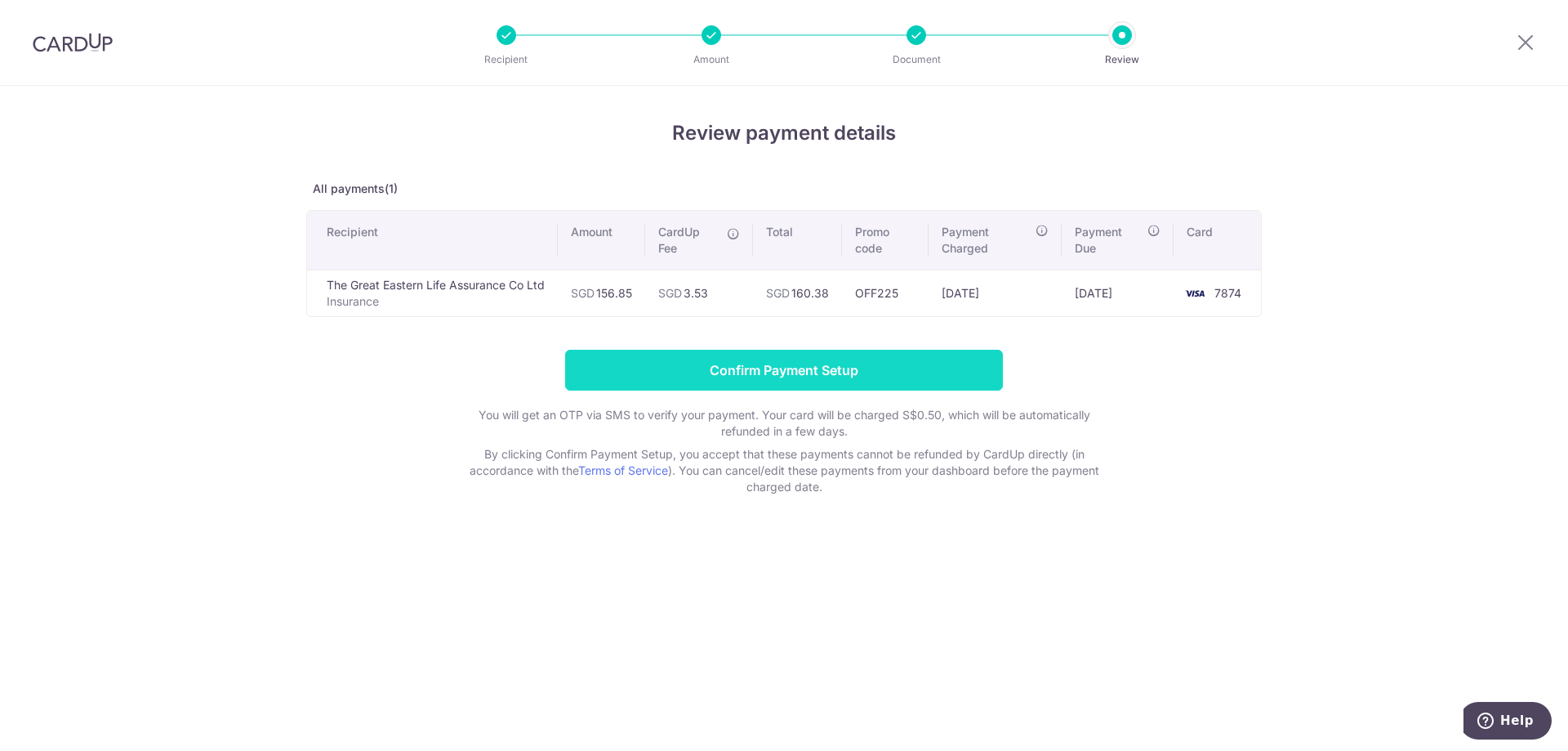
click at [815, 367] on input "Confirm Payment Setup" at bounding box center [784, 370] width 438 height 41
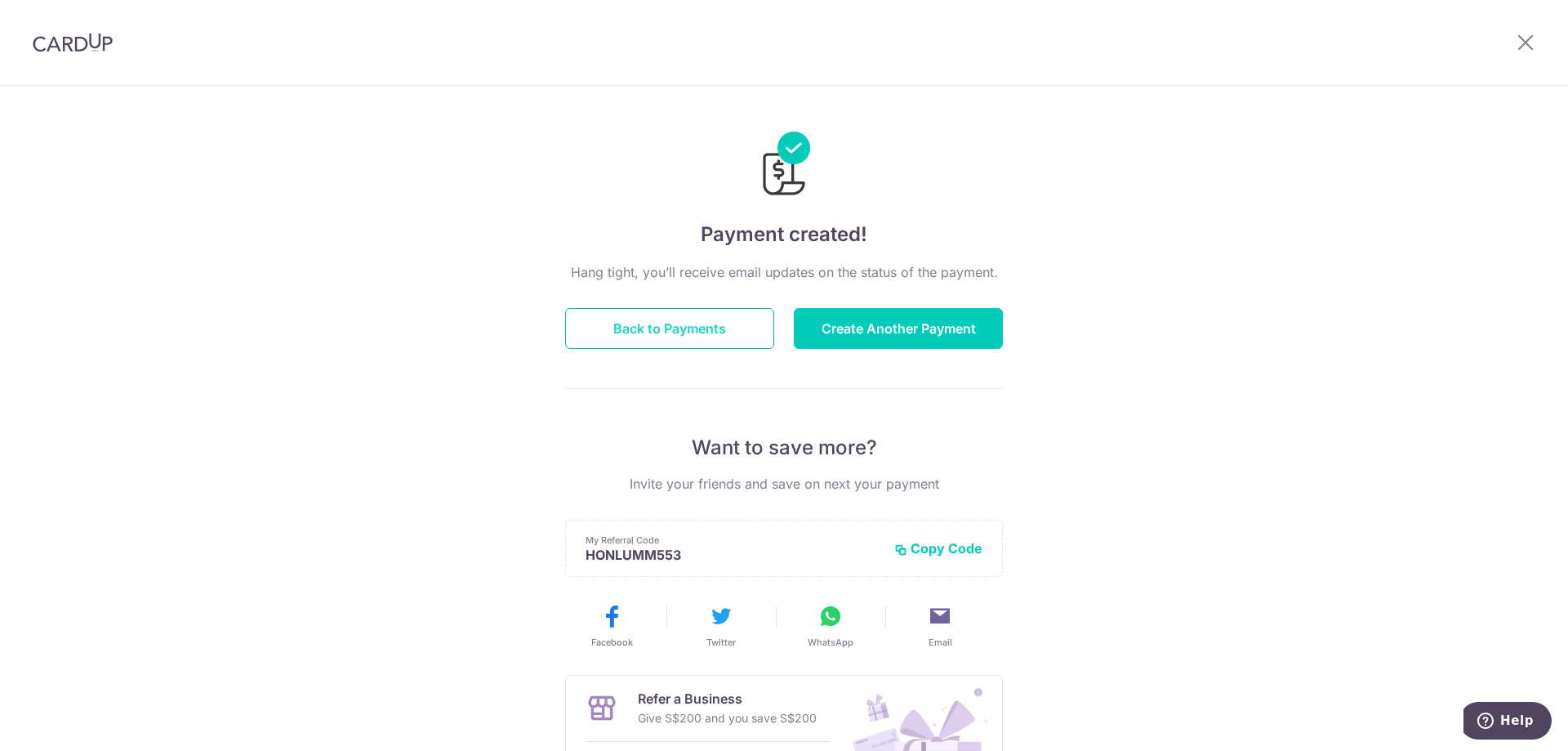
click at [709, 321] on button "Back to Payments" at bounding box center [670, 328] width 209 height 41
